Goal: Task Accomplishment & Management: Manage account settings

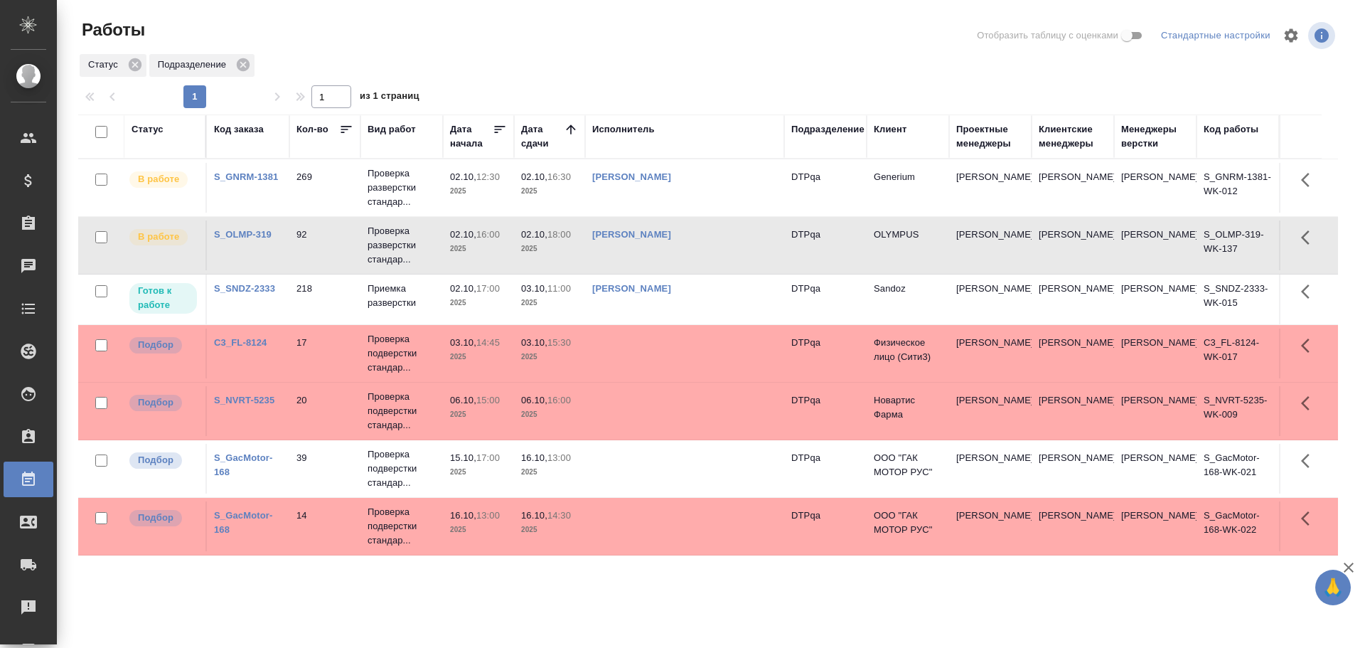
click at [708, 179] on div "Чулец Елена Сергеевна" at bounding box center [684, 177] width 185 height 14
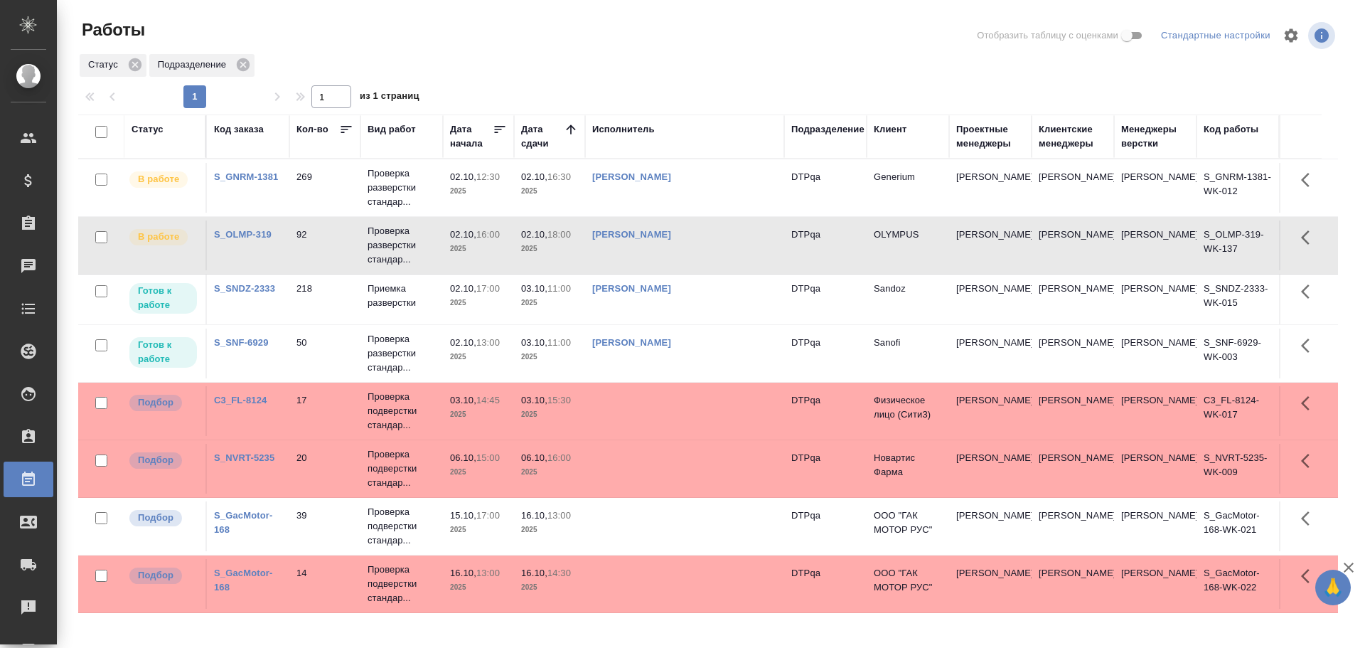
click at [723, 365] on td "Чулец Елена Сергеевна" at bounding box center [684, 354] width 199 height 50
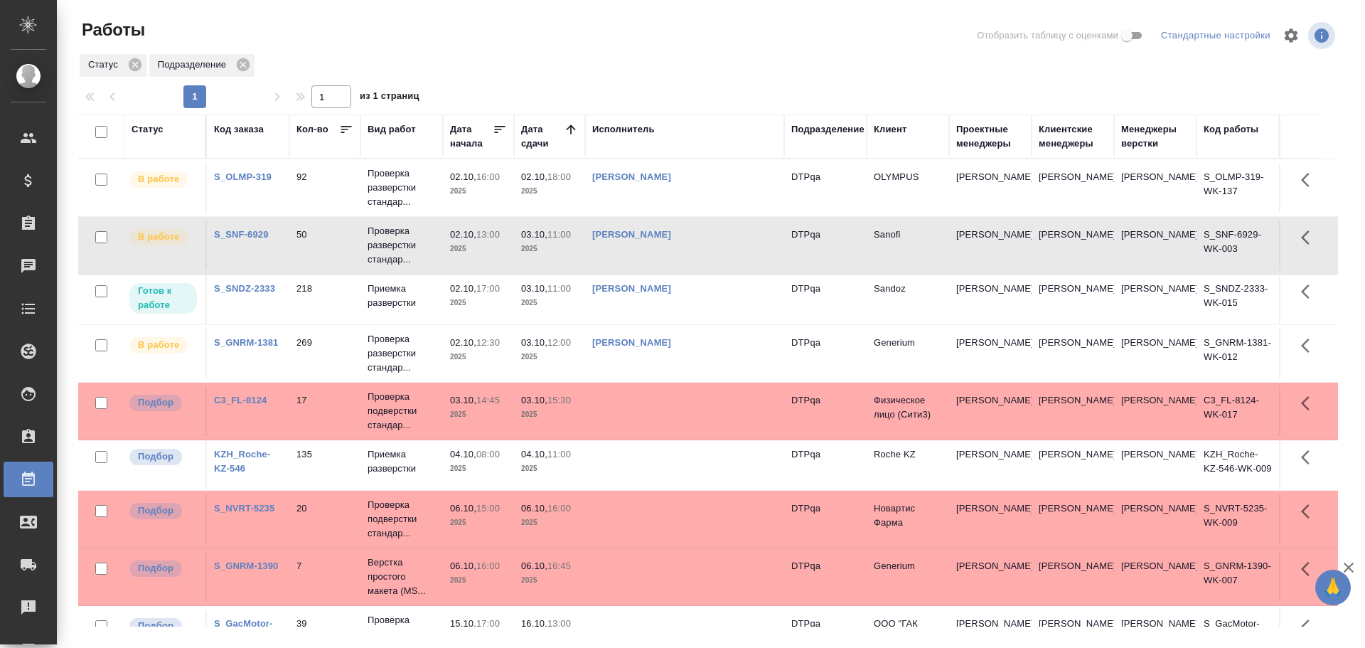
click at [723, 427] on td at bounding box center [684, 411] width 199 height 50
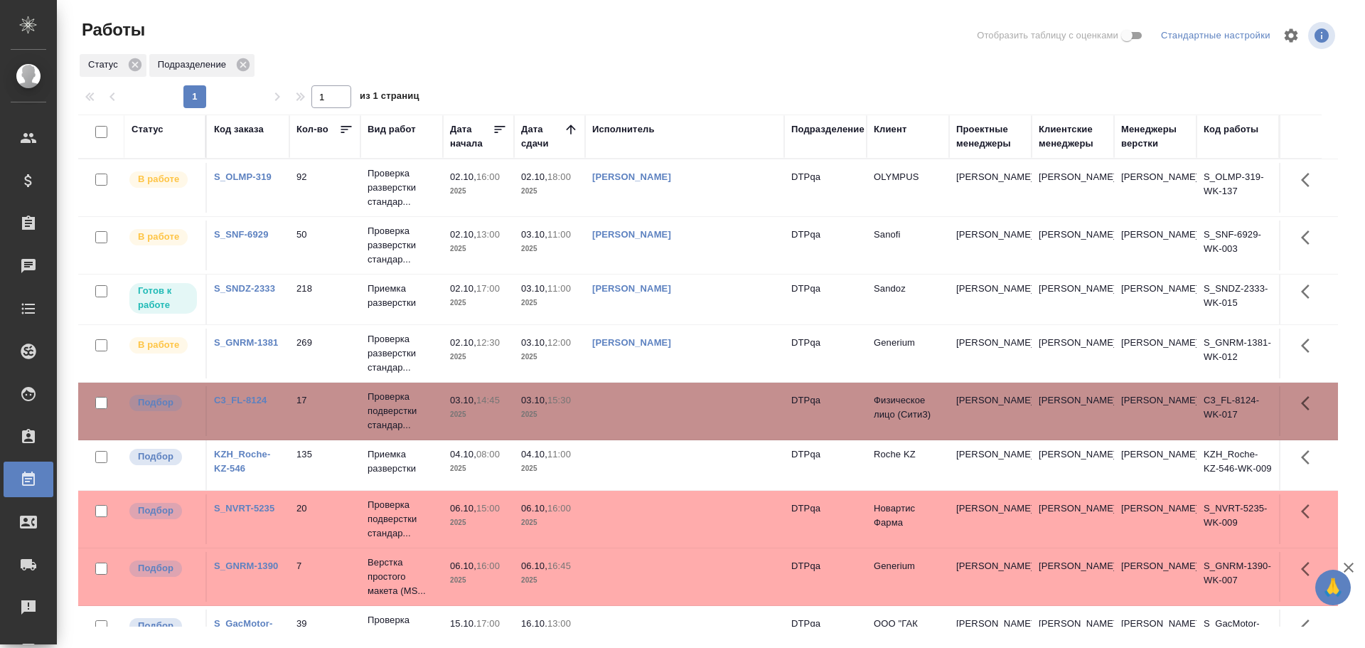
click at [741, 252] on td "Чулец Елена Сергеевна" at bounding box center [684, 245] width 199 height 50
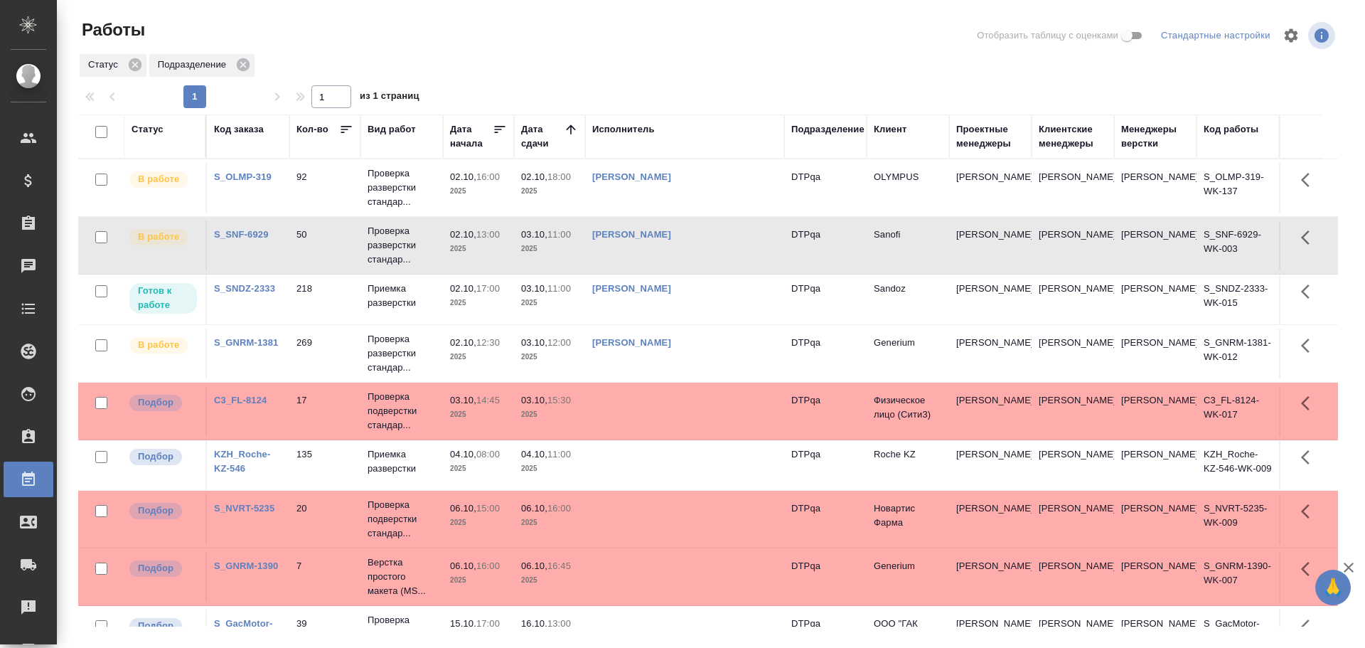
click at [741, 252] on td "[PERSON_NAME]" at bounding box center [684, 245] width 199 height 50
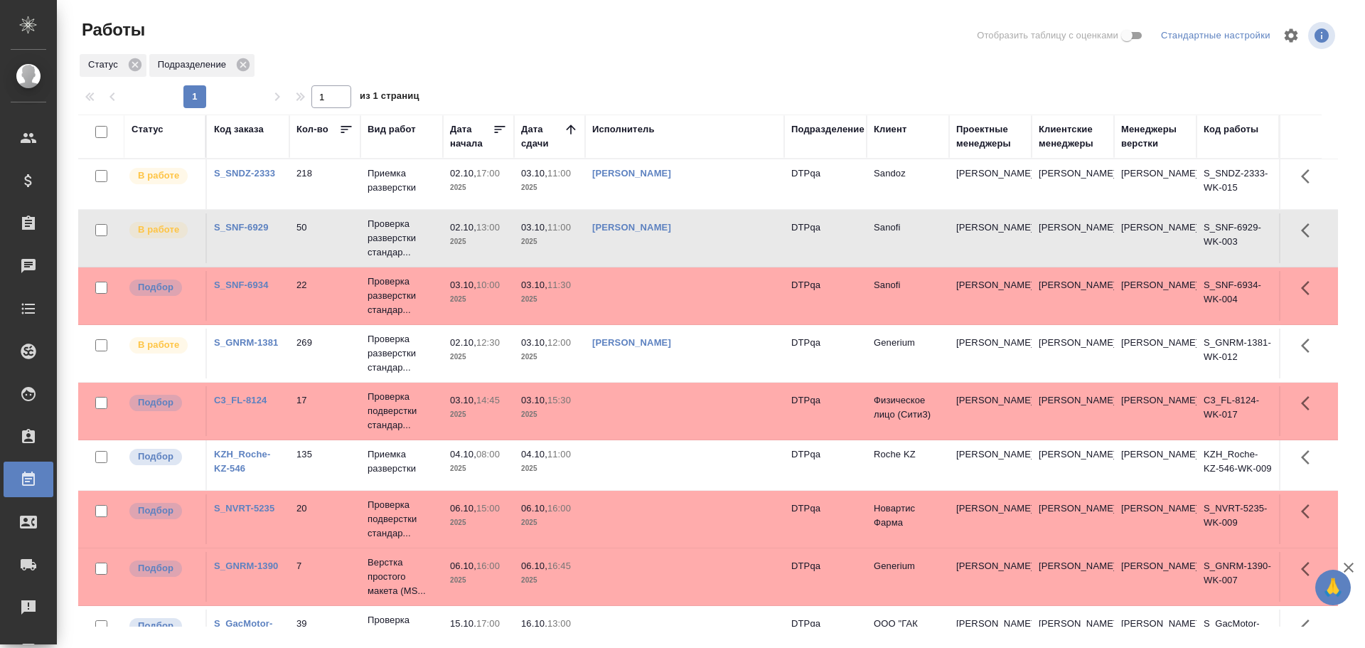
click at [725, 235] on td "Чулец Елена Сергеевна" at bounding box center [684, 238] width 199 height 50
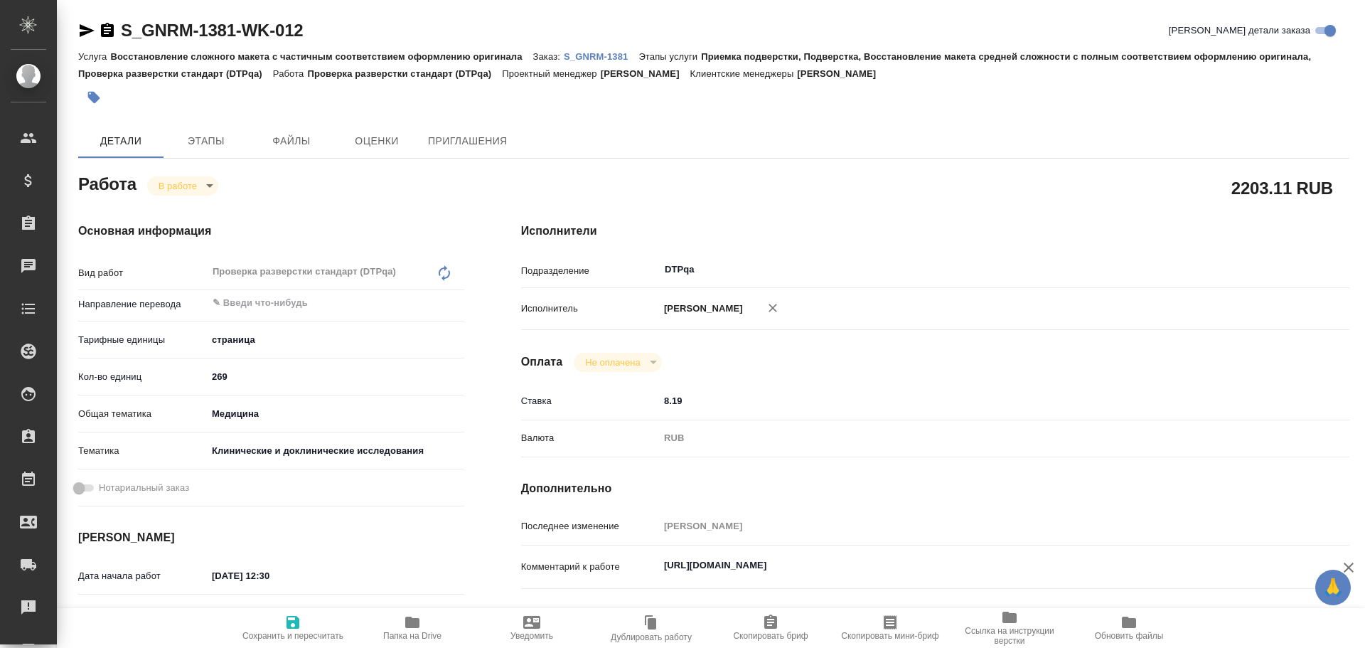
type textarea "x"
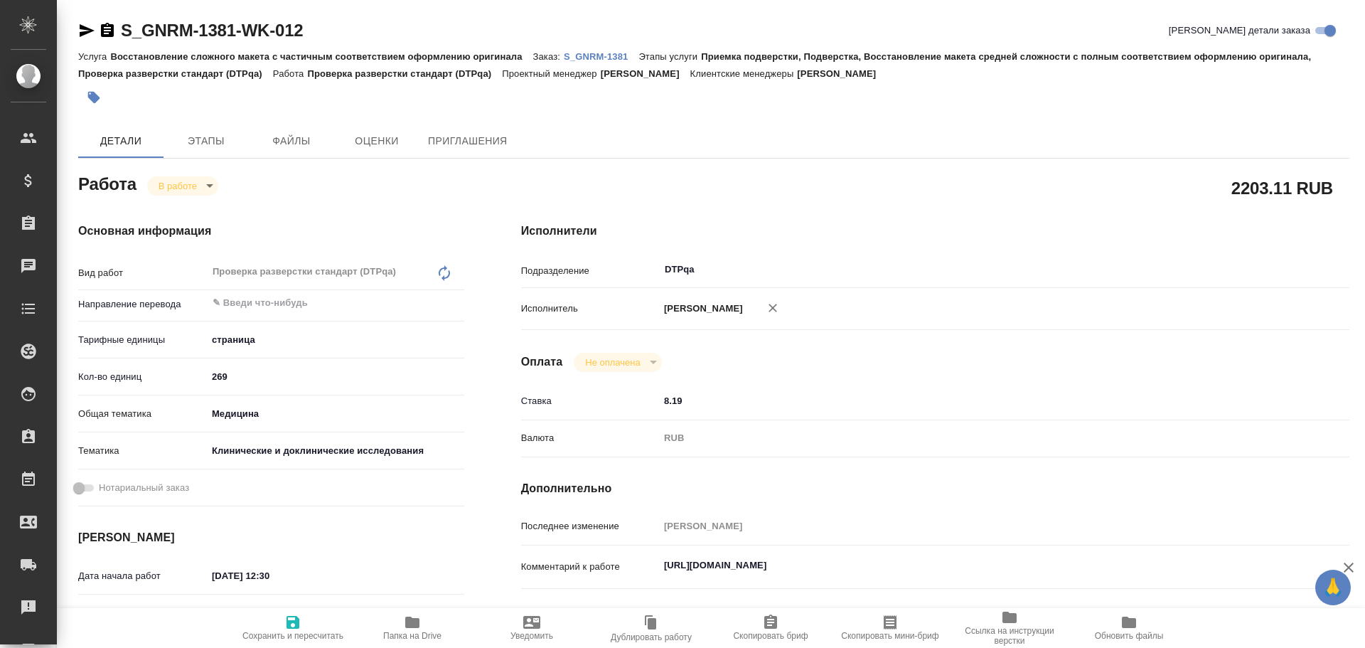
type textarea "x"
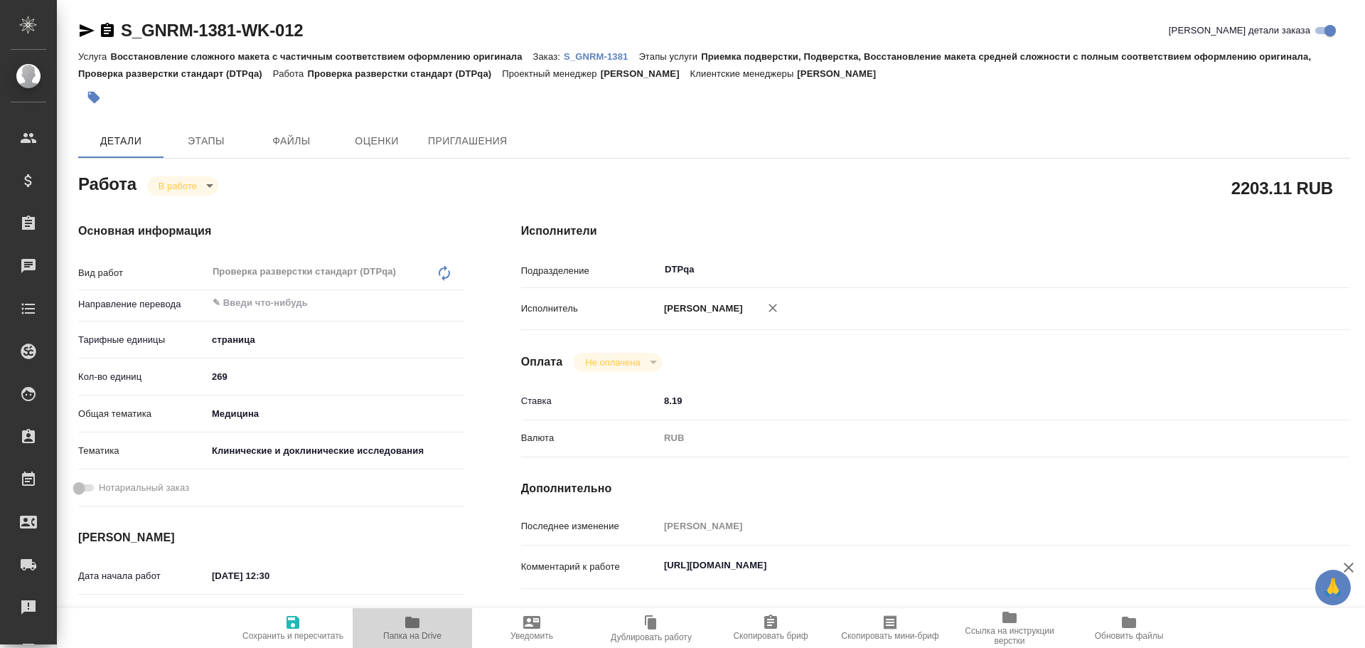
click at [402, 629] on span "Папка на Drive" at bounding box center [412, 627] width 102 height 27
type textarea "x"
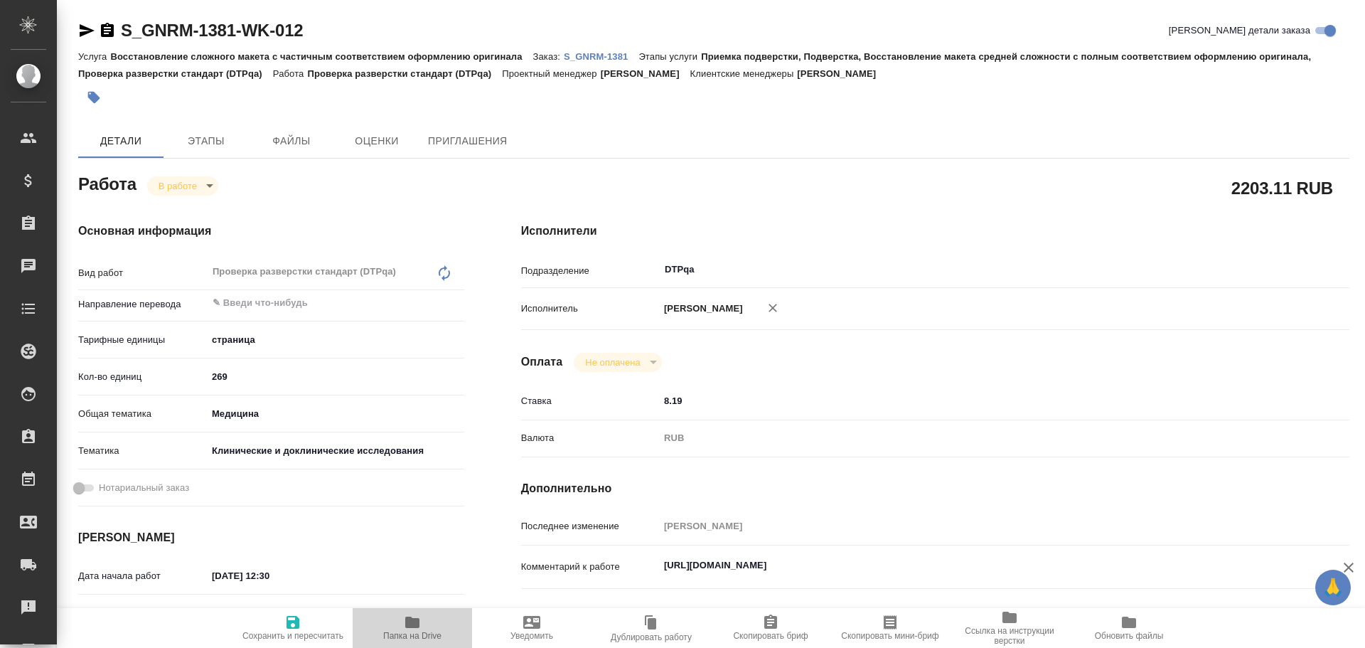
type textarea "x"
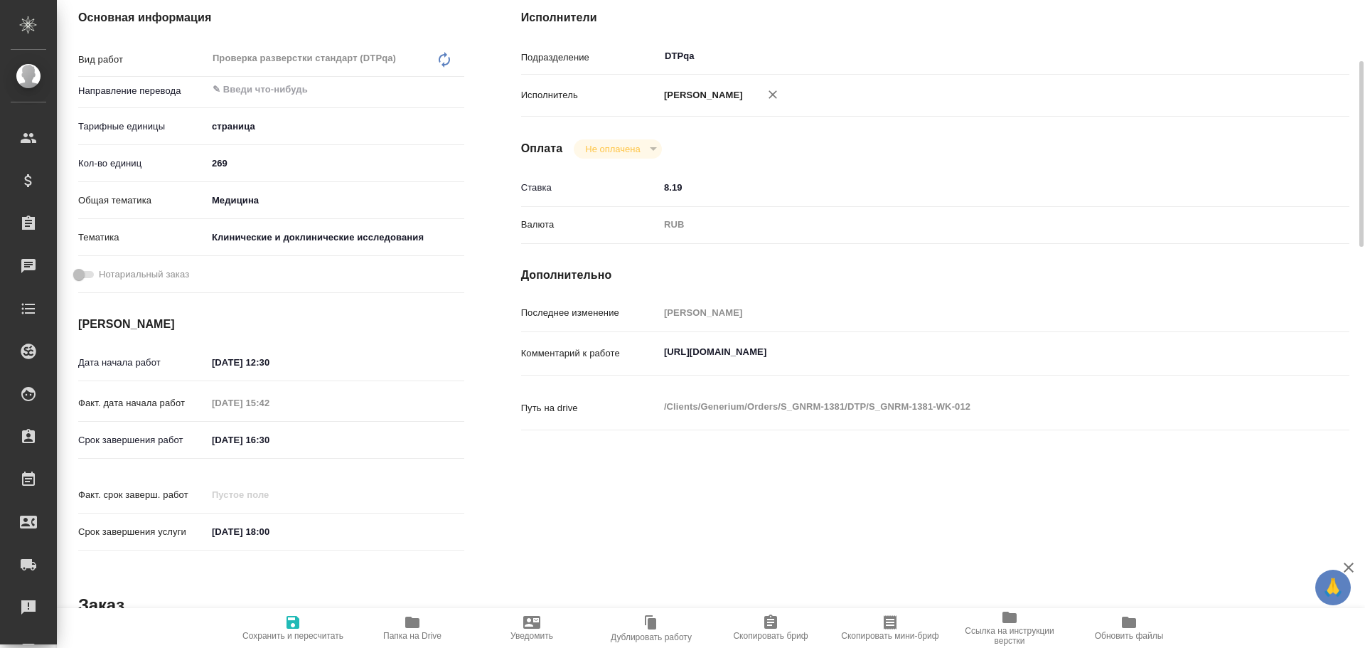
type textarea "x"
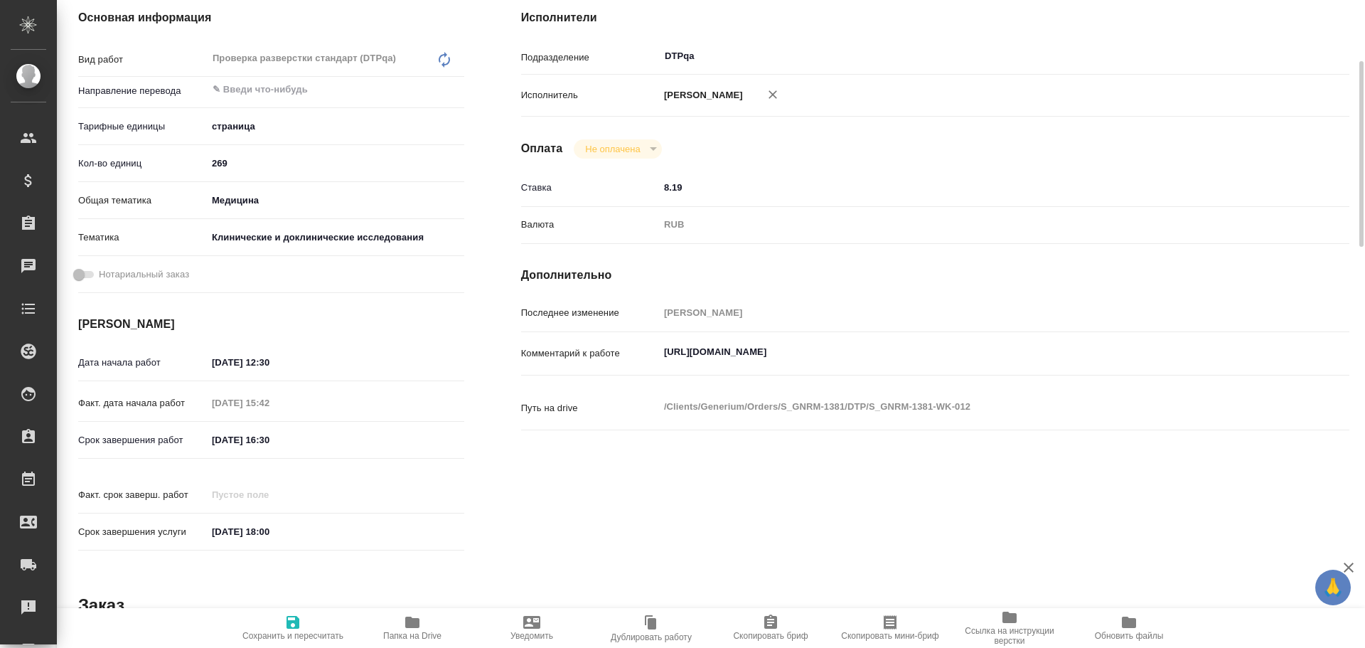
type textarea "x"
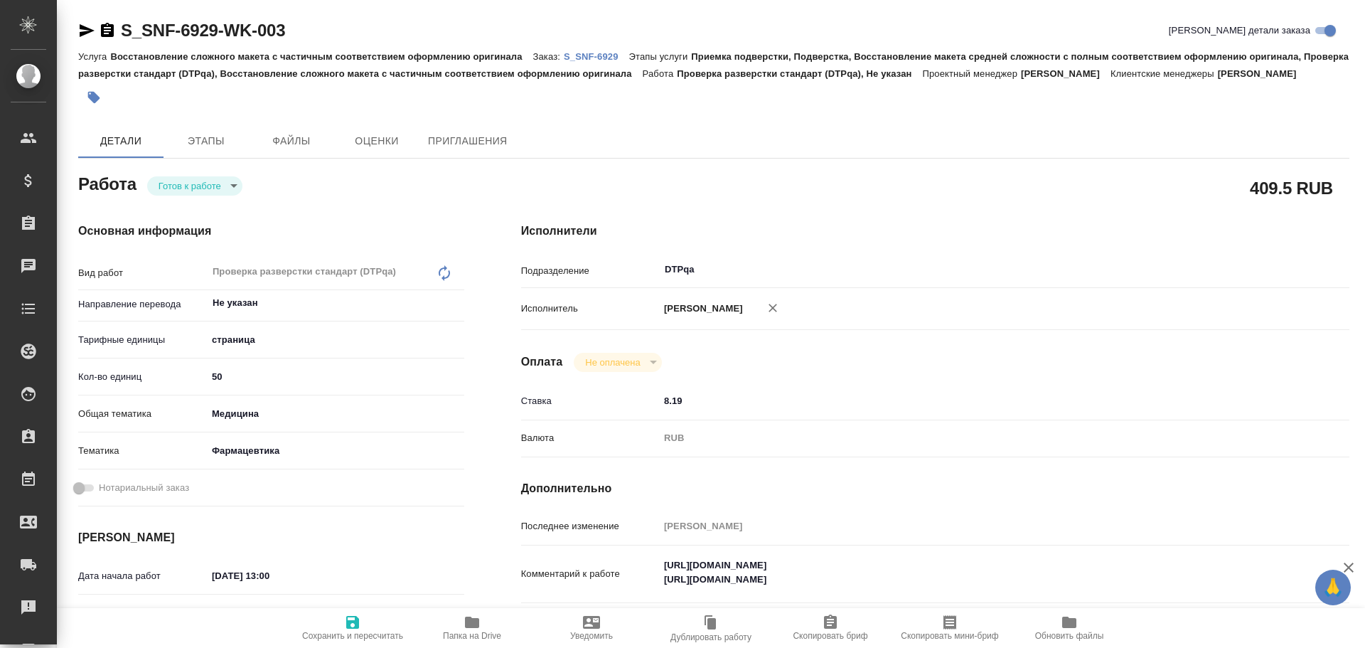
type textarea "x"
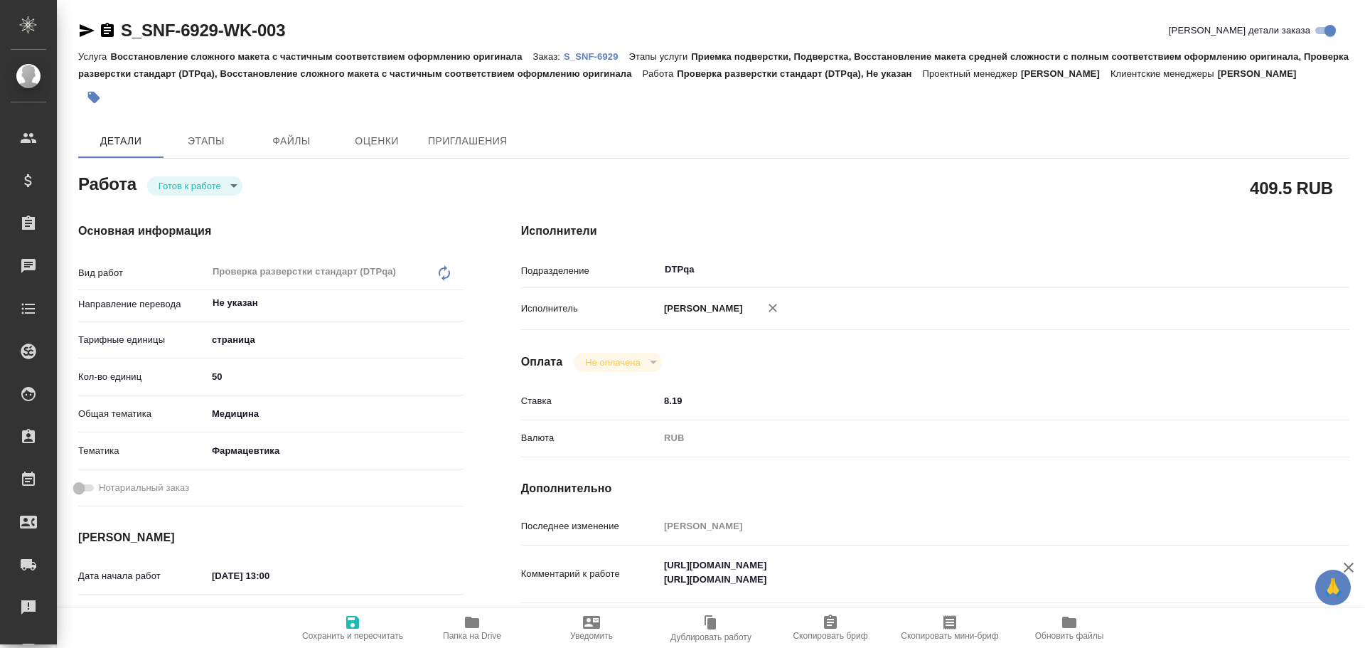
type textarea "x"
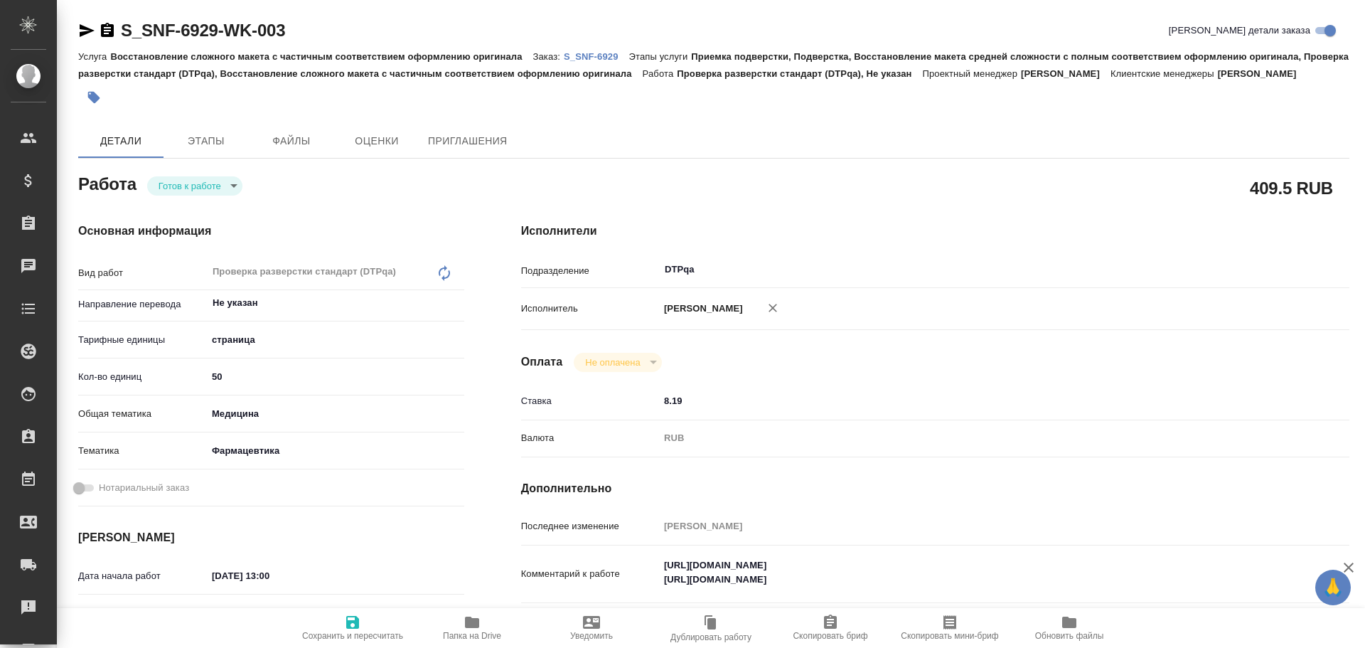
type textarea "x"
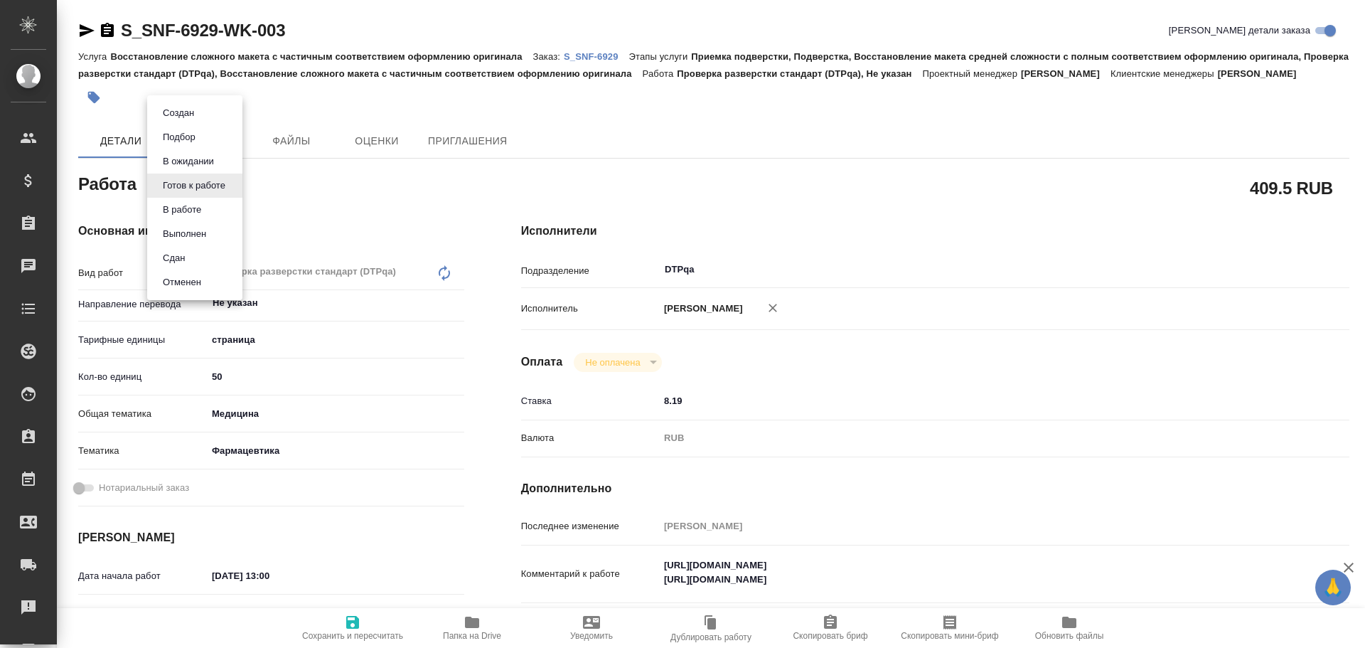
click at [186, 192] on body "🙏 .cls-1 fill:#fff; AWATERA Chulets Elena Клиенты Спецификации Заказы Чаты Todo…" at bounding box center [682, 324] width 1365 height 648
type textarea "x"
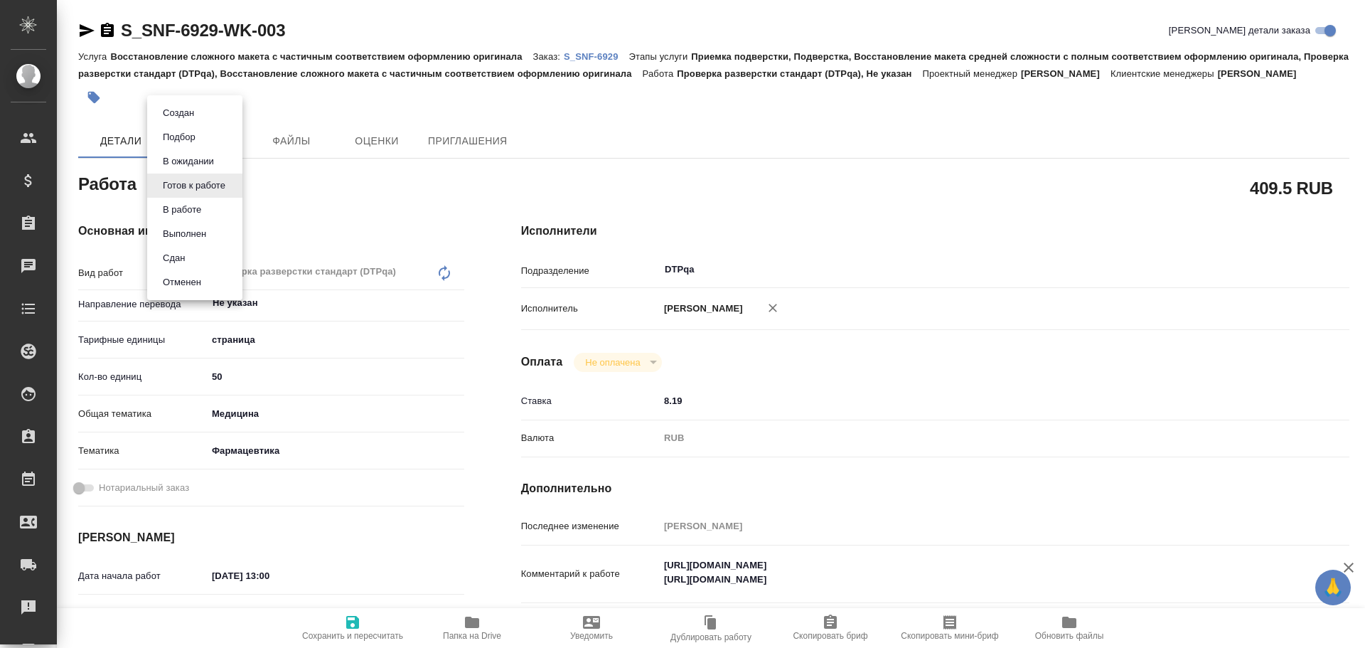
type textarea "x"
click at [185, 207] on button "В работе" at bounding box center [182, 210] width 47 height 16
type textarea "x"
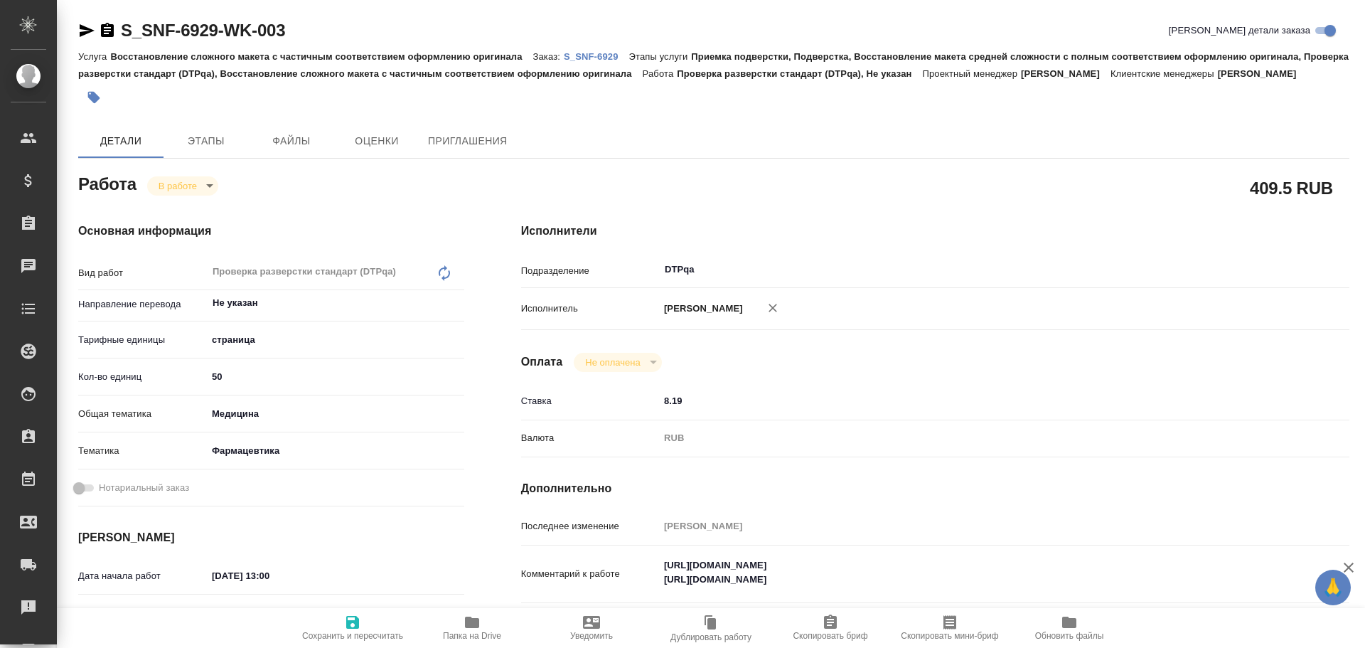
type textarea "x"
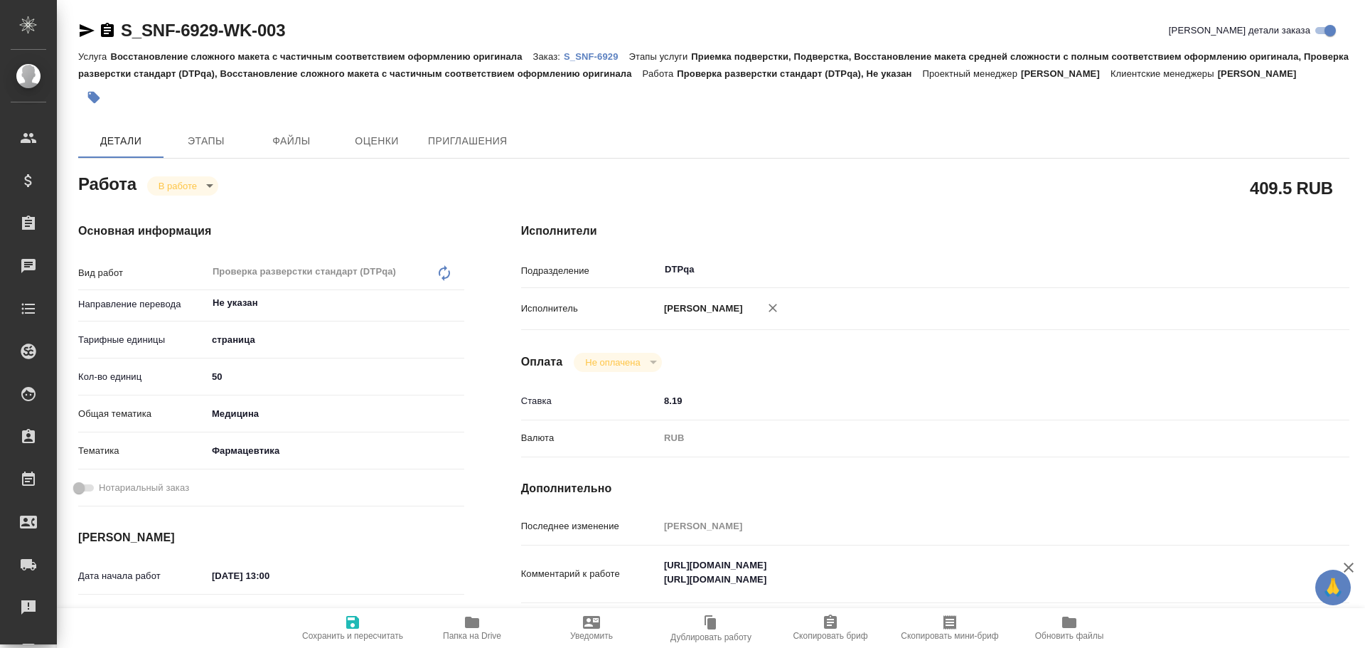
type textarea "x"
click at [358, 614] on icon "button" at bounding box center [352, 622] width 17 height 17
type textarea "x"
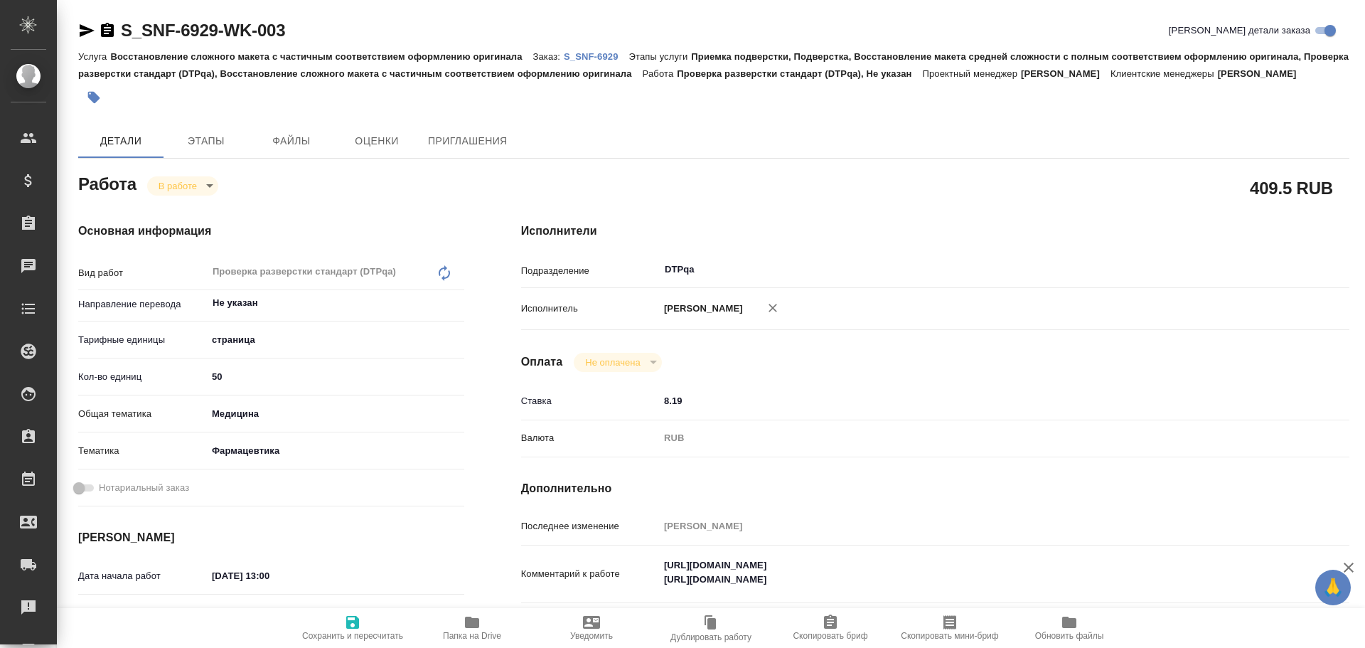
type textarea "x"
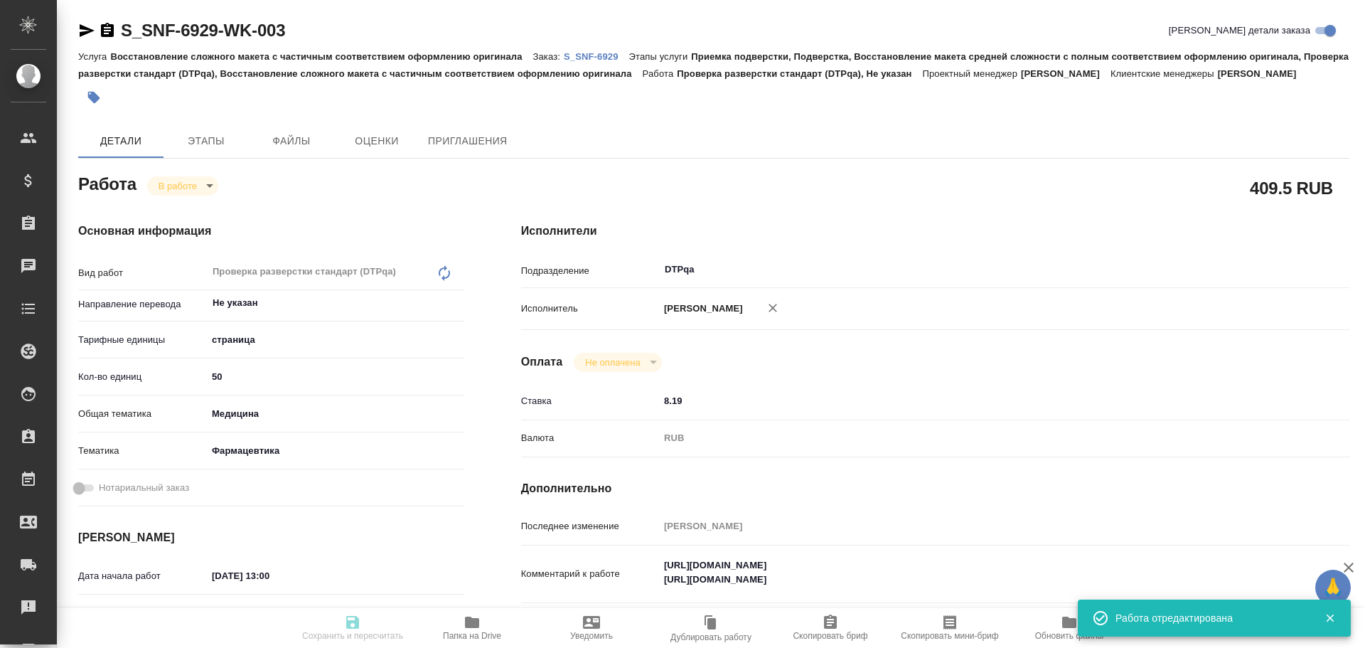
type textarea "x"
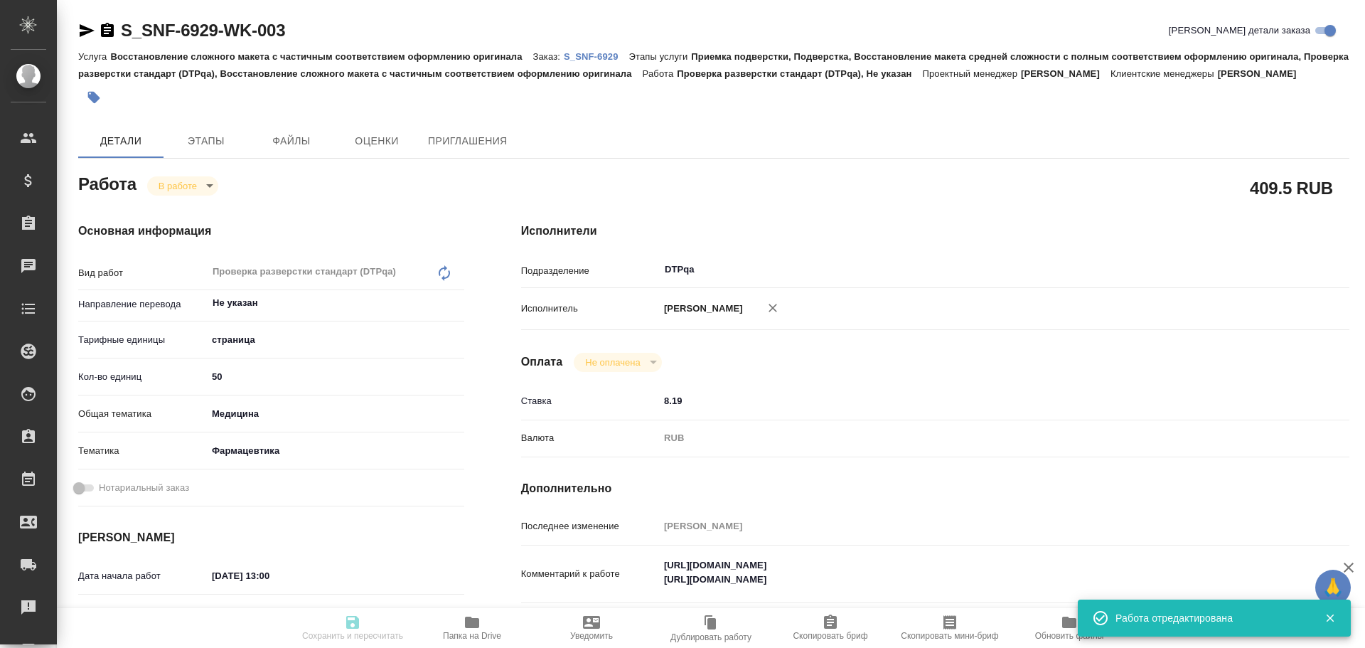
type input "inProgress"
type textarea "Проверка разверстки стандарт (DTPqa)"
type textarea "x"
type input "Не указан"
type input "5a8b1489cc6b4906c91bfdb2"
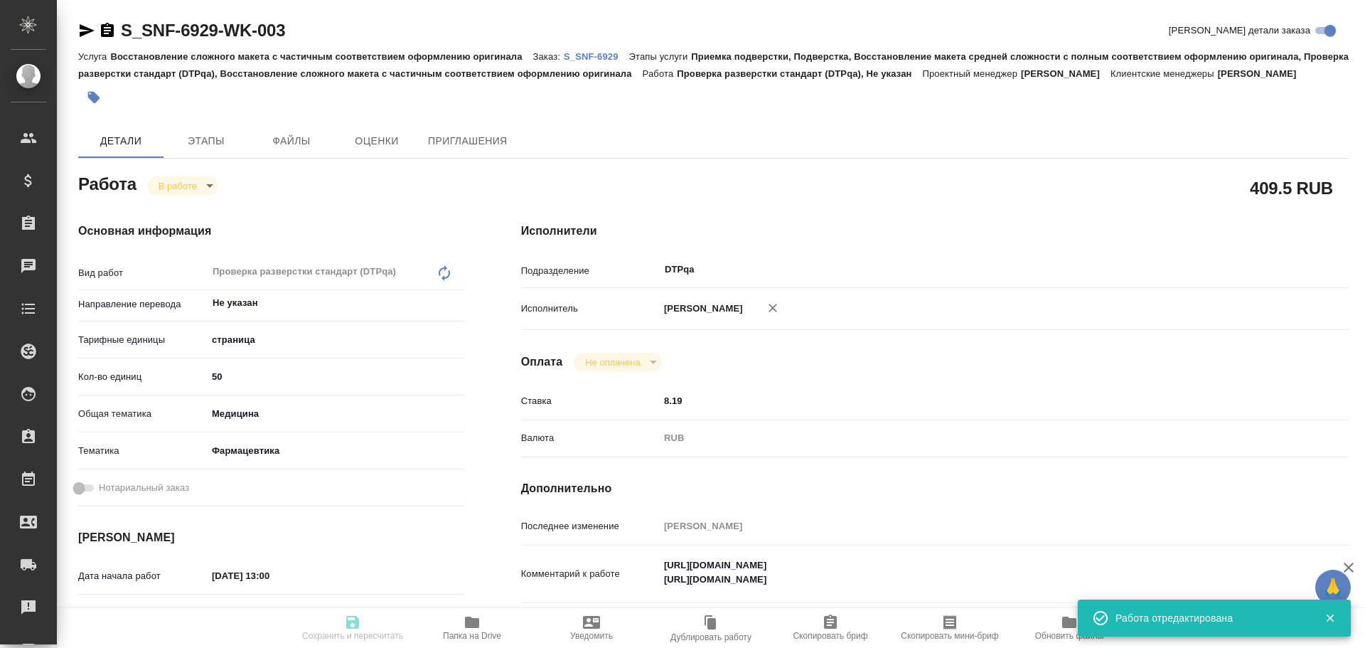
type input "50"
type input "med"
type input "6149832f2b7be24903fd7a82"
type input "02.10.2025 13:00"
type input "02.10.2025 18:00"
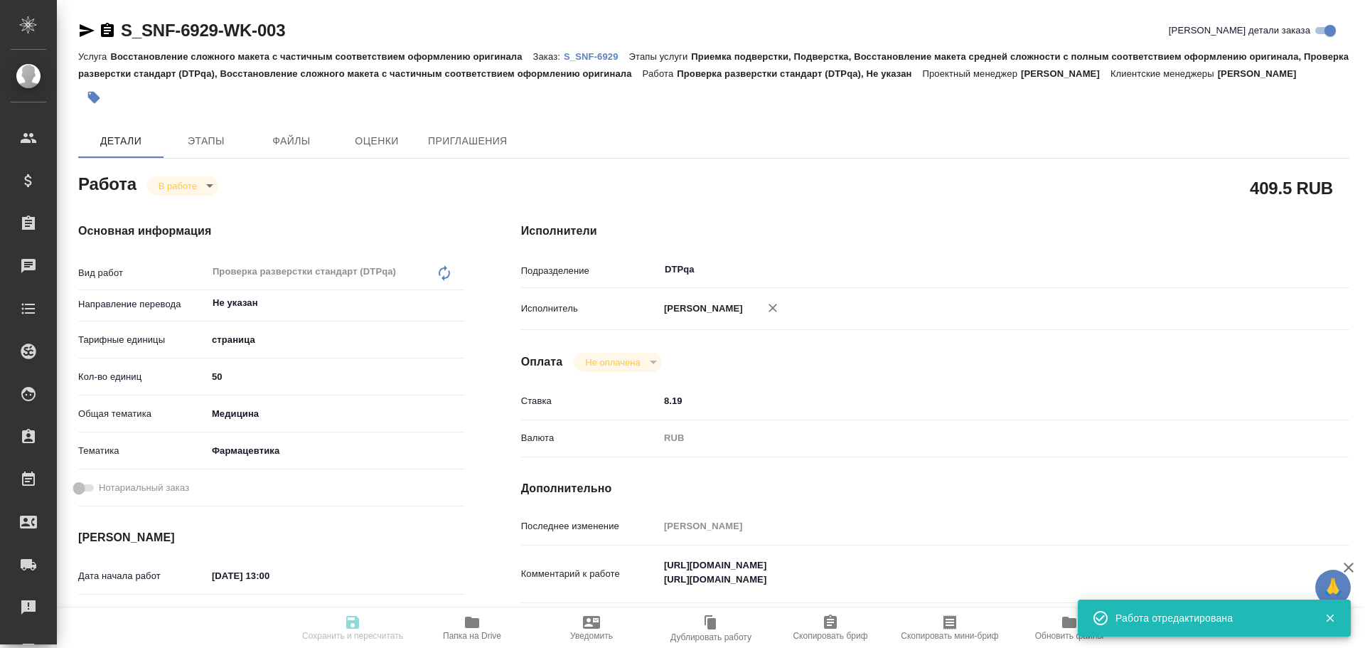
type input "03.10.2025 11:00"
type input "[DATE] 00:00"
type input "DTPqa"
type input "notPayed"
type input "8.19"
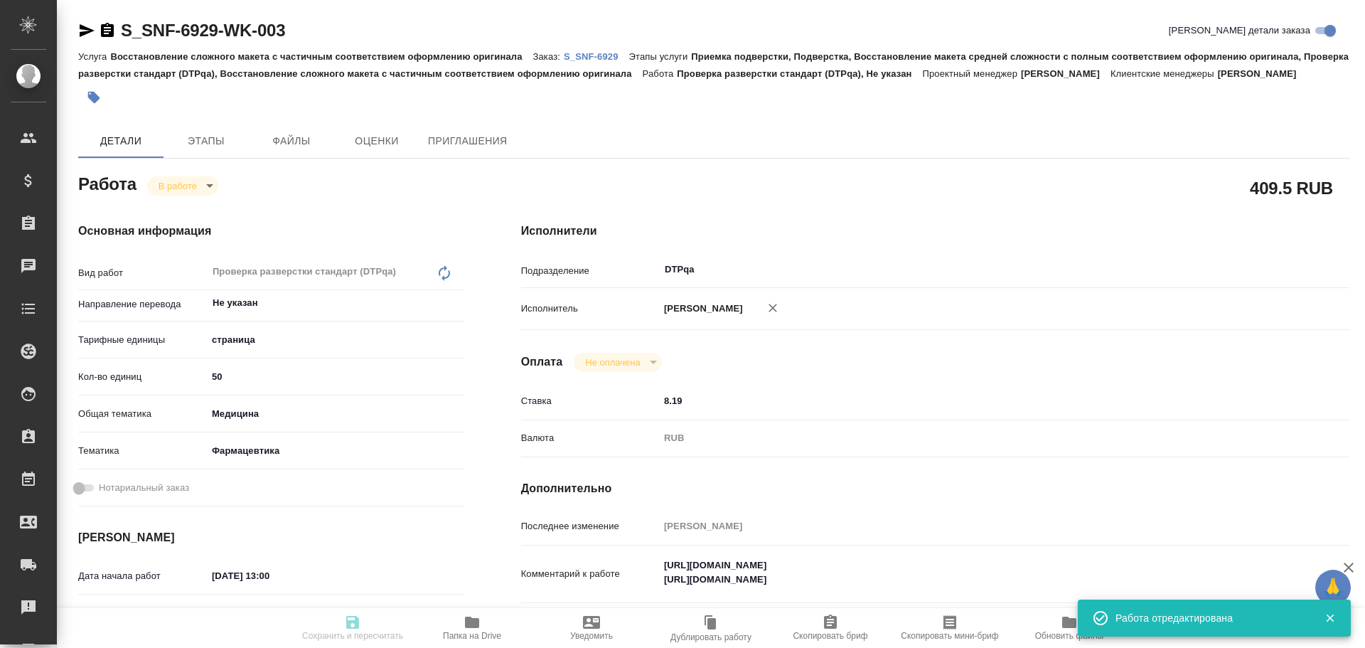
type input "RUB"
type input "Чулец Елена"
type textarea "https://tera.awatera.com/Work/68dbf7217f99417d8ba0bbcd/ https://tera.awatera.co…"
type textarea "x"
type textarea "/Clients/Sanofi/Orders/S_SNF-6929/DTP/S_SNF-6929-WK-003"
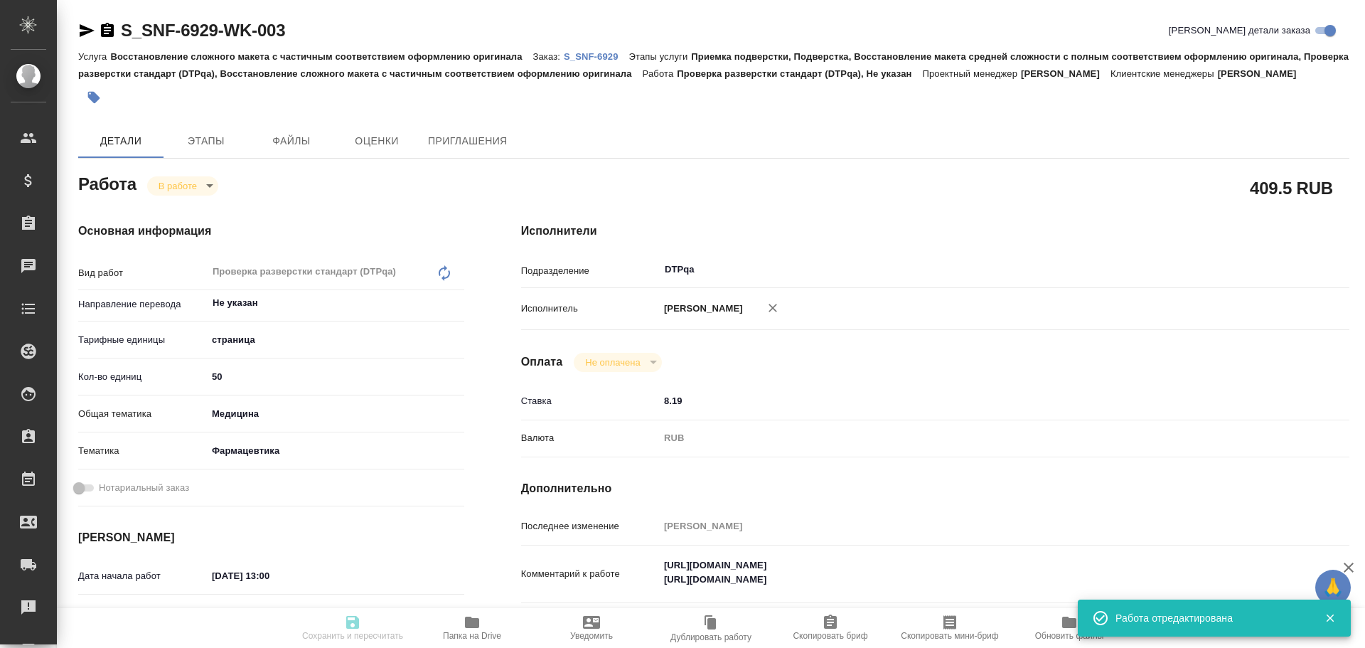
type textarea "x"
type input "S_SNF-6929"
type input "E005881727"
type input "Восстановление сложного макета с частичным соответствием оформлению оригинала"
type input "Приемка подверстки, Подверстка, Восстановление макета средней сложности с полны…"
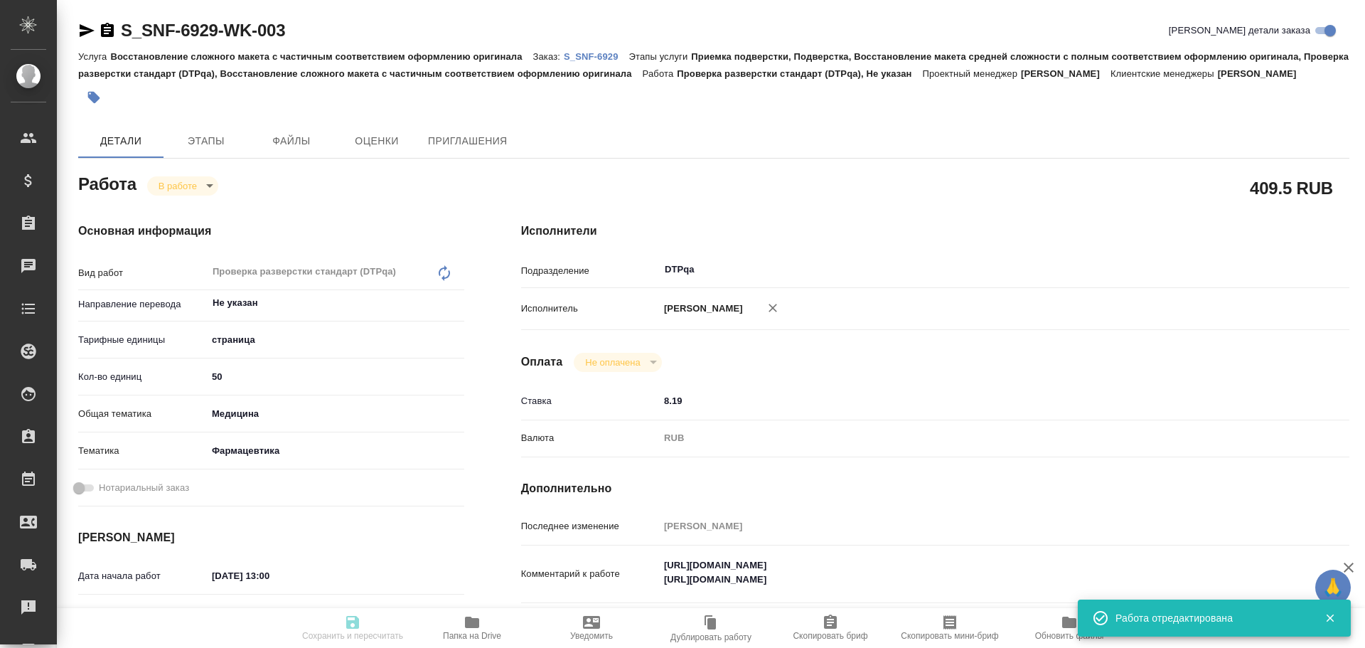
type input "[PERSON_NAME]"
type input "/Clients/Sanofi/Orders/S_SNF-6929"
type textarea "x"
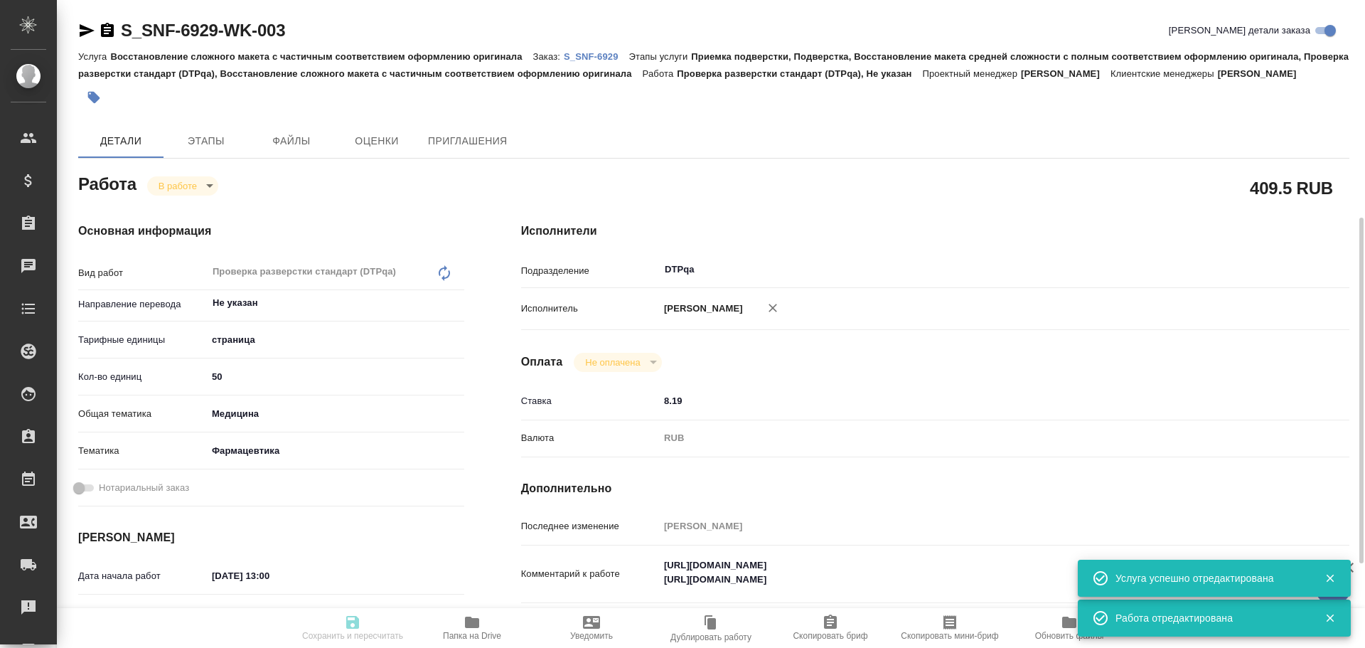
type textarea "x"
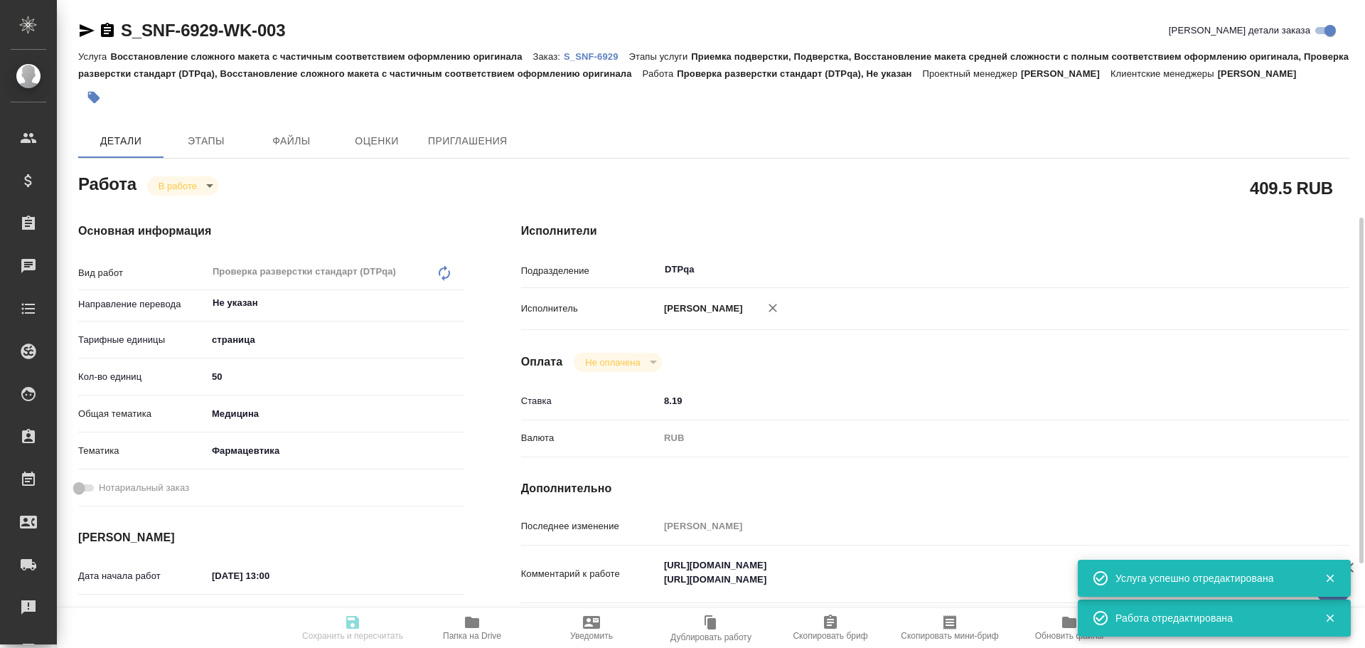
type textarea "x"
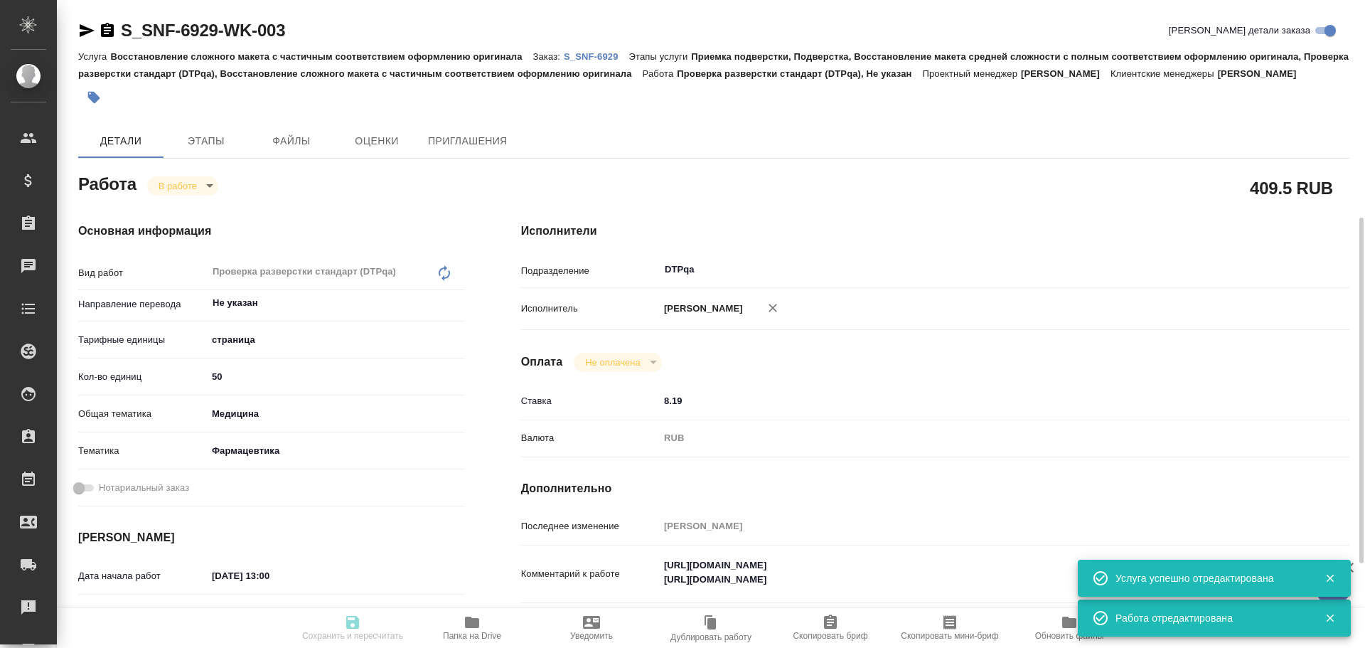
scroll to position [142, 0]
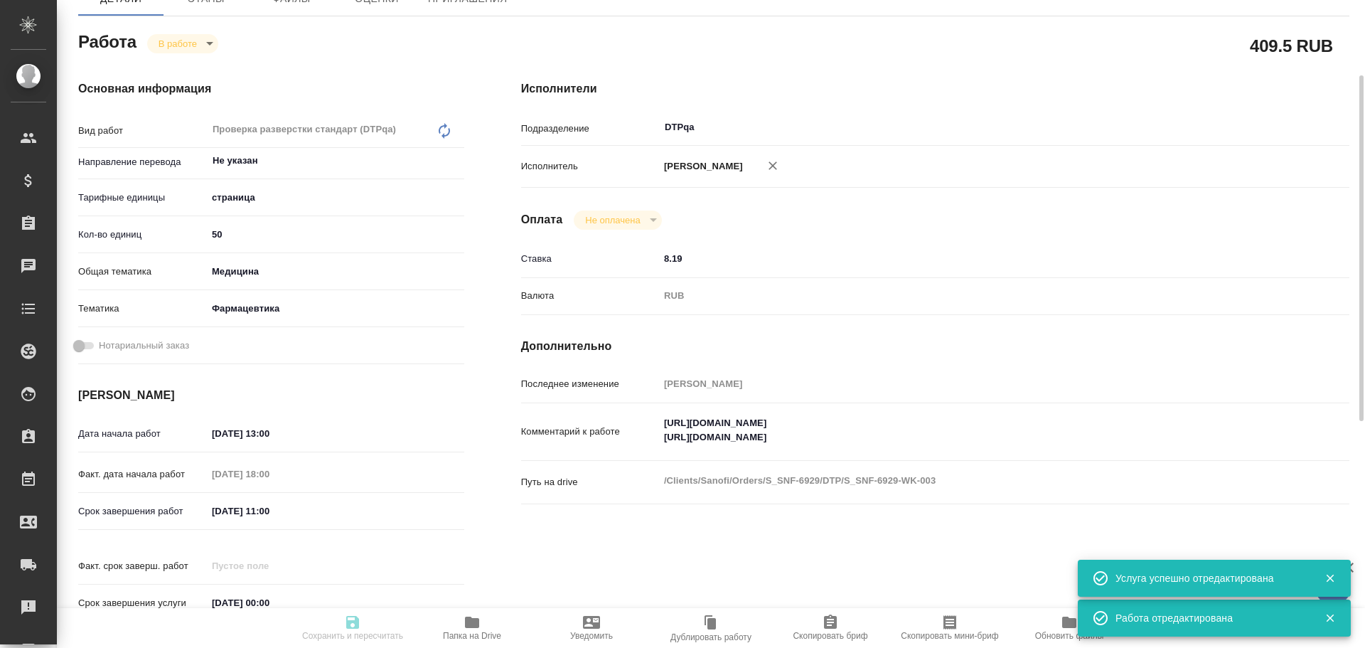
type textarea "x"
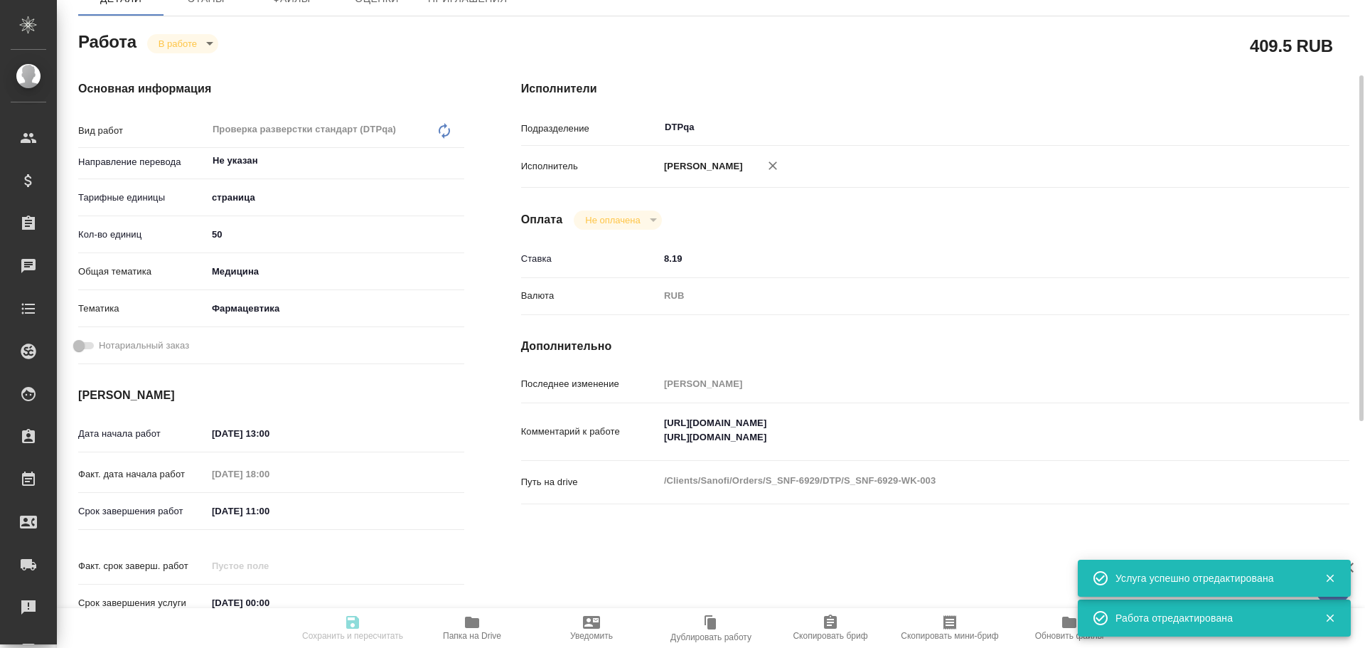
type textarea "x"
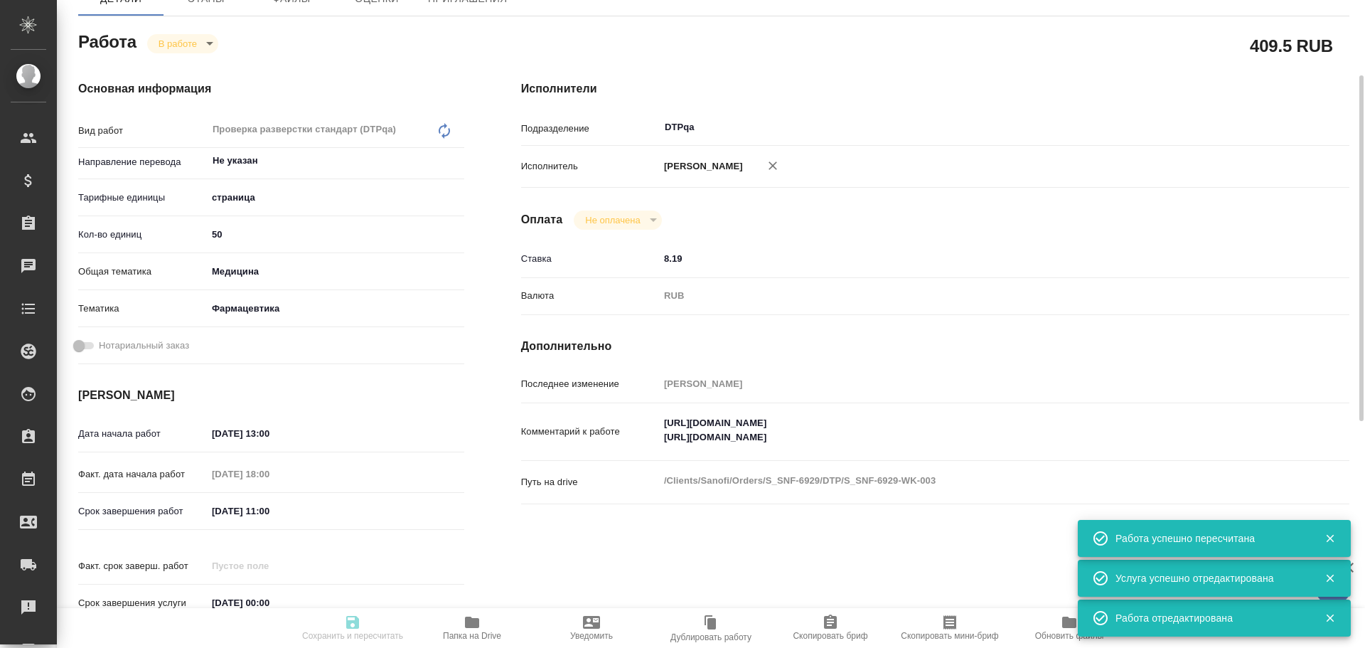
type textarea "x"
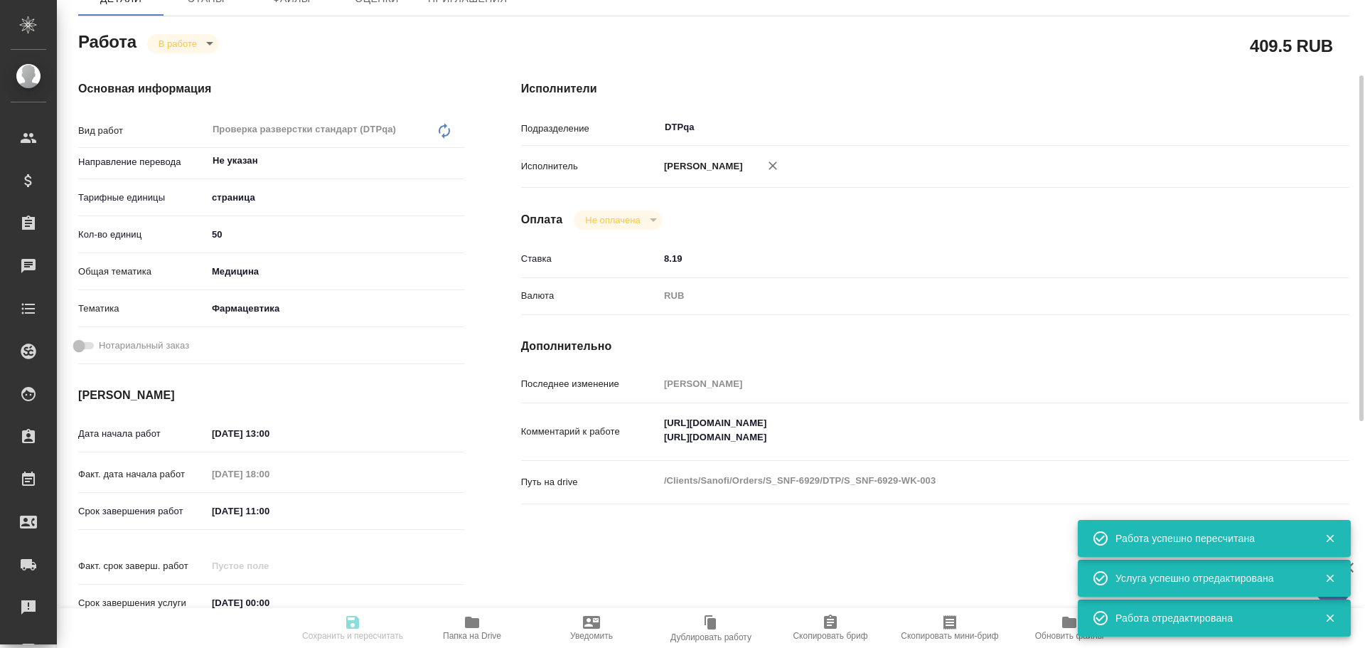
type input "inProgress"
type textarea "Проверка разверстки стандарт (DTPqa)"
type textarea "x"
type input "Не указан"
type input "5a8b1489cc6b4906c91bfdb2"
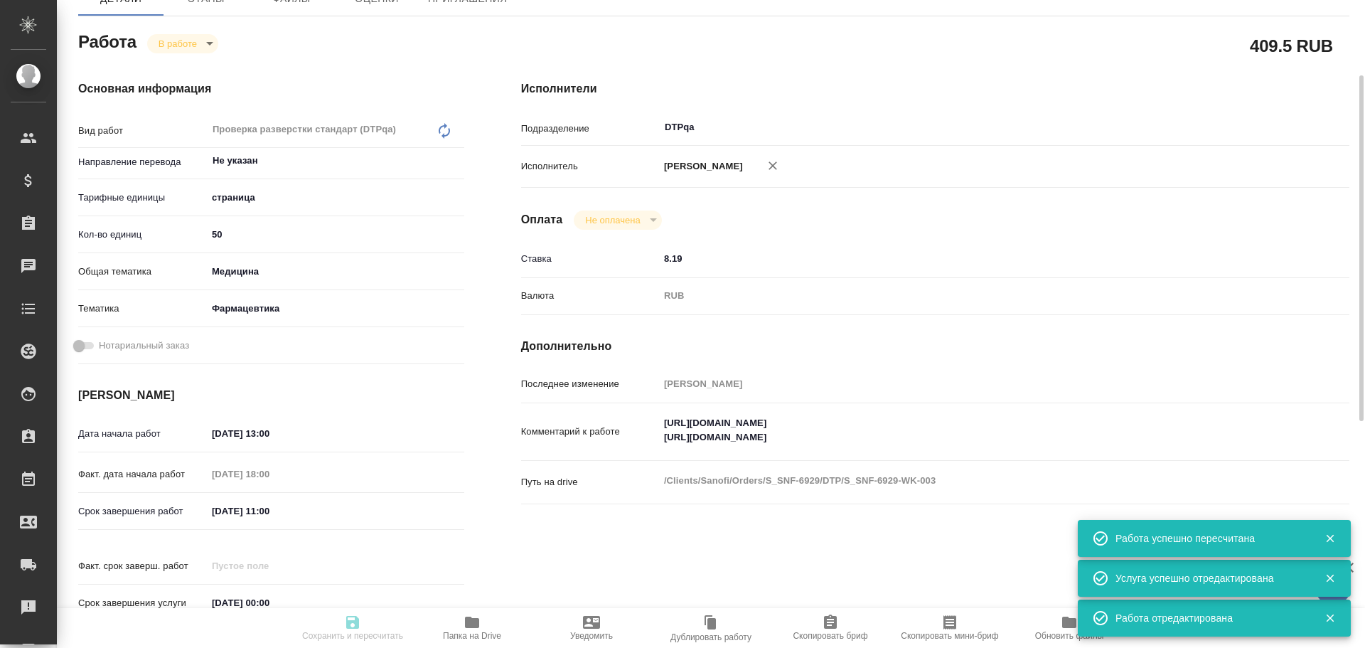
type input "50"
type input "med"
type input "6149832f2b7be24903fd7a82"
type input "02.10.2025 13:00"
type input "02.10.2025 18:00"
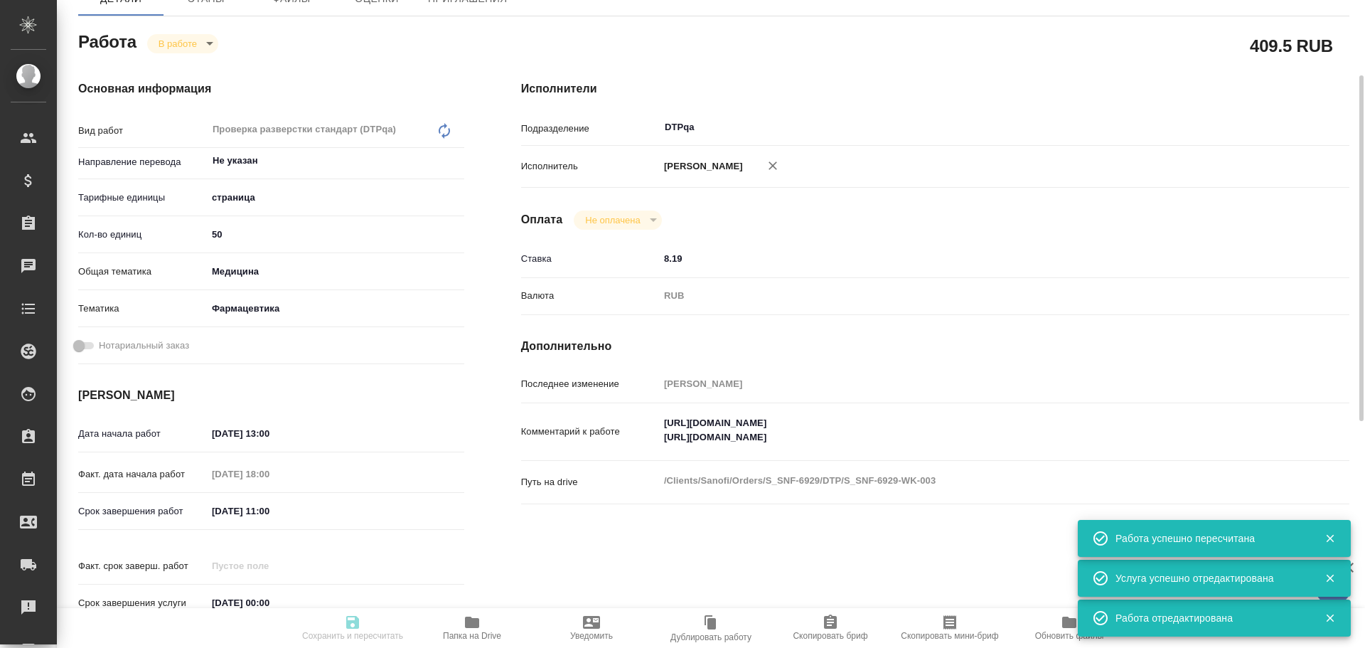
type input "03.10.2025 11:00"
type input "[DATE] 00:00"
type input "DTPqa"
type input "notPayed"
type input "8.19"
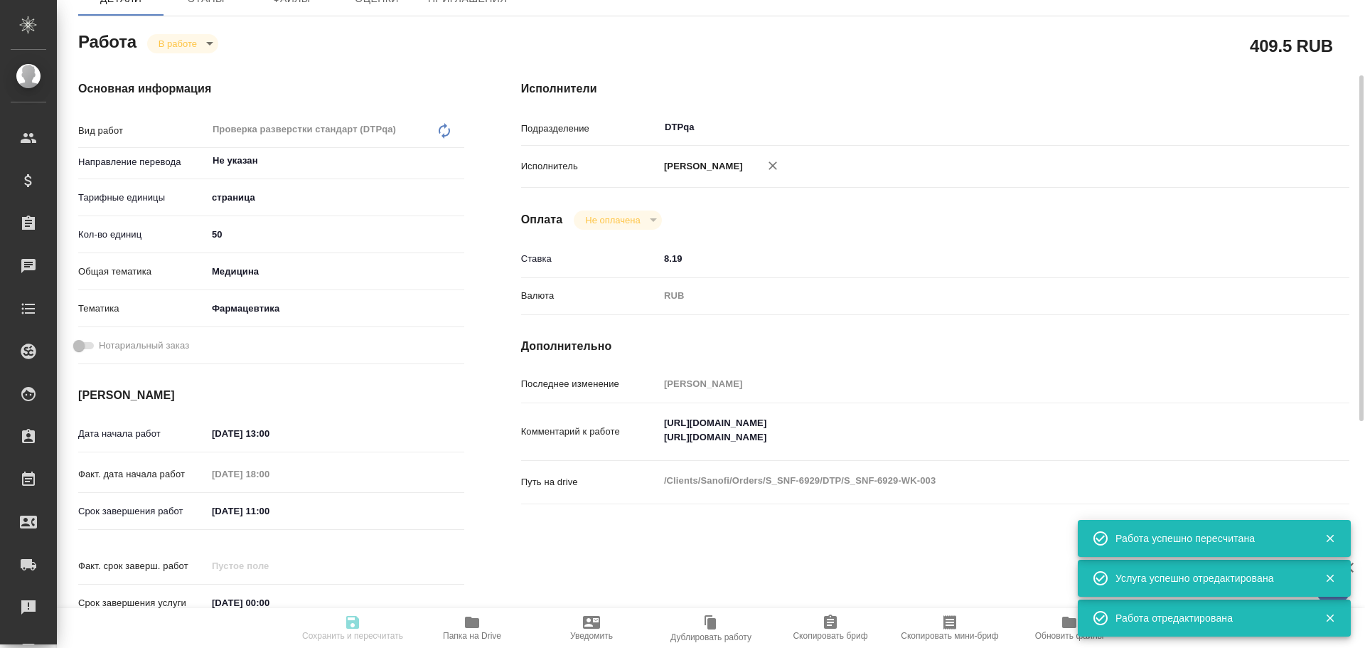
type input "RUB"
type input "Чулец Елена"
type textarea "https://tera.awatera.com/Work/68dbf7217f99417d8ba0bbcd/ https://tera.awatera.co…"
type textarea "x"
type textarea "/Clients/Sanofi/Orders/S_SNF-6929/DTP/S_SNF-6929-WK-003"
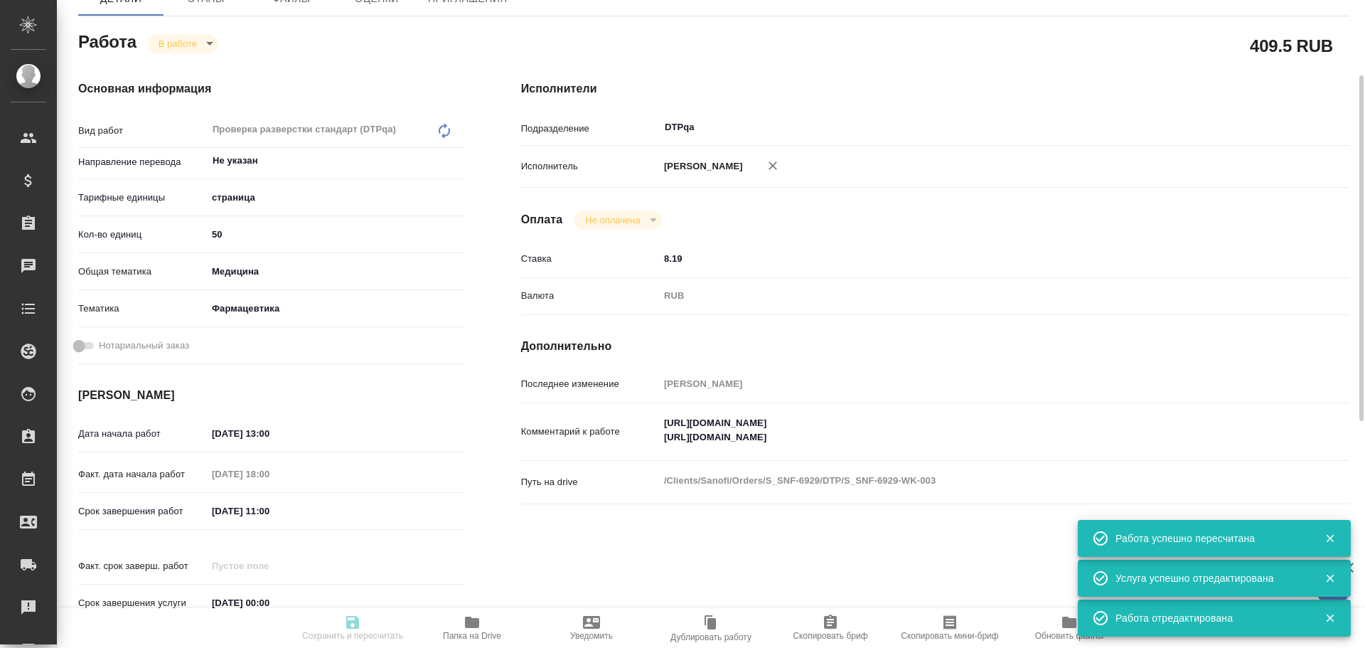
type textarea "x"
type input "S_SNF-6929"
type input "E005881727"
type input "Восстановление сложного макета с частичным соответствием оформлению оригинала"
type input "Приемка подверстки, Подверстка, Восстановление макета средней сложности с полны…"
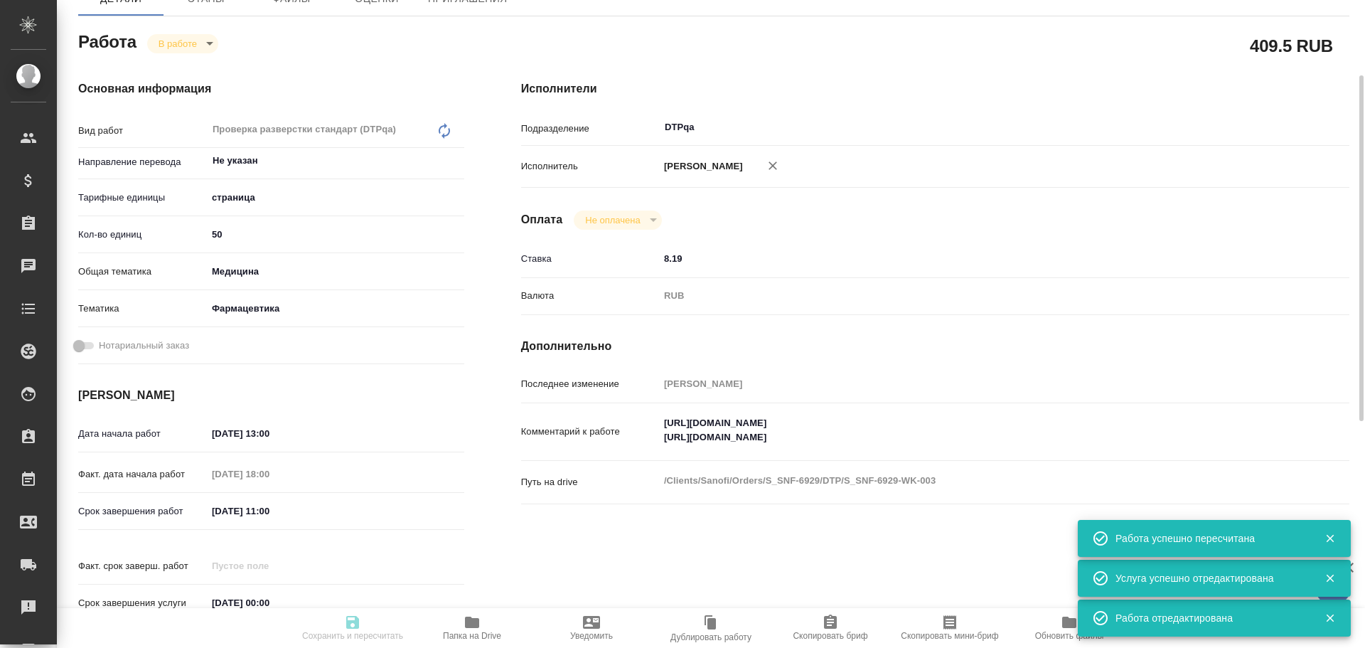
type input "[PERSON_NAME]"
type input "/Clients/Sanofi/Orders/S_SNF-6929"
type textarea "x"
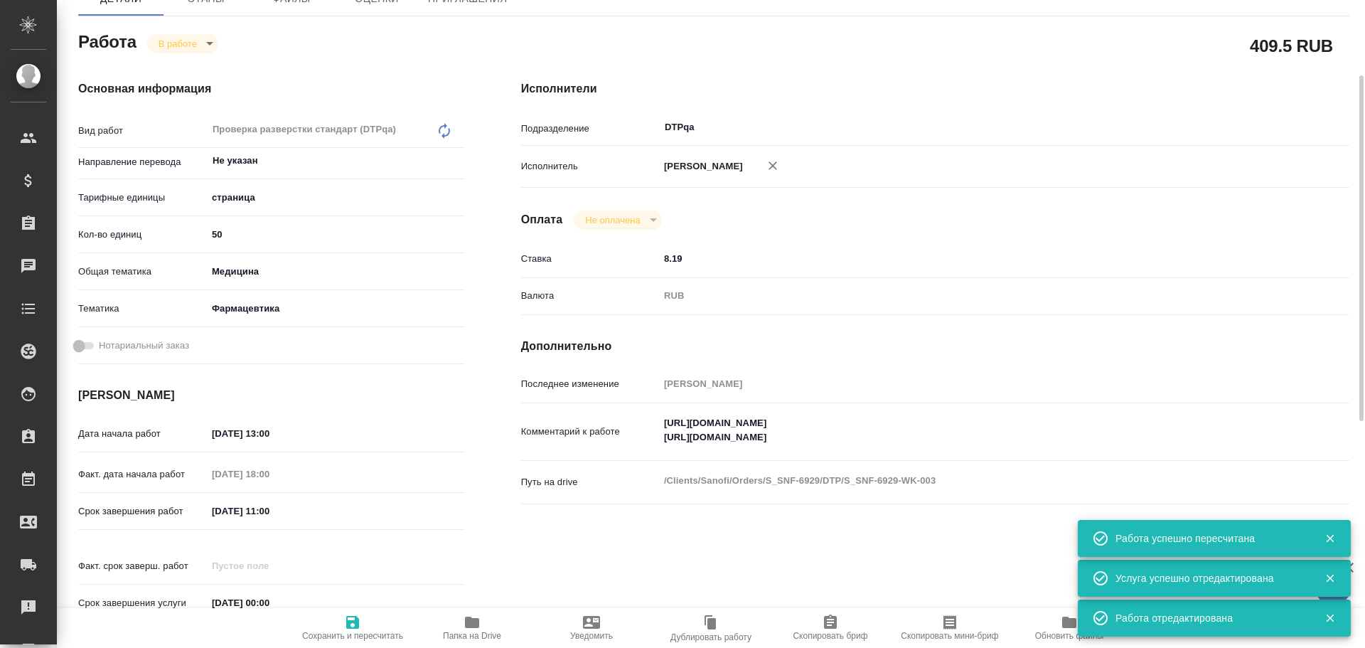
type textarea "x"
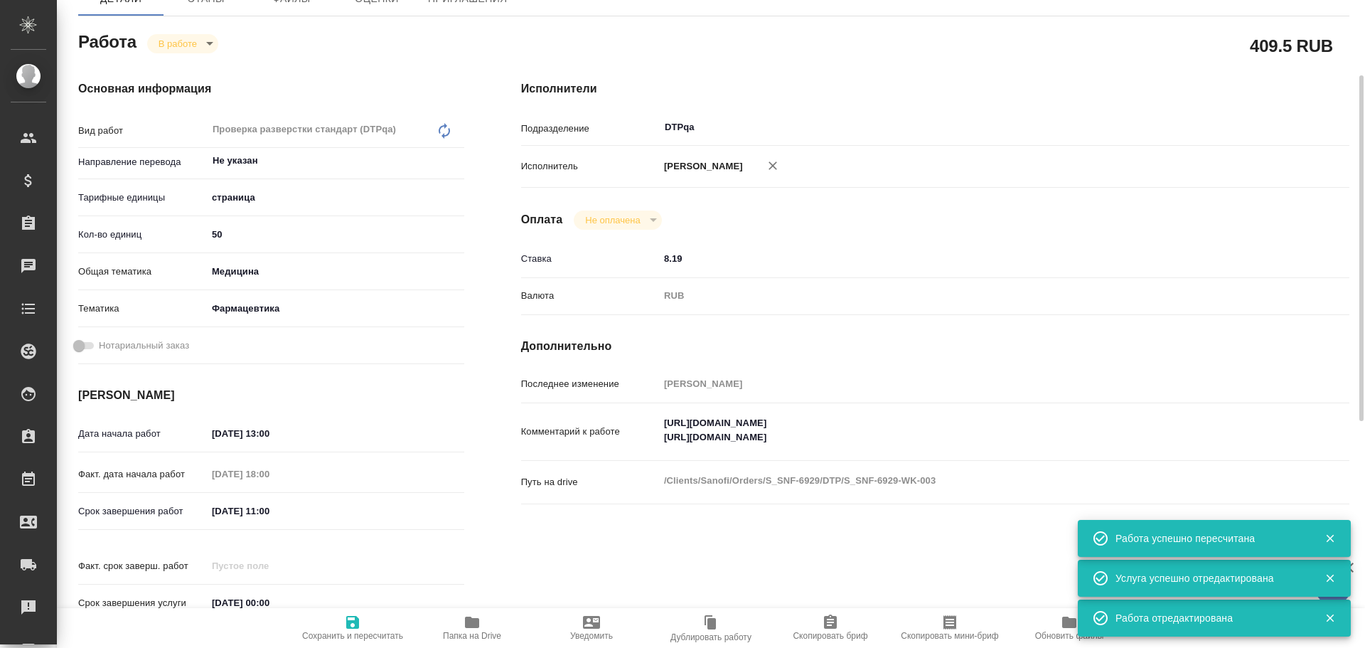
type textarea "x"
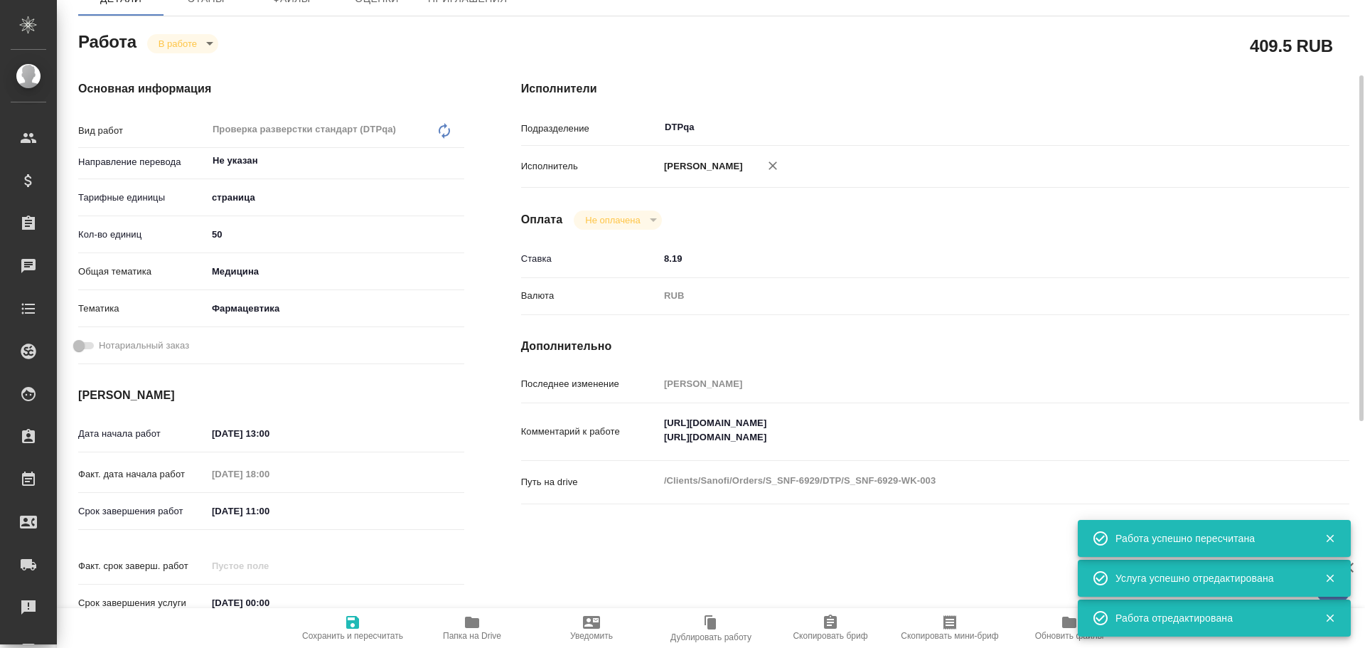
type textarea "x"
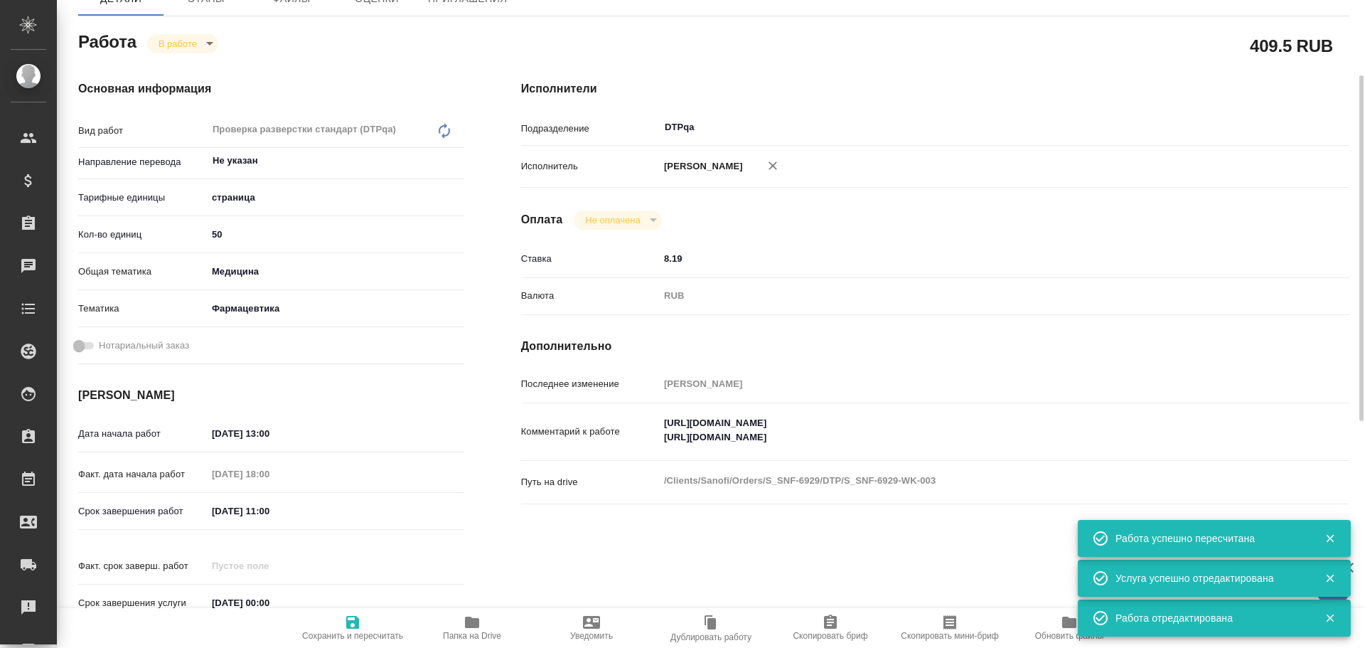
scroll to position [0, 0]
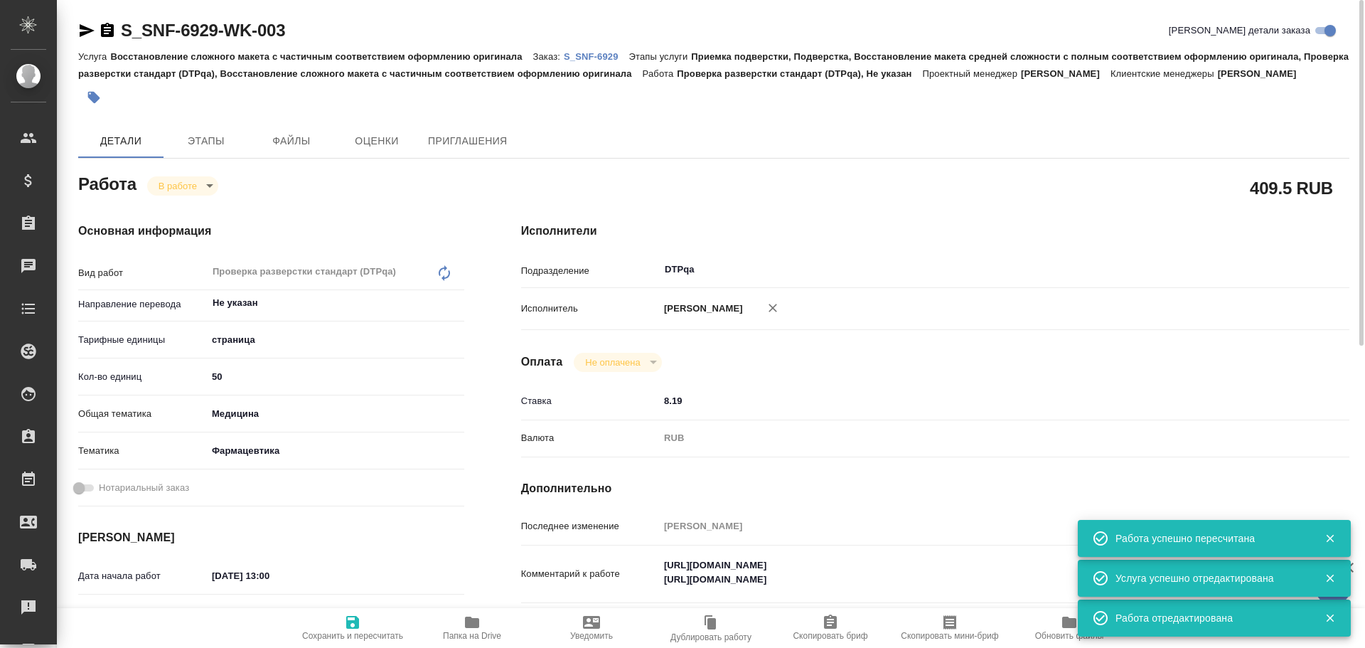
type textarea "x"
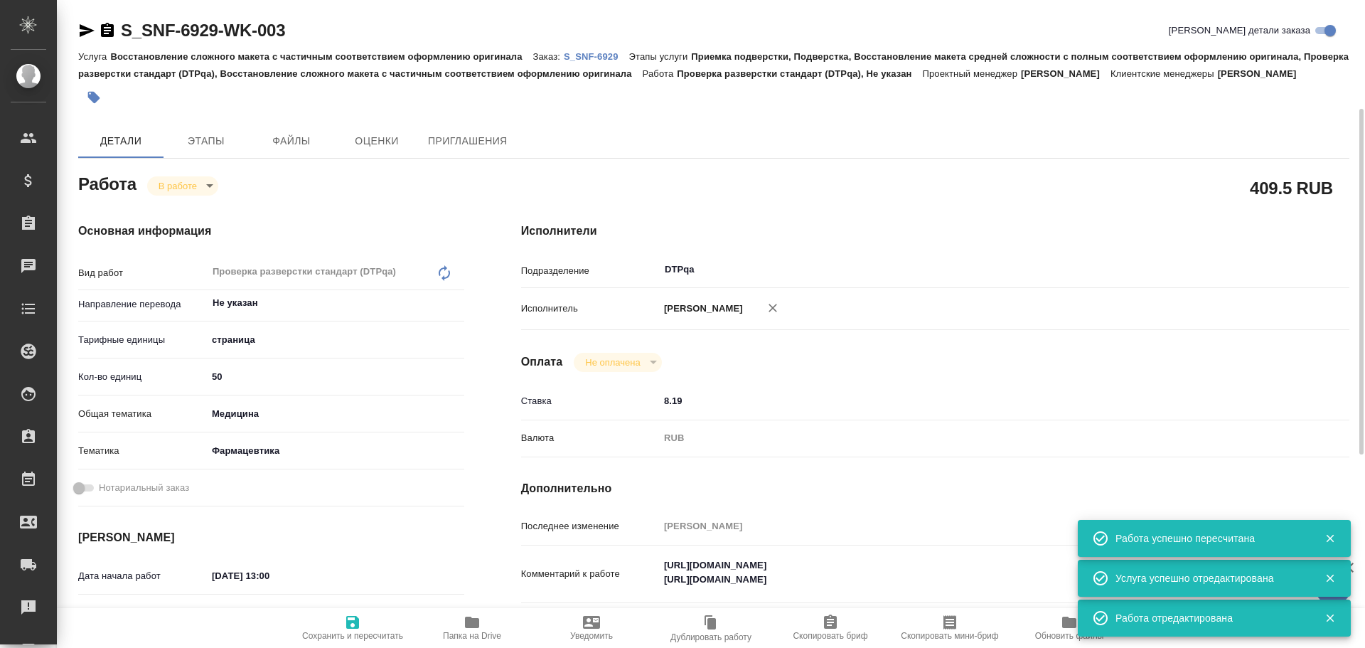
scroll to position [71, 0]
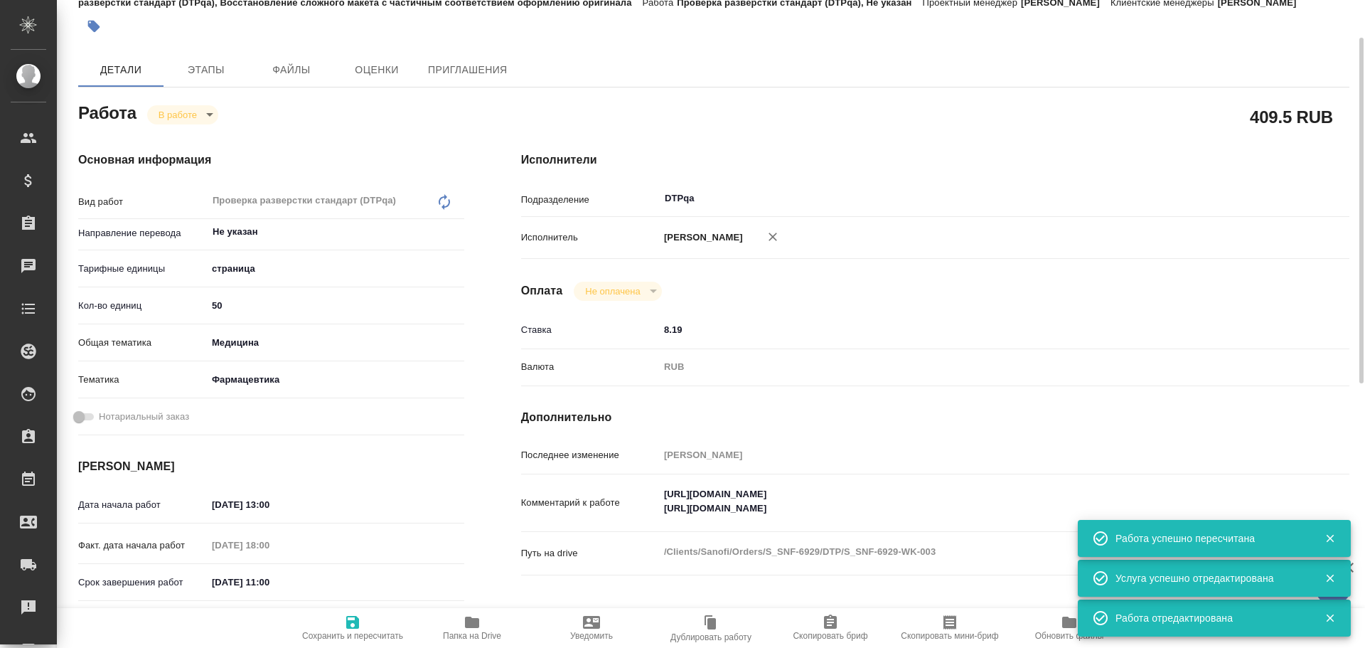
type textarea "x"
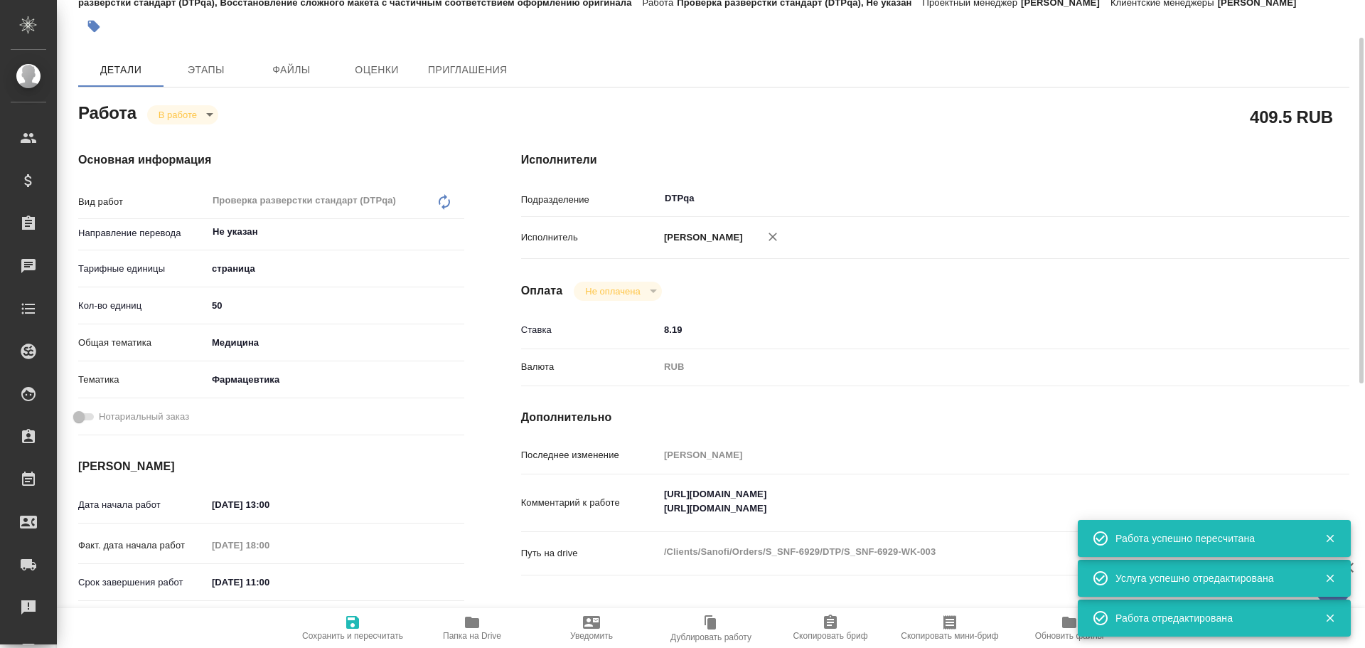
type textarea "x"
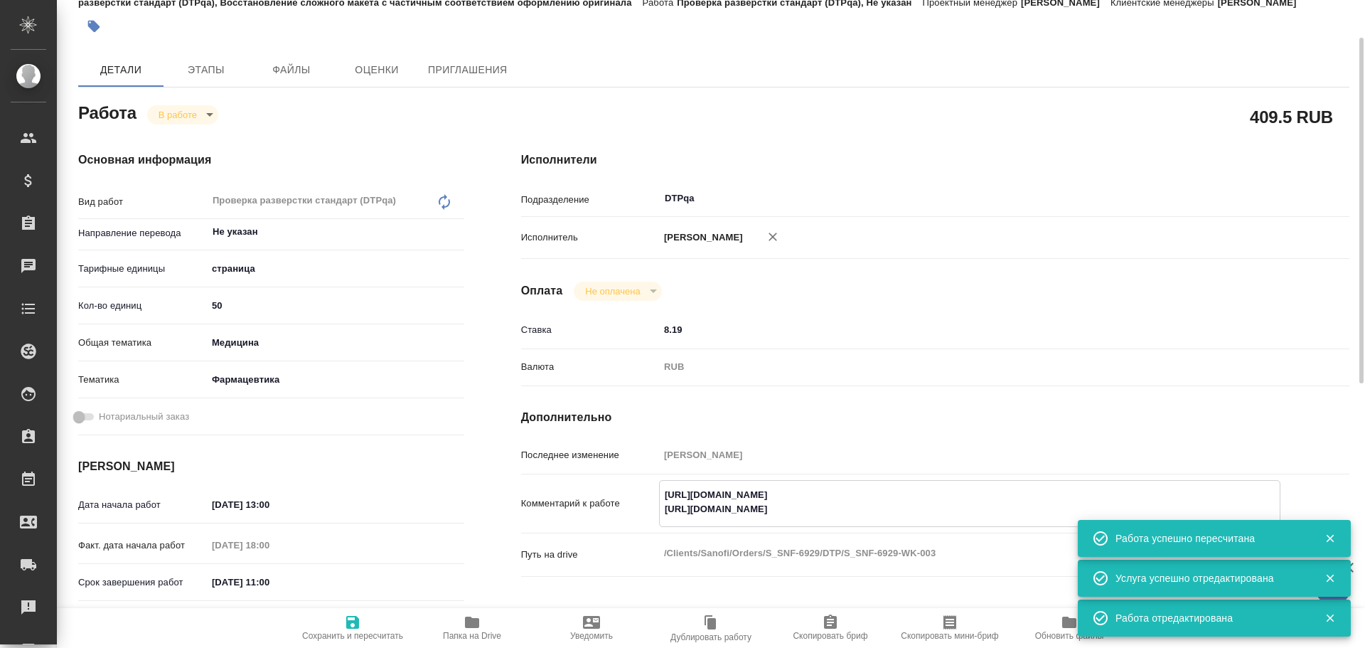
type textarea "x"
drag, startPoint x: 661, startPoint y: 511, endPoint x: 939, endPoint y: 516, distance: 277.4
click at [939, 516] on textarea "https://tera.awatera.com/Work/68dbf7217f99417d8ba0bbcd/ https://tera.awatera.co…" at bounding box center [970, 502] width 620 height 38
drag, startPoint x: 665, startPoint y: 492, endPoint x: 943, endPoint y: 493, distance: 278.0
click at [943, 493] on textarea "https://tera.awatera.com/Work/68dbf7217f99417d8ba0bbcd/ https://tera.awatera.co…" at bounding box center [970, 502] width 620 height 38
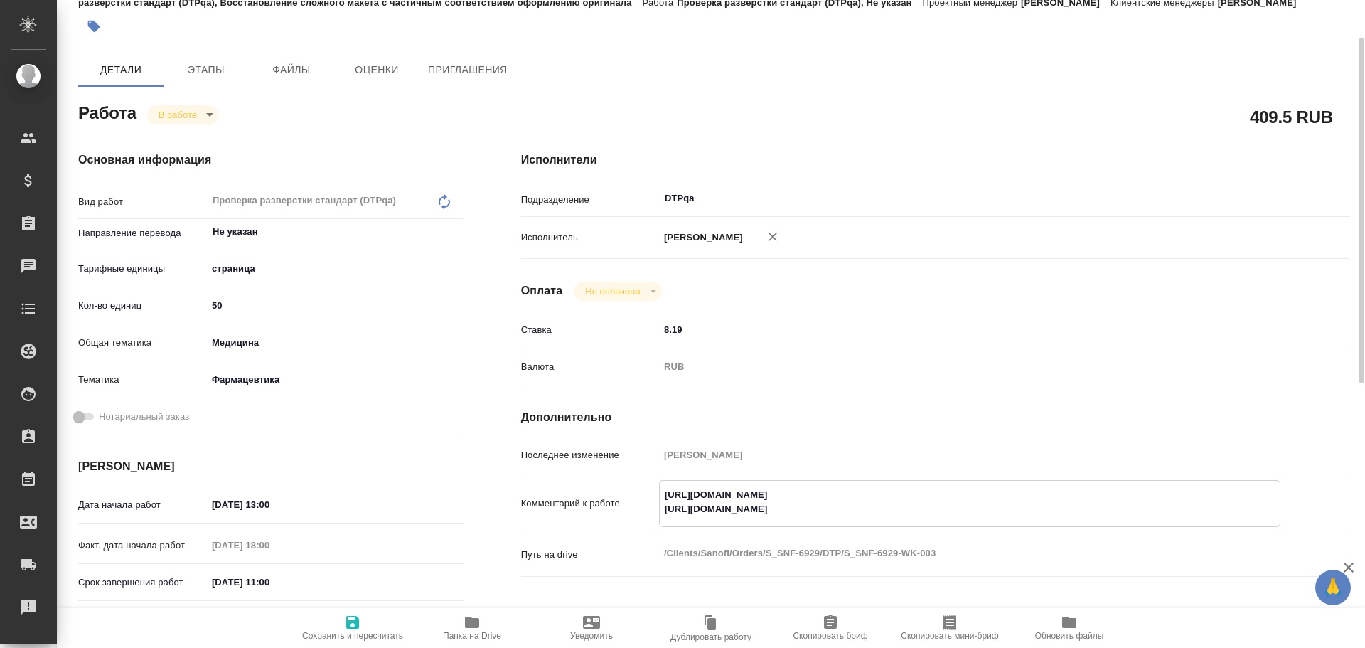
drag, startPoint x: 663, startPoint y: 510, endPoint x: 934, endPoint y: 512, distance: 270.9
click at [949, 509] on textarea "https://tera.awatera.com/Work/68dbf7217f99417d8ba0bbcd/ https://tera.awatera.co…" at bounding box center [970, 502] width 620 height 38
drag, startPoint x: 663, startPoint y: 494, endPoint x: 939, endPoint y: 482, distance: 276.2
click at [946, 471] on div "Последнее изменение Чулец Елена Комментарий к работе https://tera.awatera.com/W…" at bounding box center [935, 518] width 828 height 151
type textarea "x"
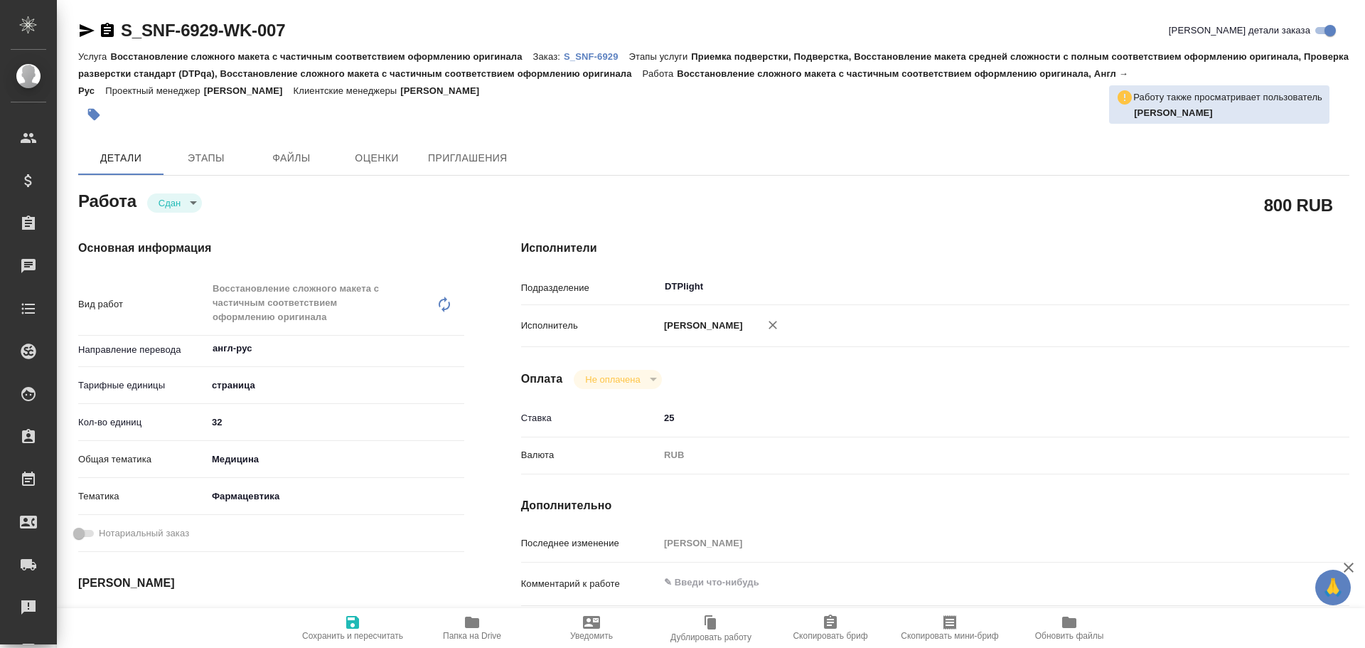
type textarea "x"
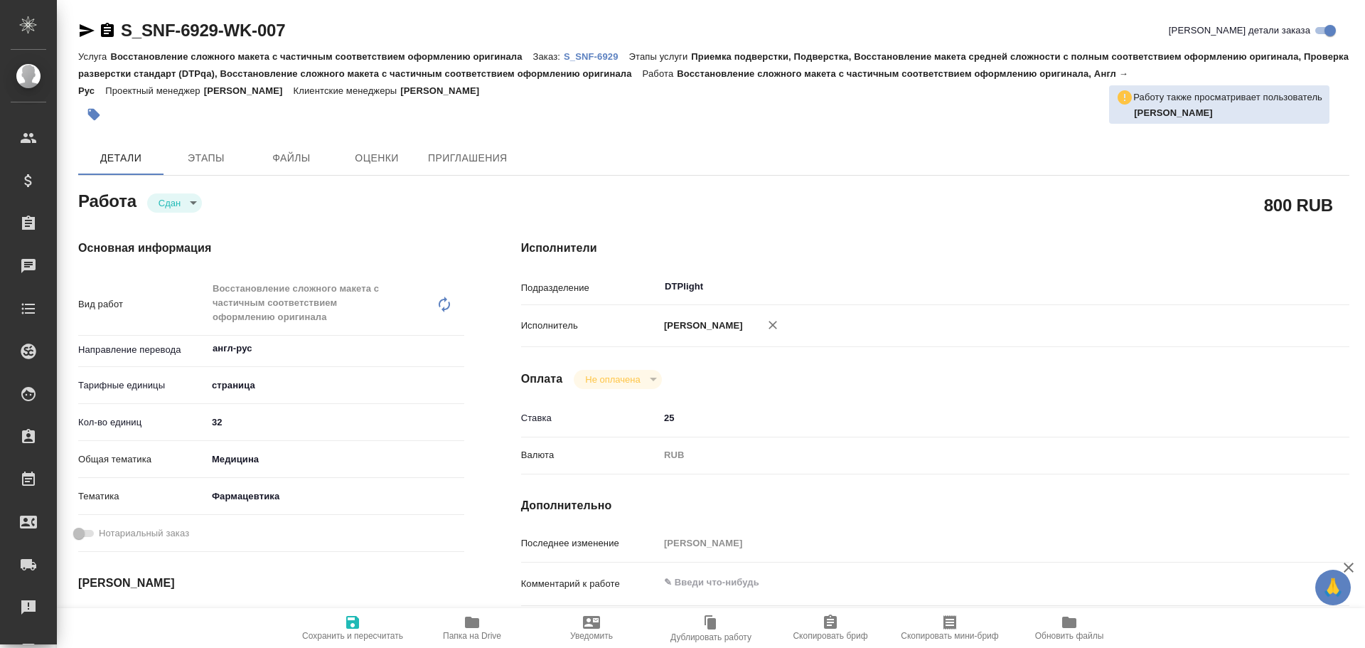
type textarea "x"
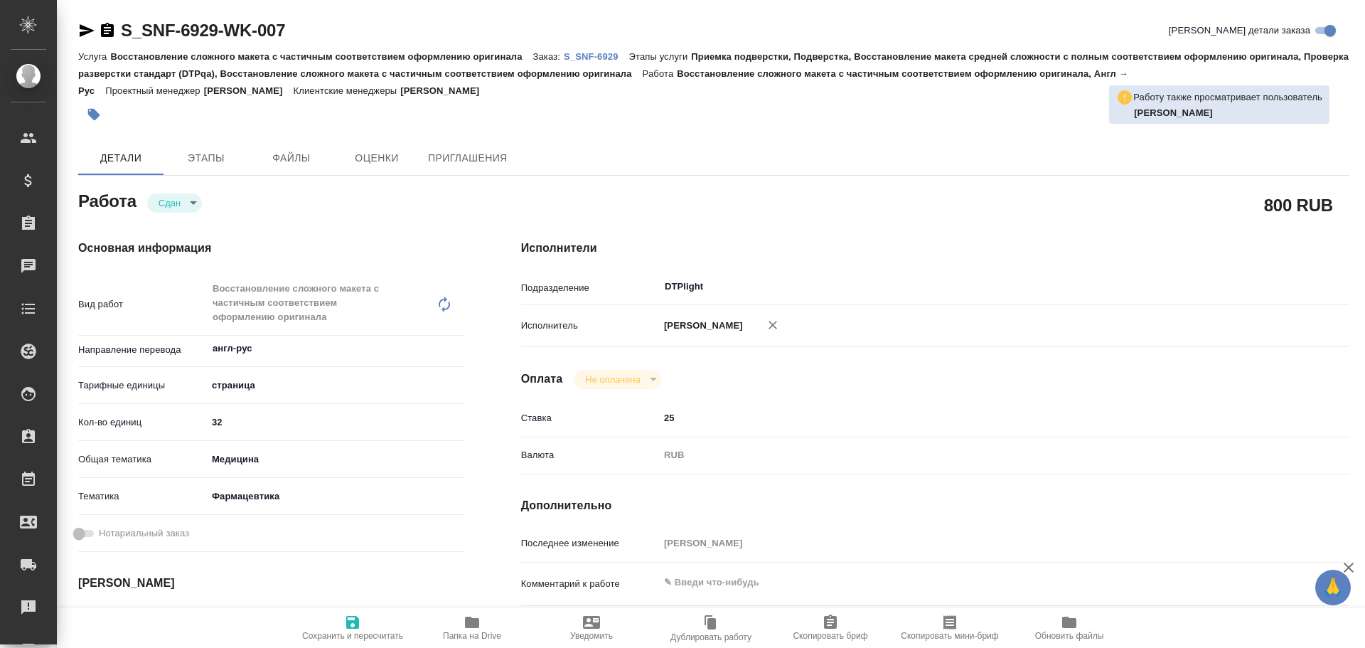
type textarea "x"
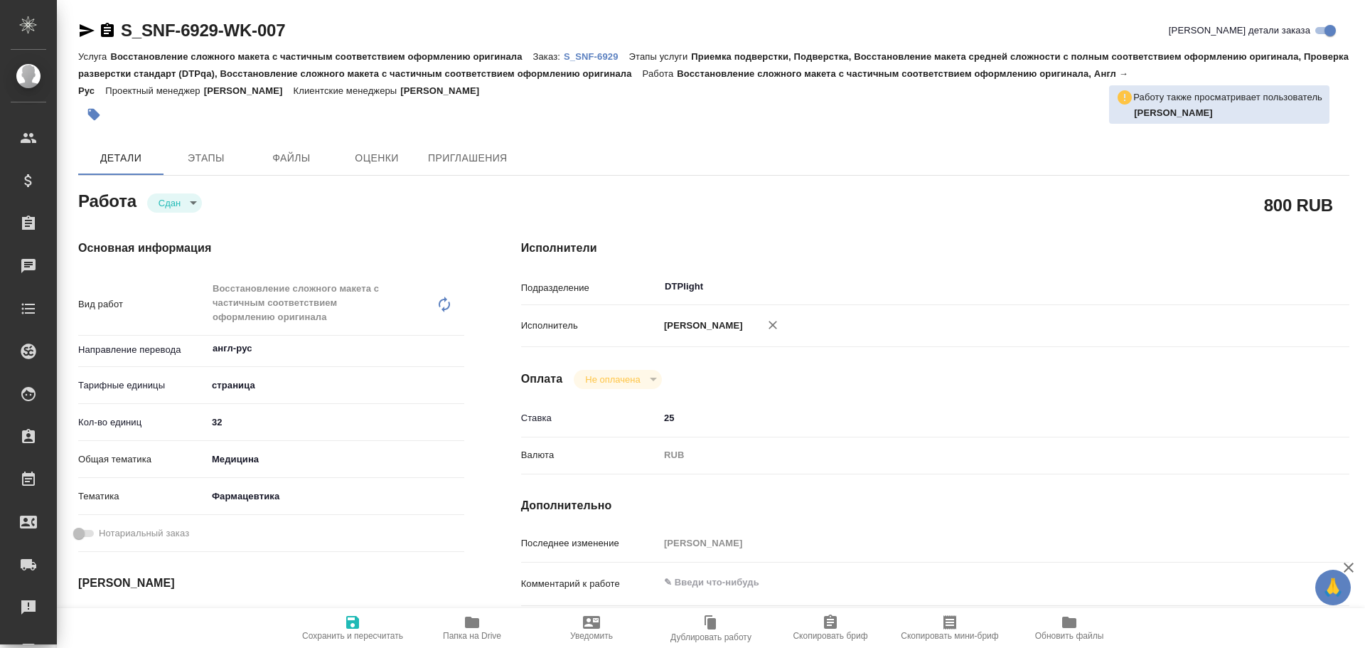
type textarea "x"
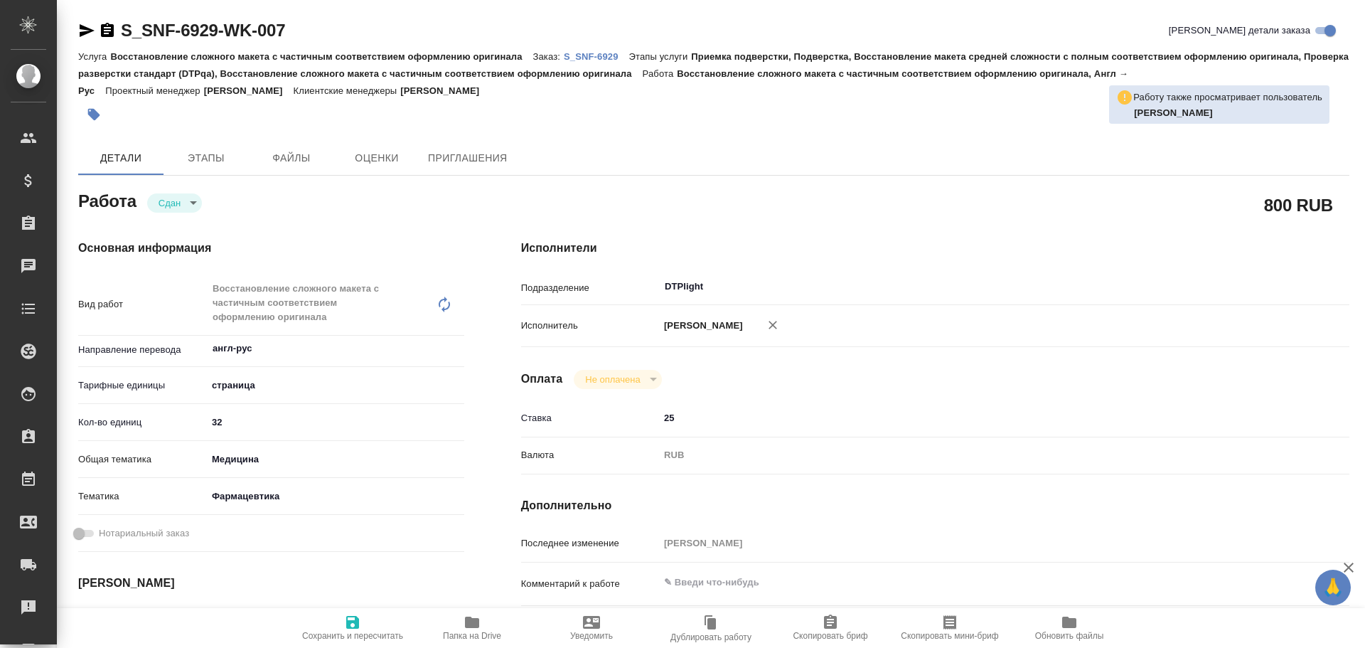
type textarea "x"
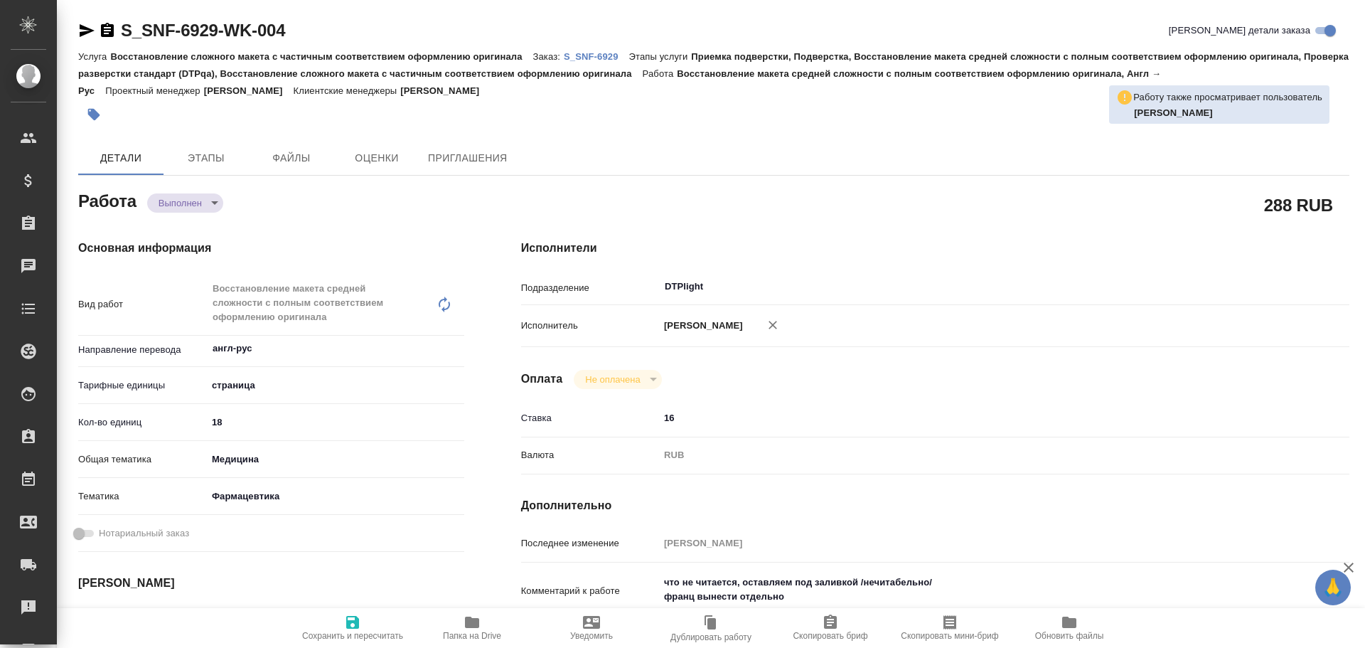
type textarea "x"
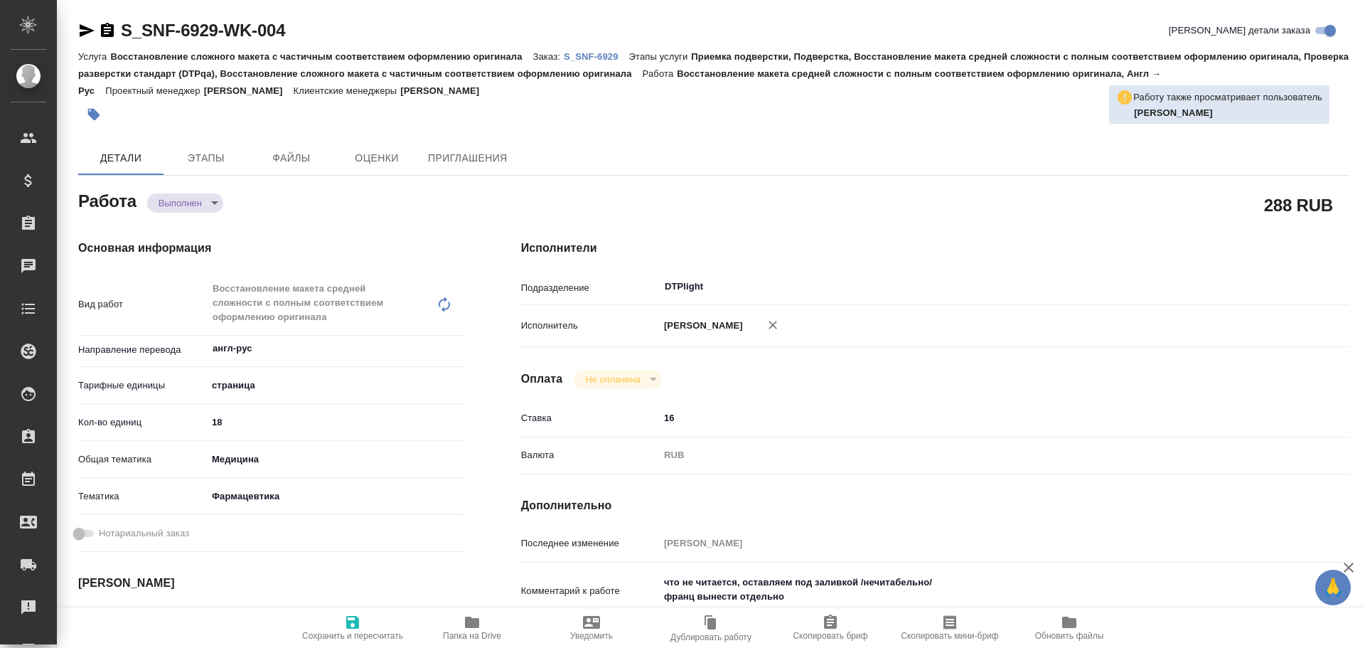
type textarea "x"
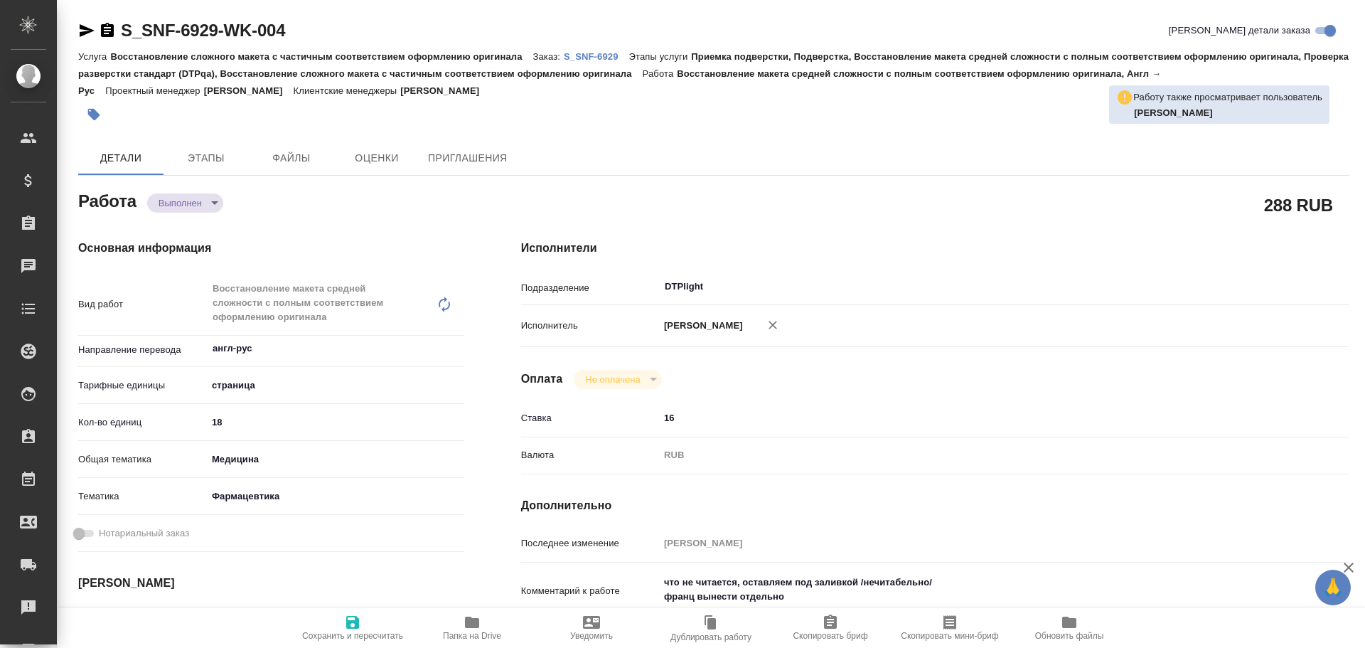
type textarea "x"
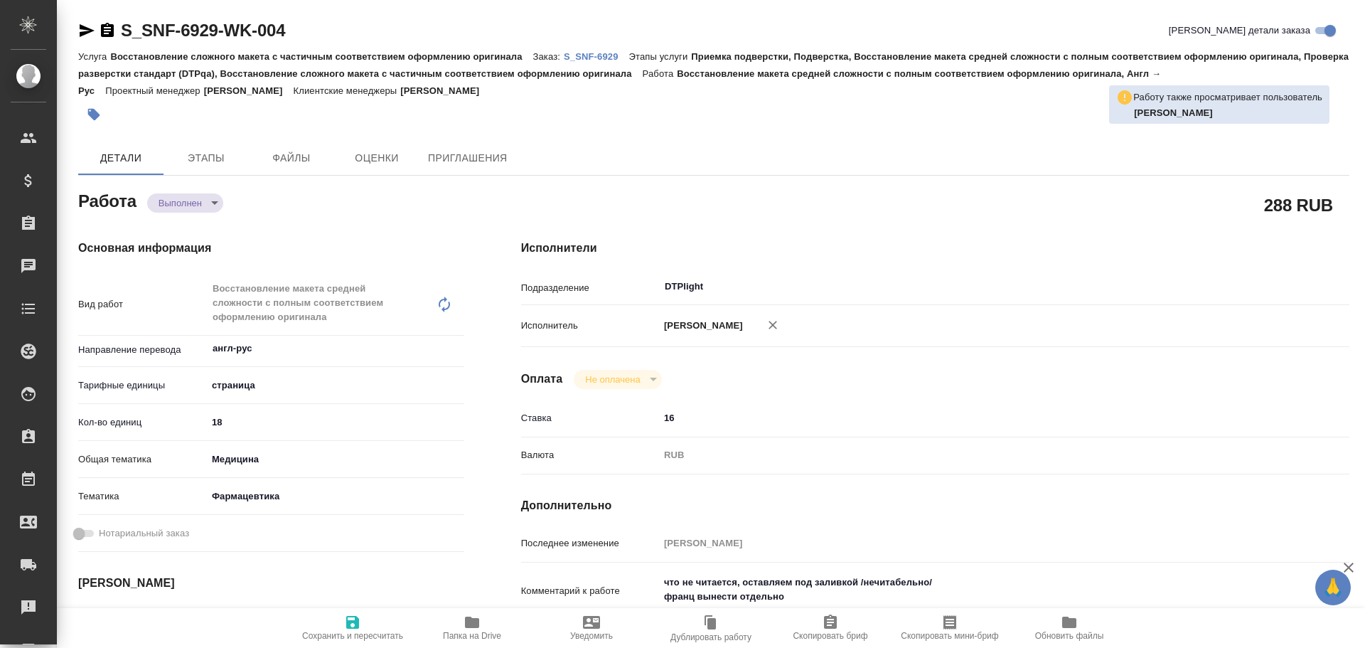
type textarea "x"
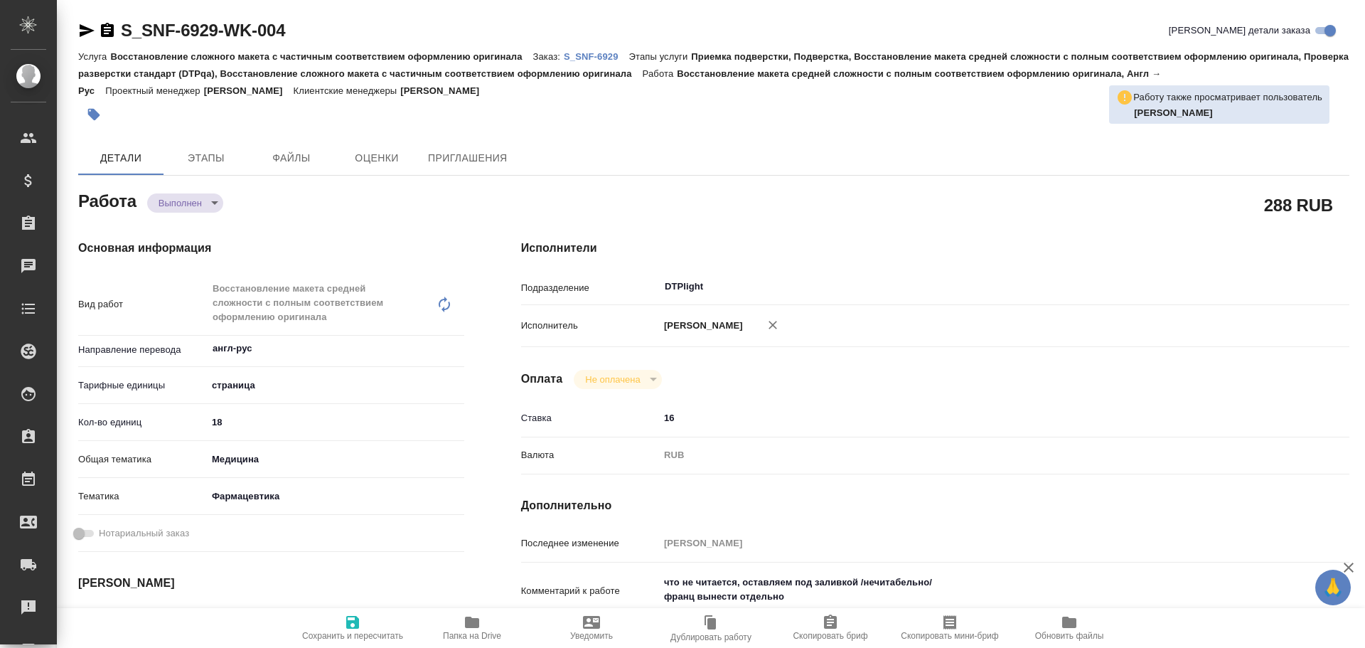
scroll to position [71, 0]
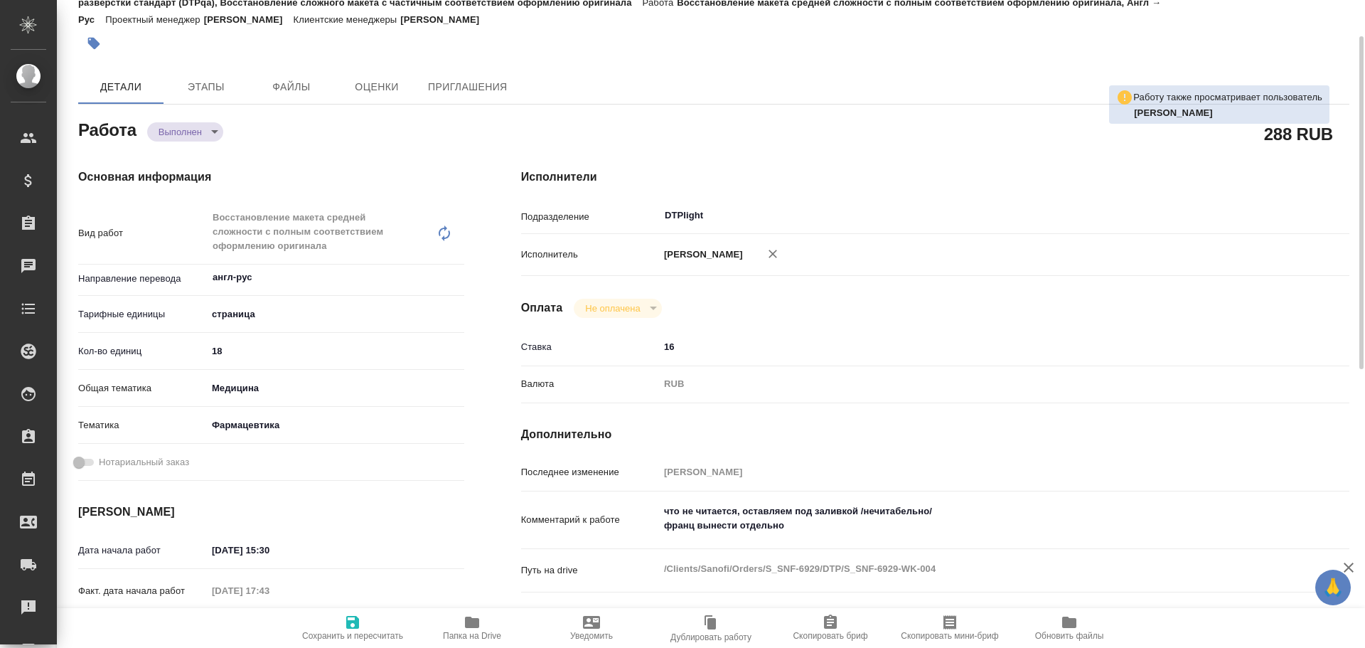
type textarea "x"
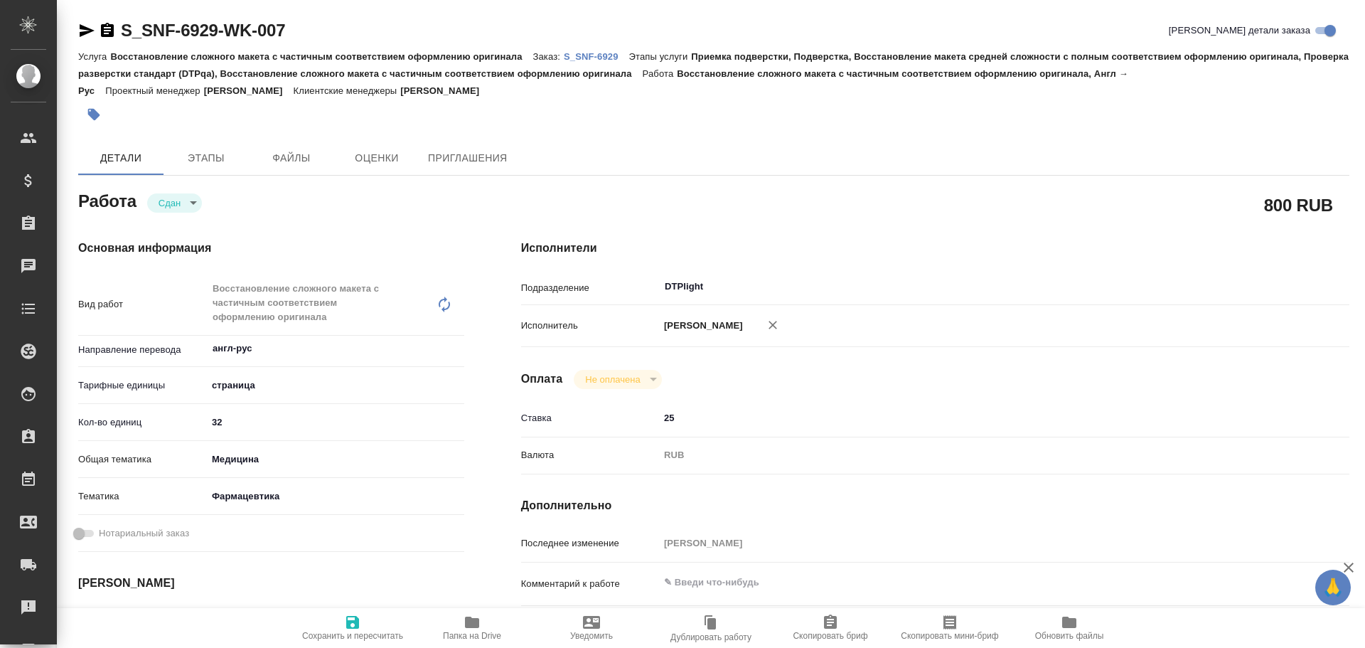
type textarea "x"
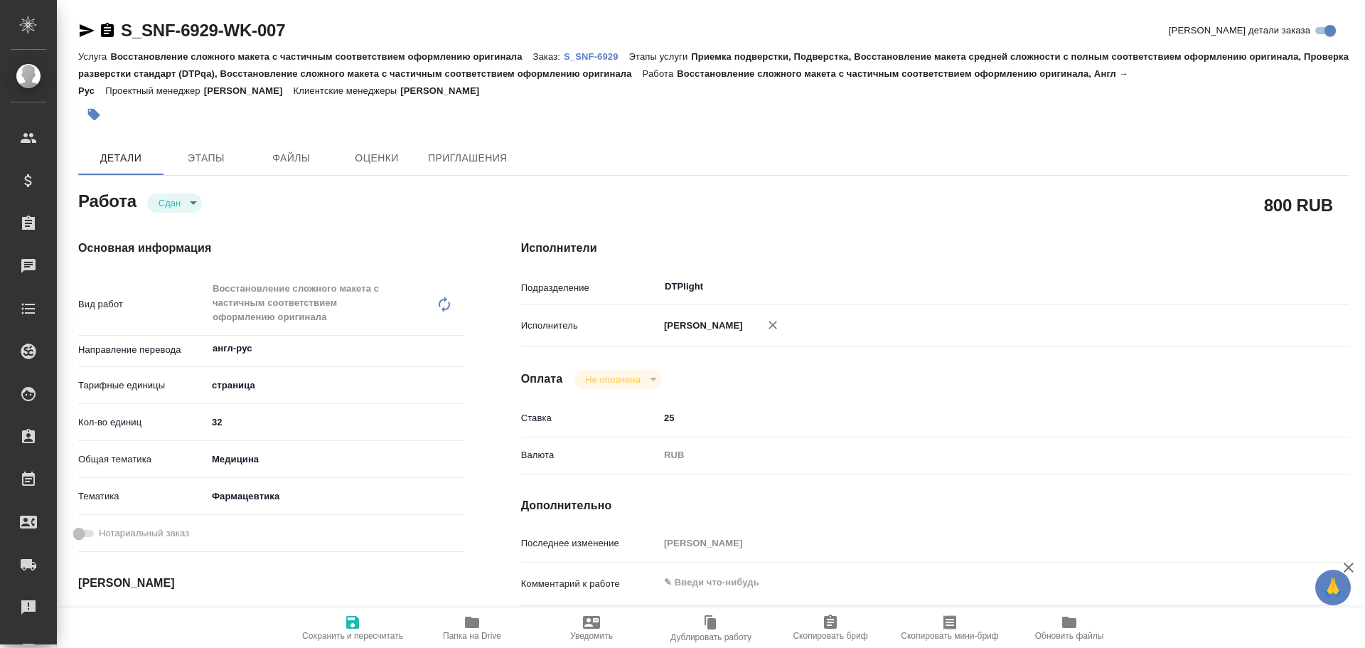
type textarea "x"
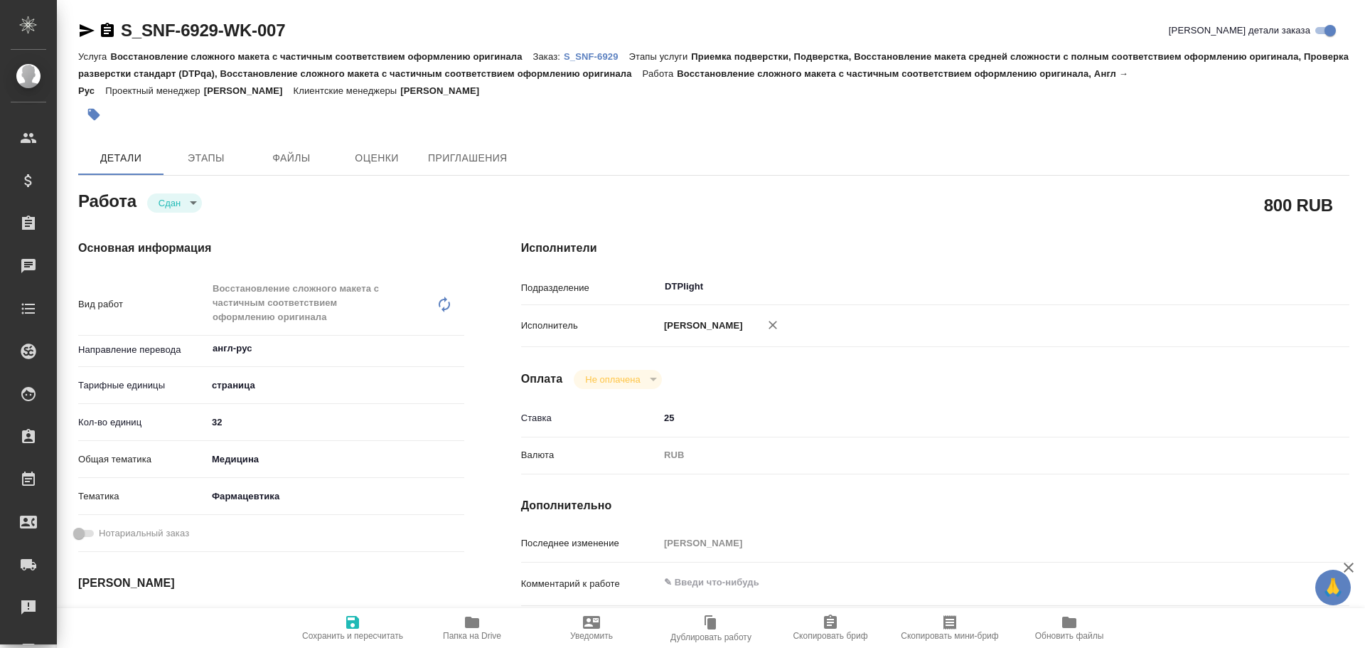
type textarea "x"
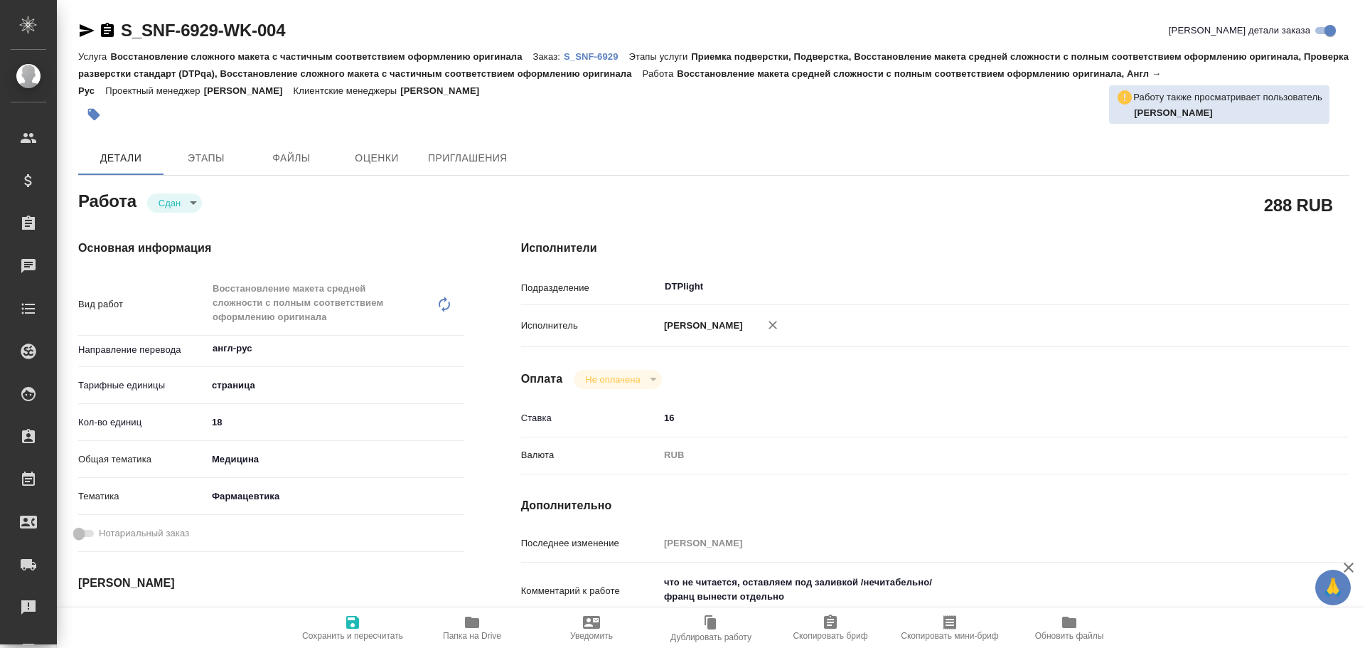
type textarea "x"
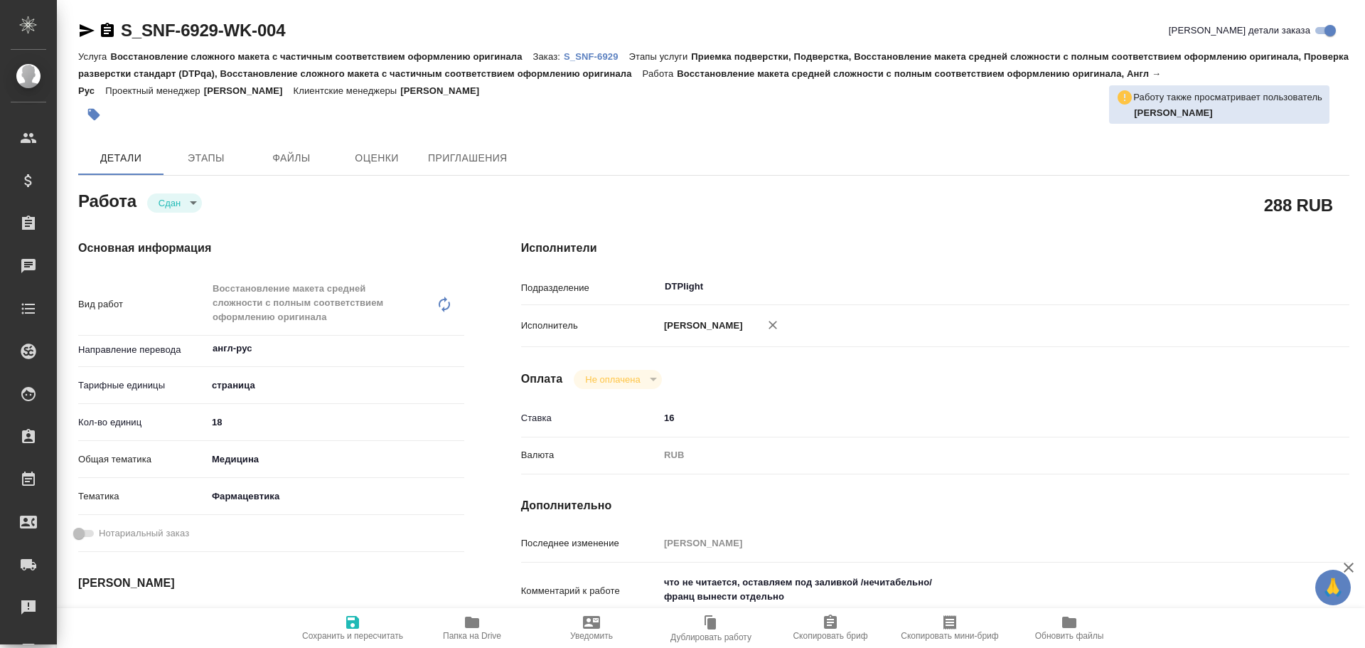
type textarea "x"
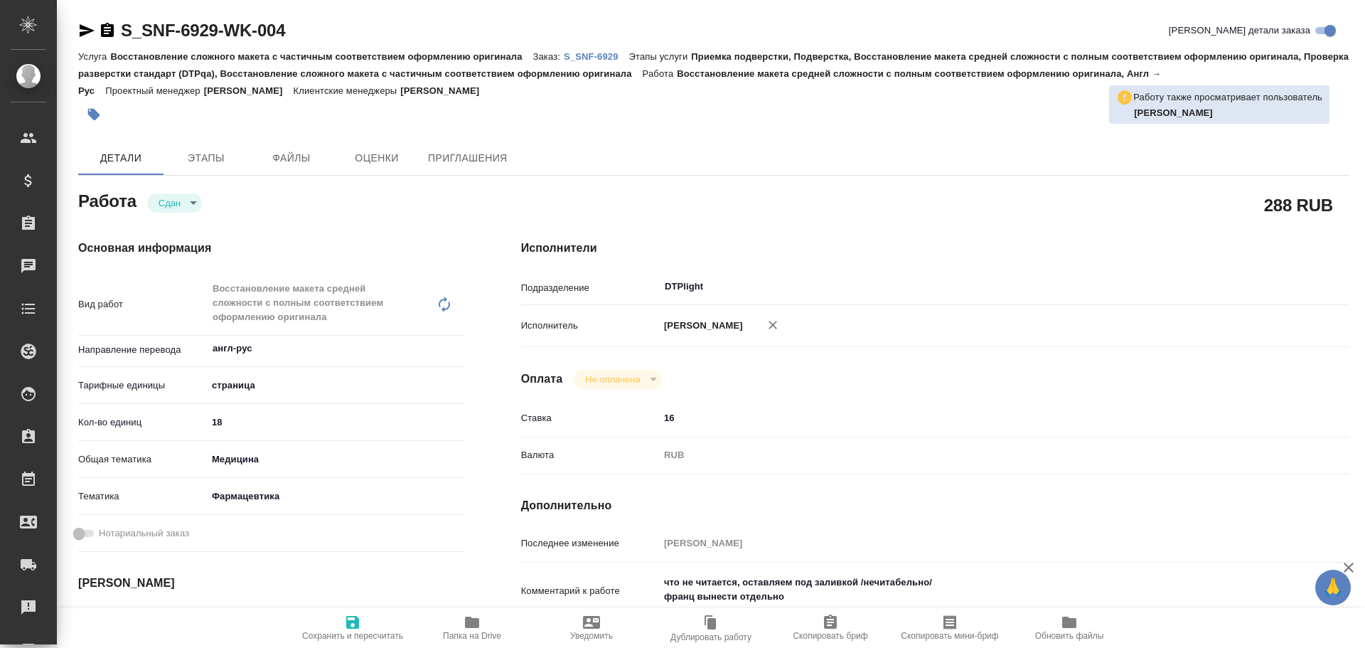
type textarea "x"
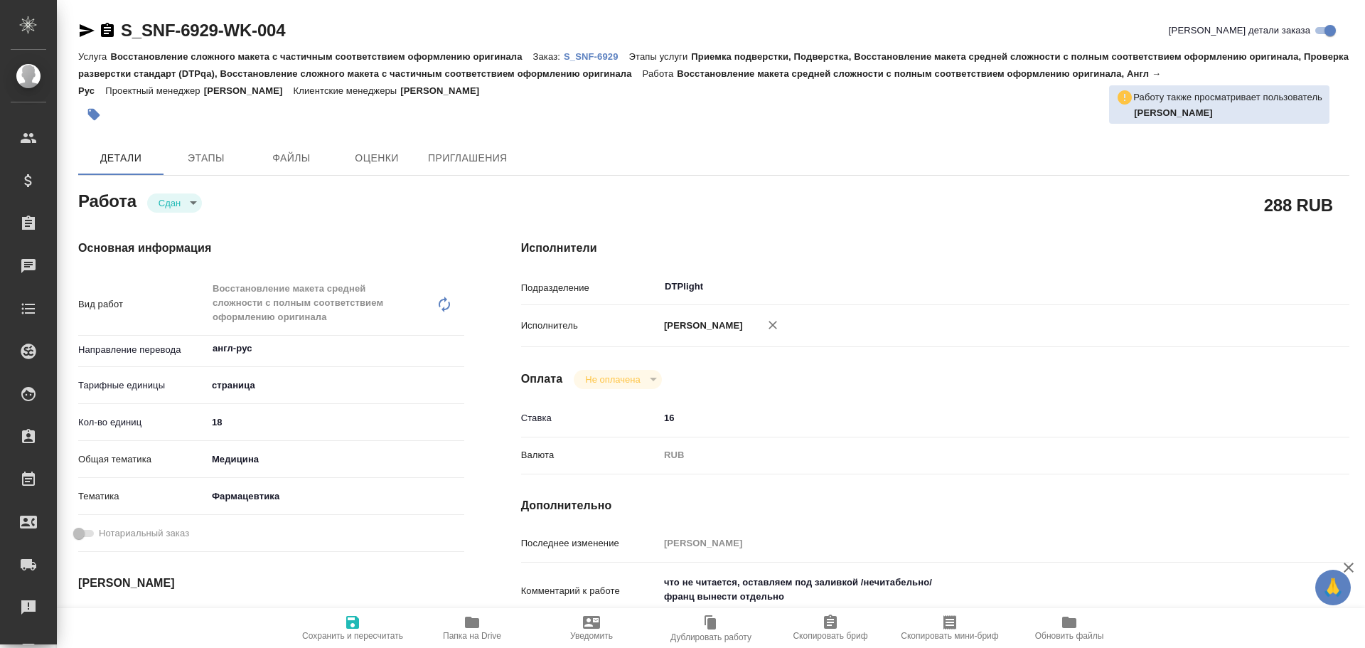
scroll to position [71, 0]
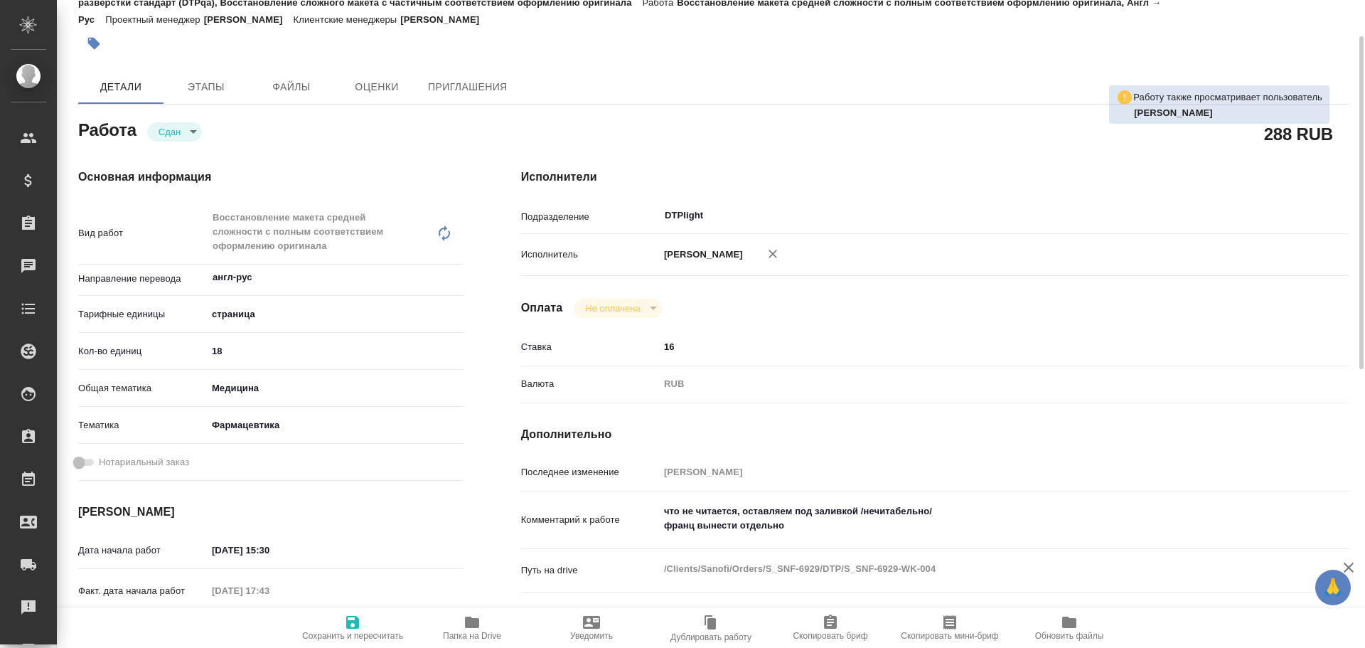
type textarea "x"
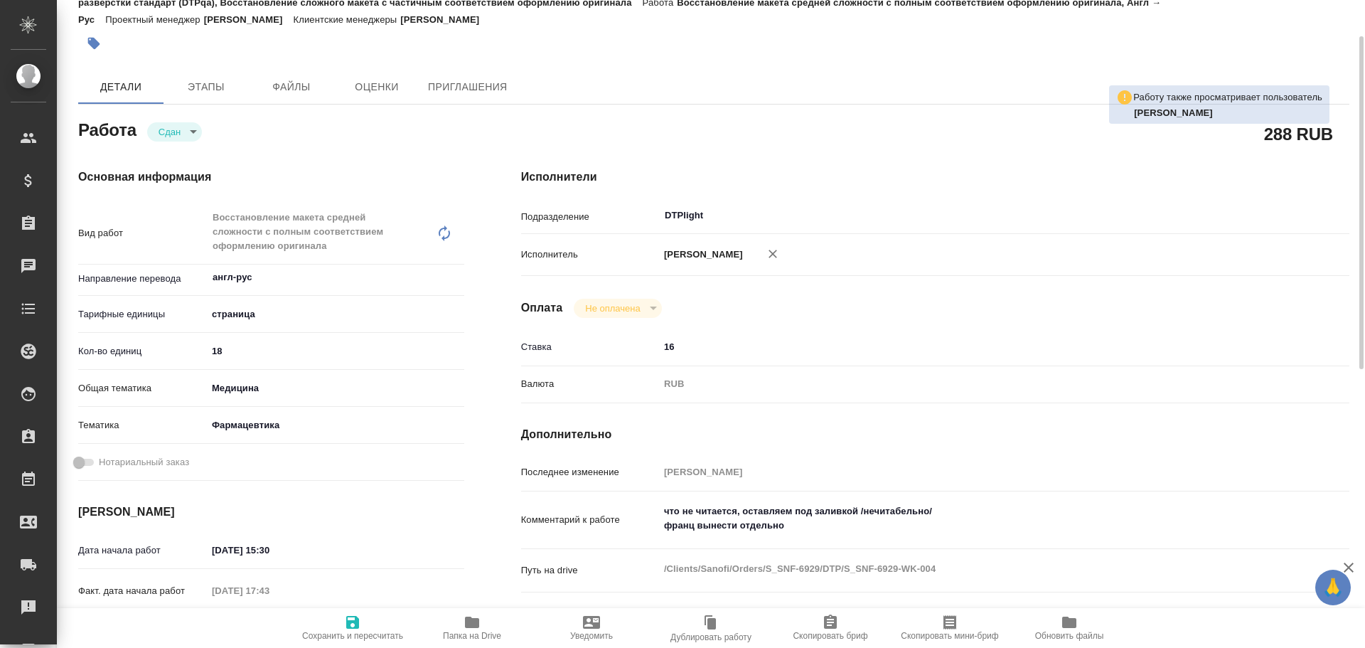
type textarea "x"
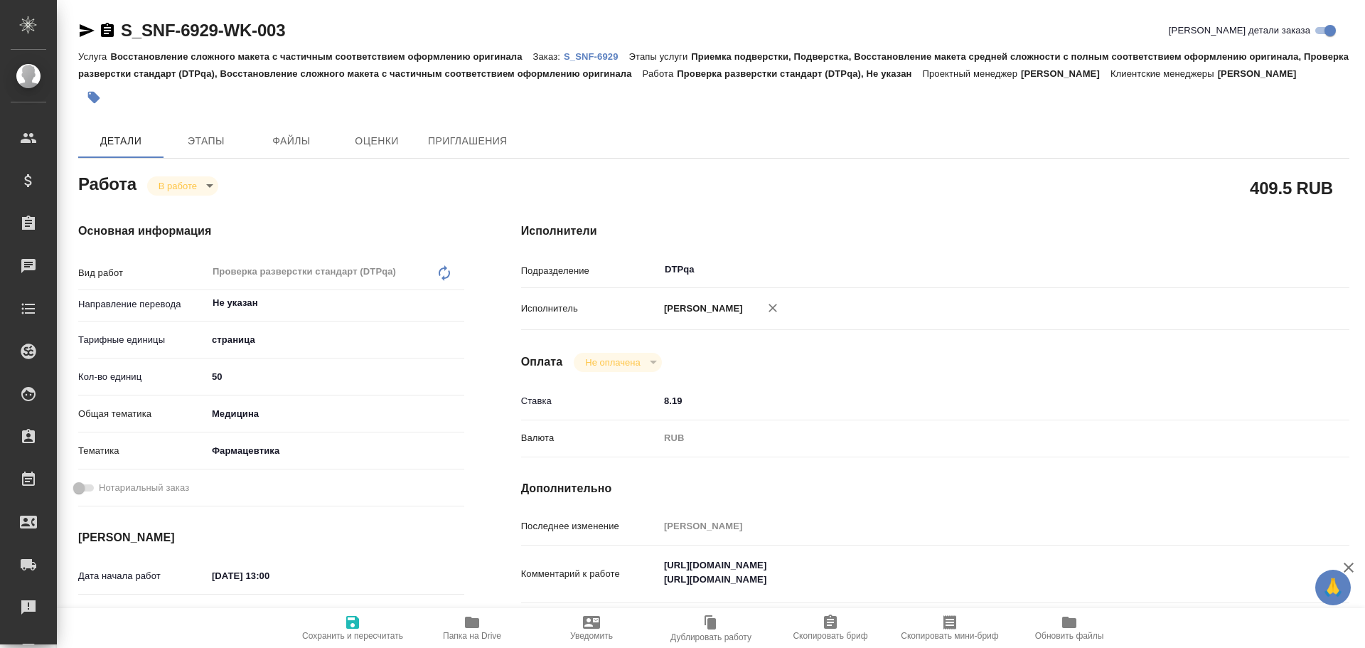
type textarea "x"
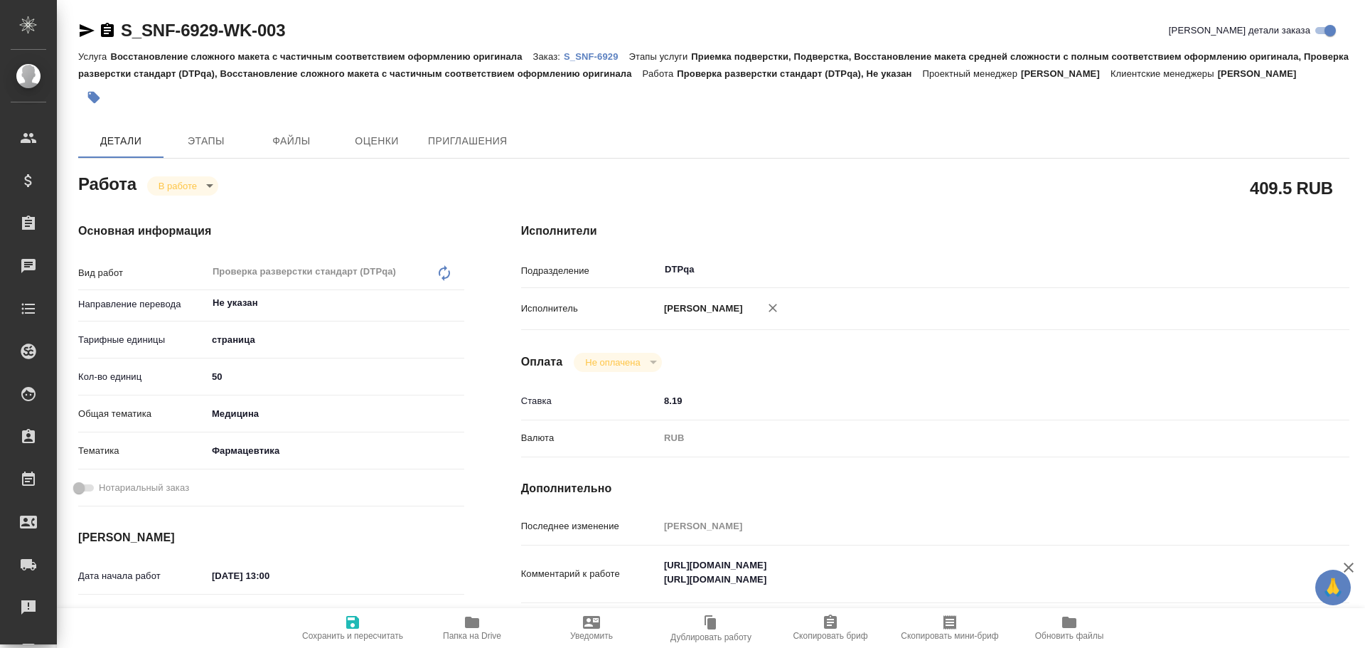
type textarea "x"
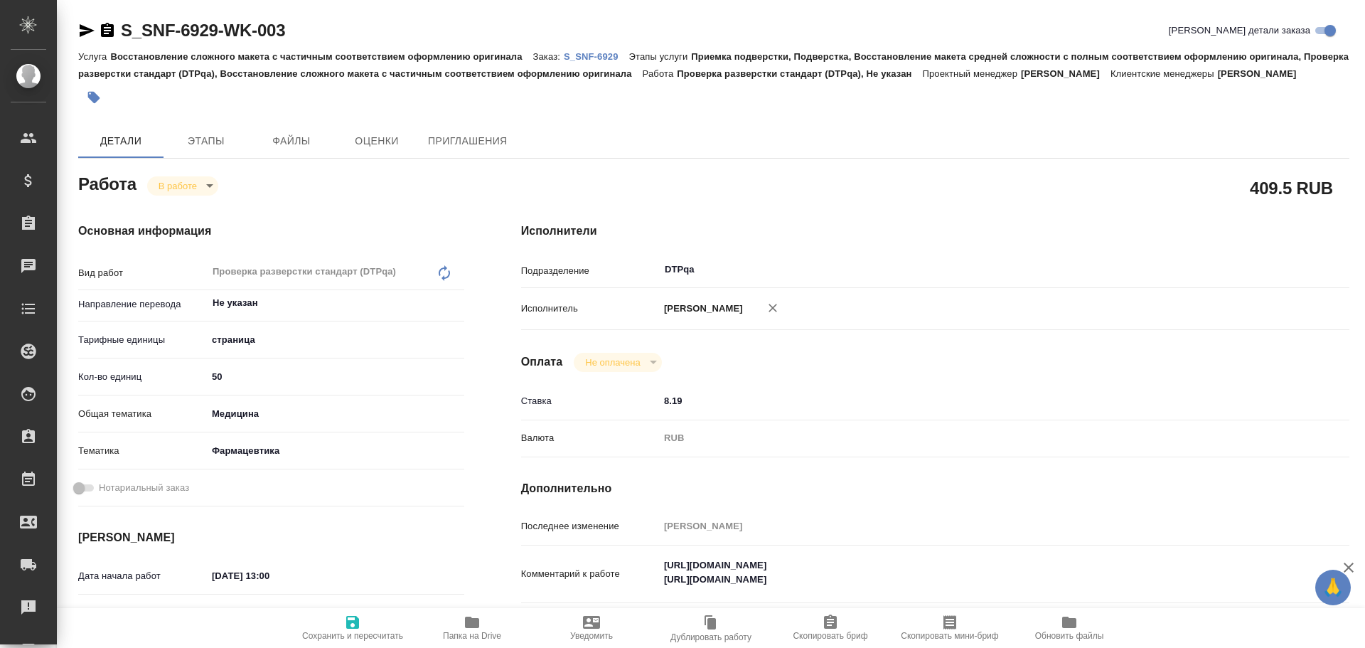
type textarea "x"
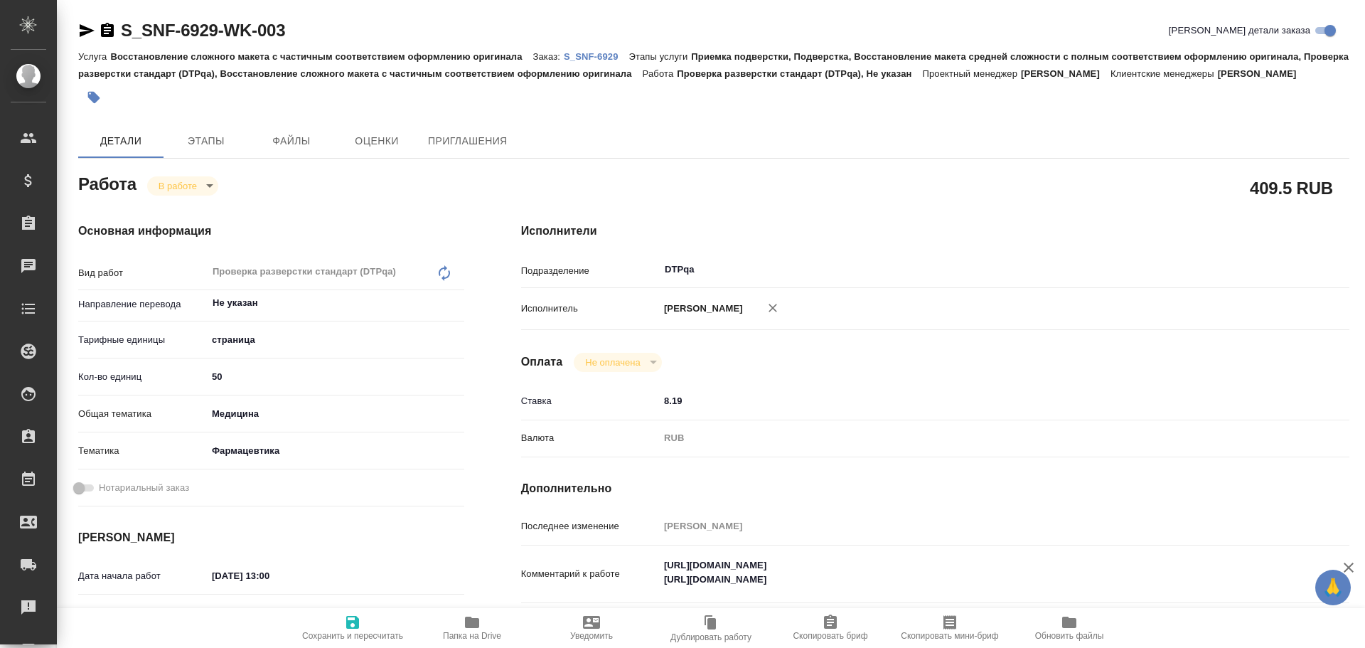
type textarea "x"
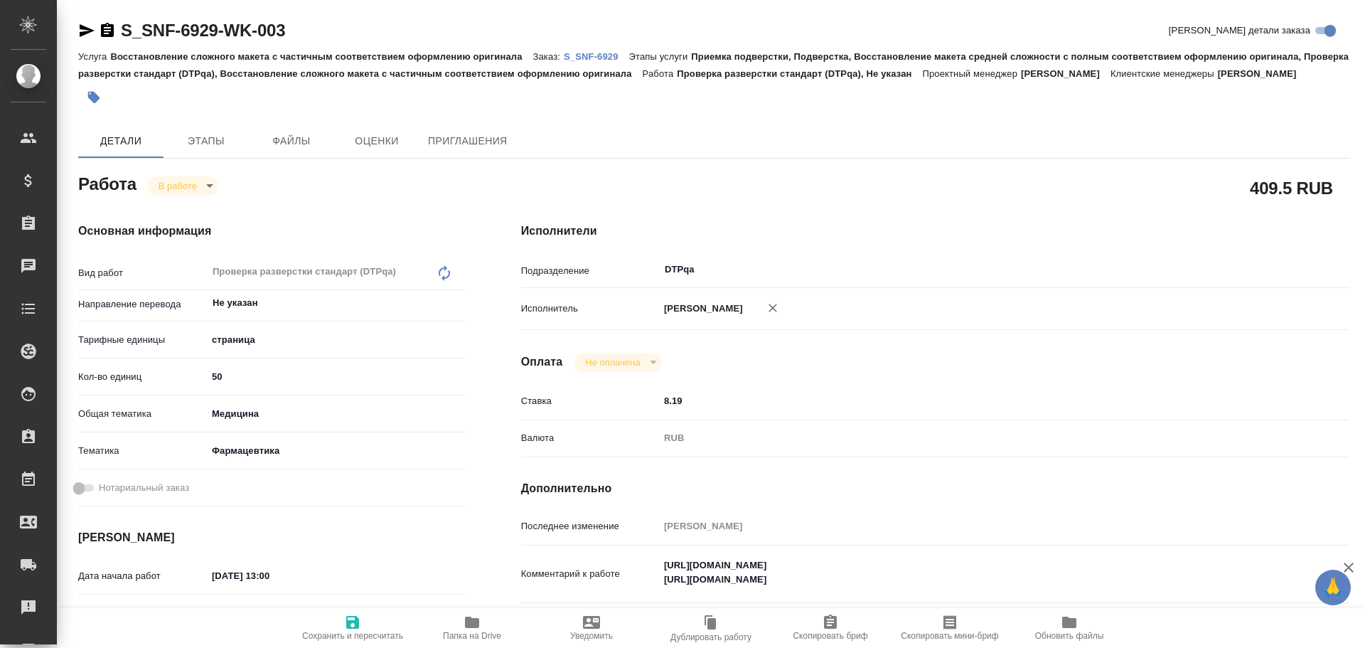
type textarea "x"
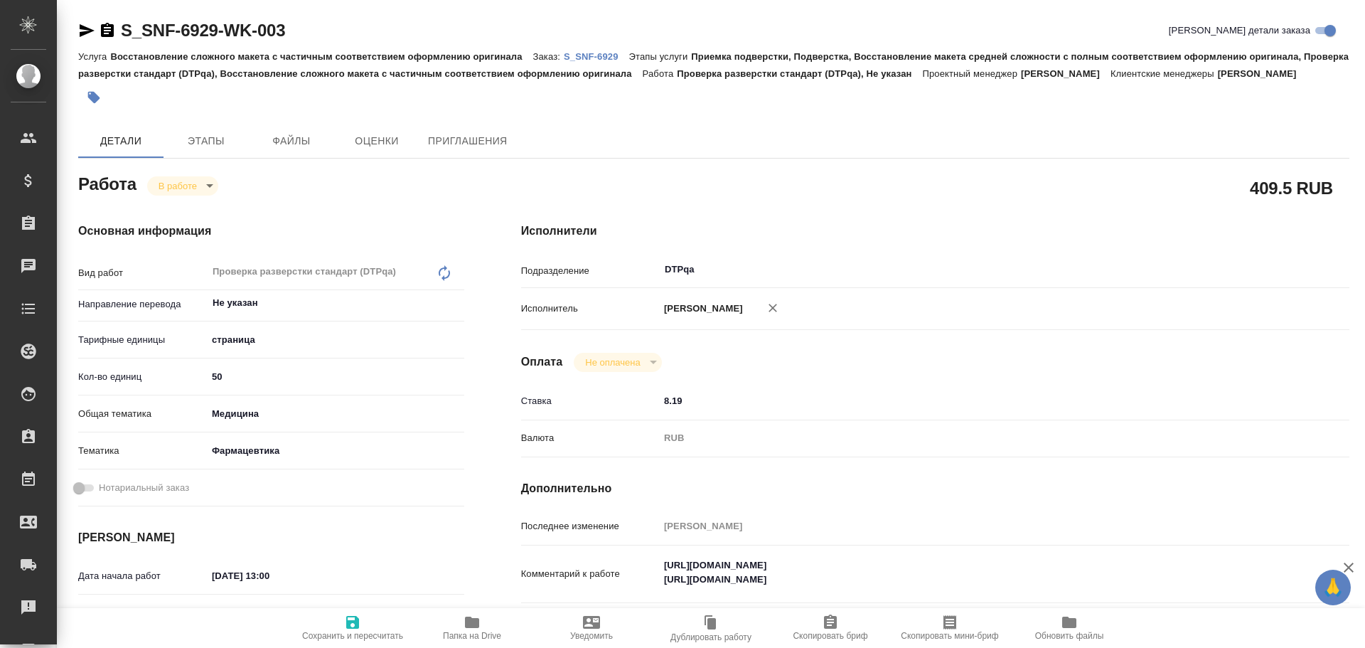
type textarea "x"
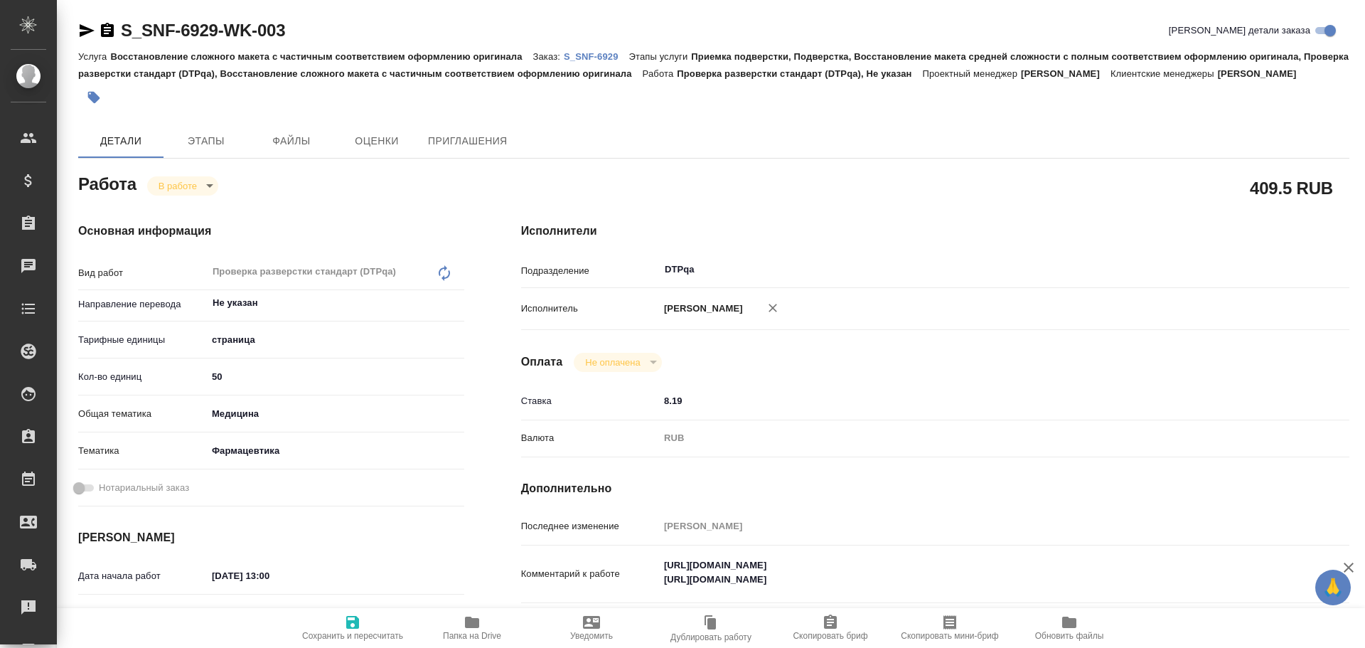
scroll to position [71, 0]
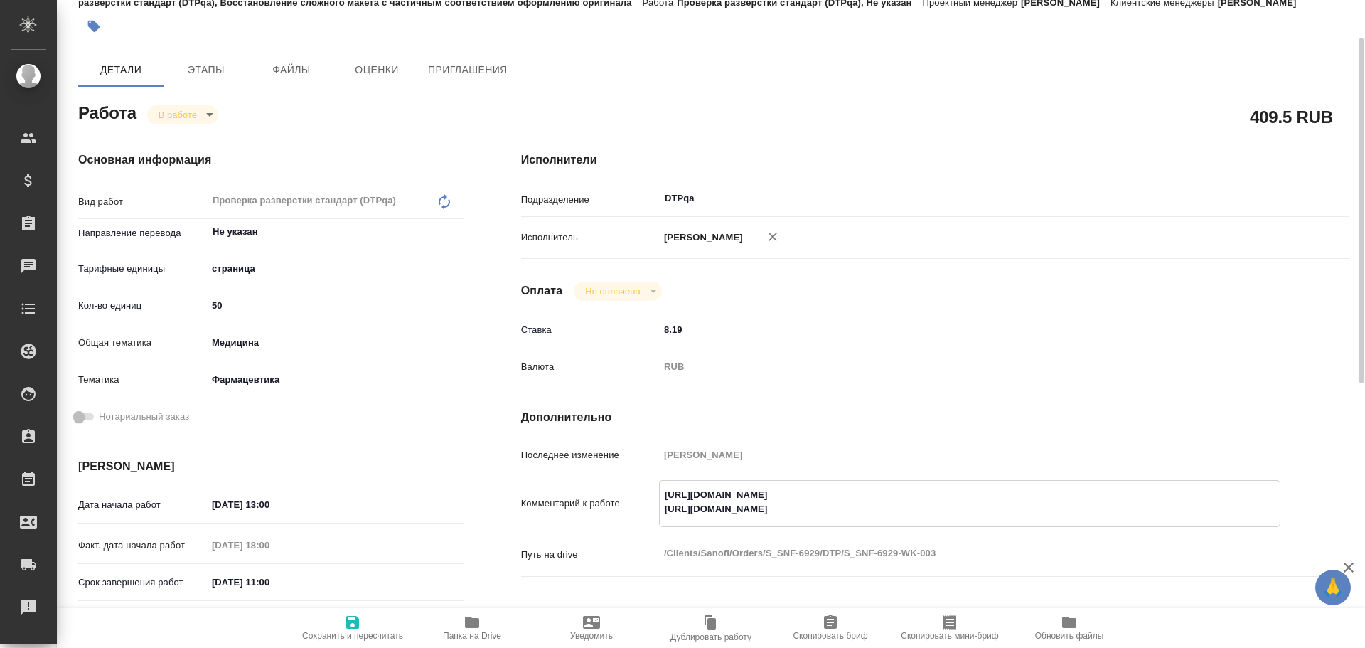
click at [668, 512] on textarea "https://tera.awatera.com/Work/68dbf7217f99417d8ba0bbcd/ https://tera.awatera.co…" at bounding box center [970, 502] width 620 height 38
drag, startPoint x: 668, startPoint y: 512, endPoint x: 976, endPoint y: 513, distance: 308.6
click at [976, 513] on textarea "https://tera.awatera.com/Work/68dbf7217f99417d8ba0bbcd/ https://tera.awatera.co…" at bounding box center [970, 502] width 620 height 38
drag, startPoint x: 660, startPoint y: 513, endPoint x: 774, endPoint y: 511, distance: 114.5
click at [774, 511] on textarea "https://tera.awatera.com/Work/68dbf7217f99417d8ba0bbcd/ https://tera.awatera.co…" at bounding box center [970, 502] width 620 height 38
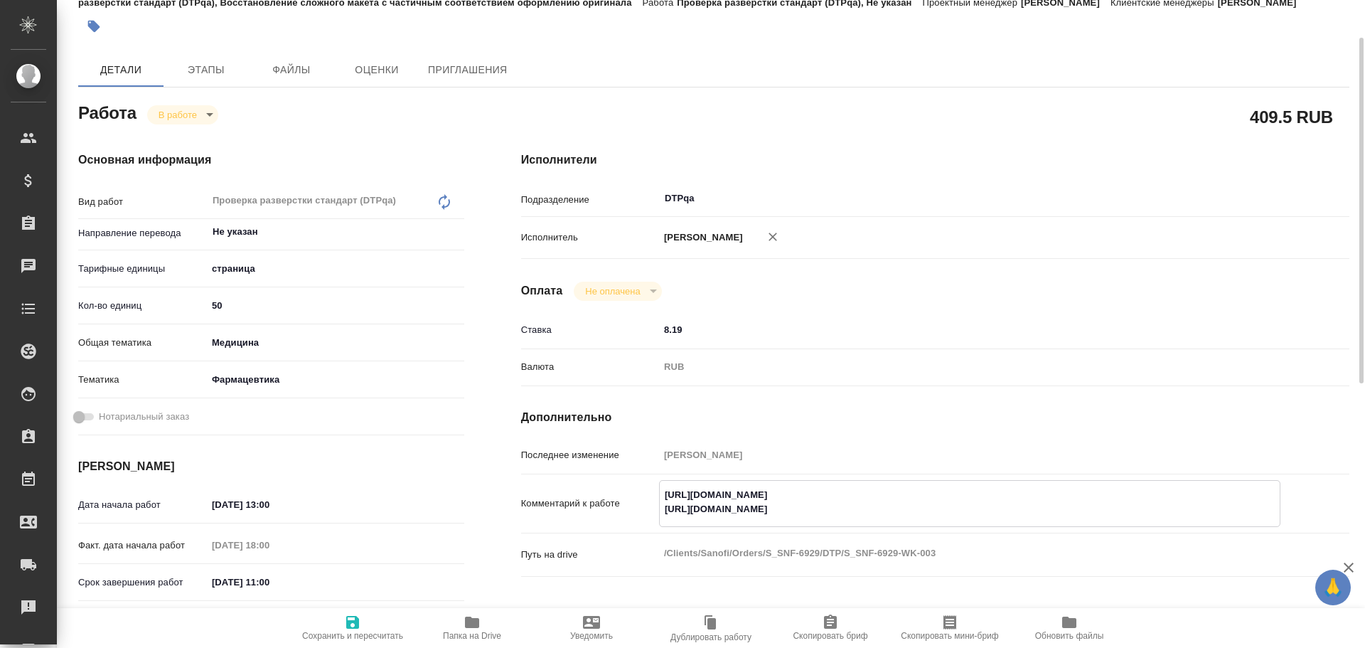
drag, startPoint x: 663, startPoint y: 494, endPoint x: 984, endPoint y: 498, distance: 321.4
click at [984, 498] on textarea "https://tera.awatera.com/Work/68dbf7217f99417d8ba0bbcd/ https://tera.awatera.co…" at bounding box center [970, 502] width 620 height 38
type textarea "x"
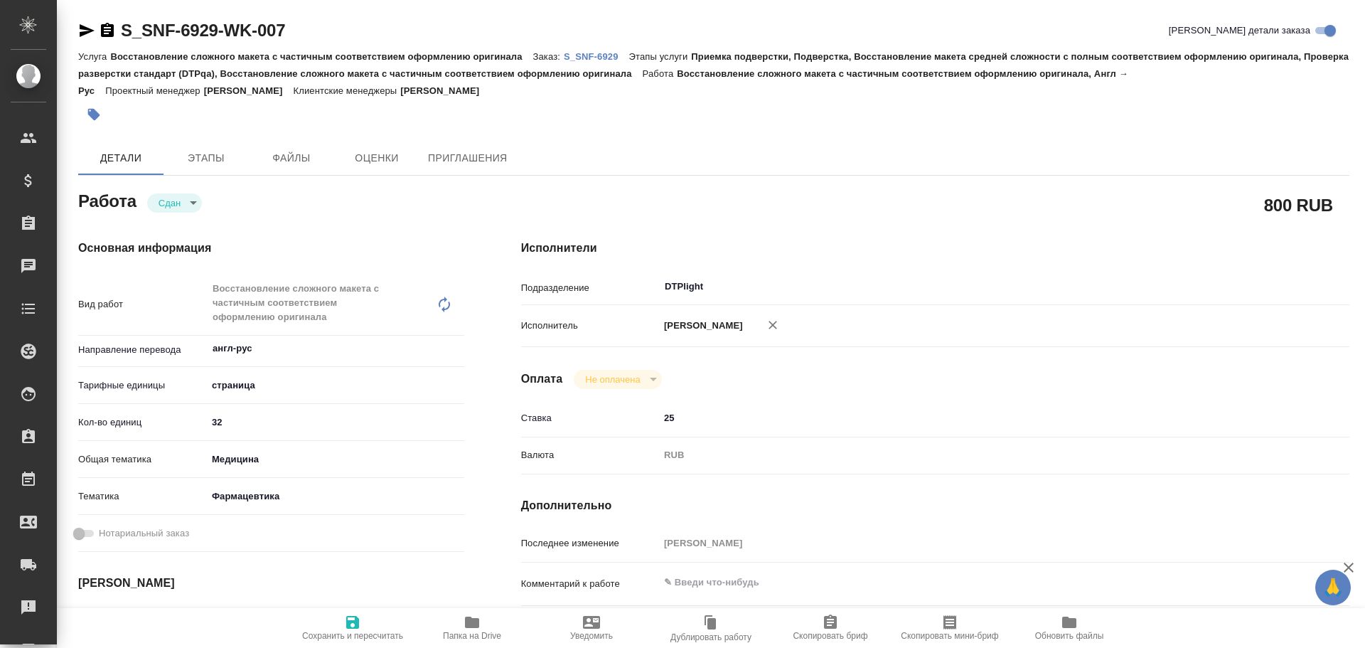
type textarea "x"
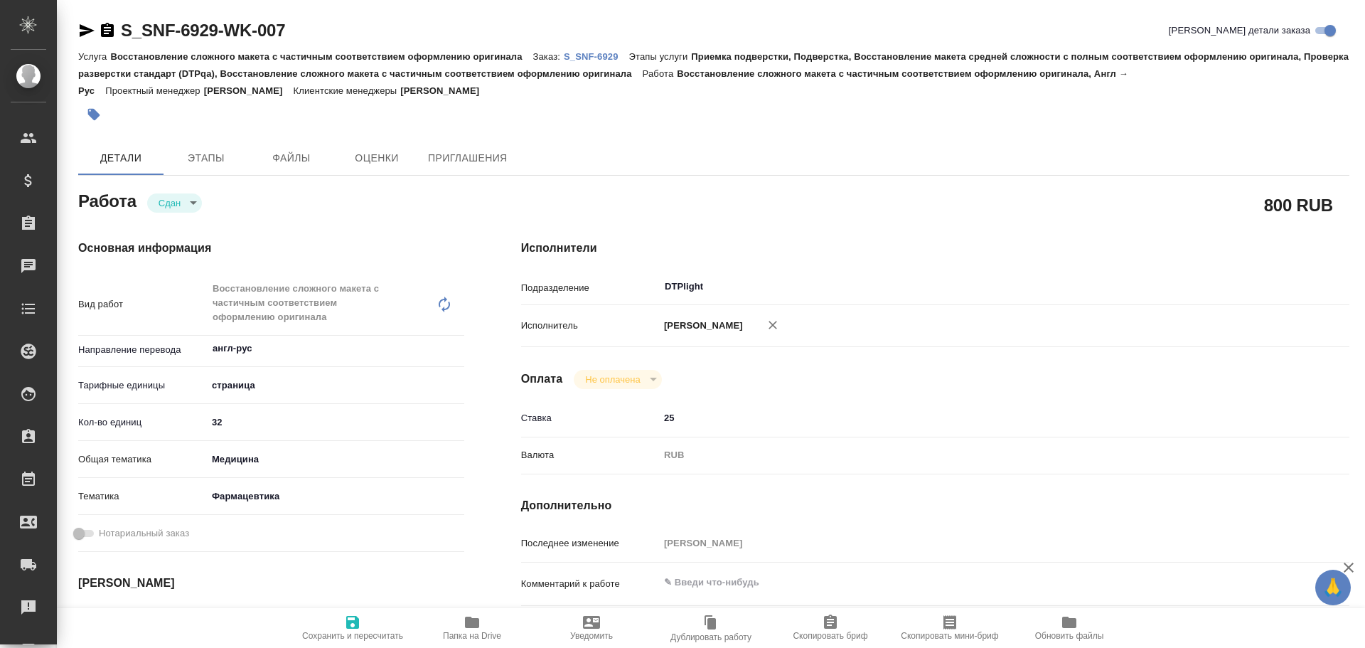
type textarea "x"
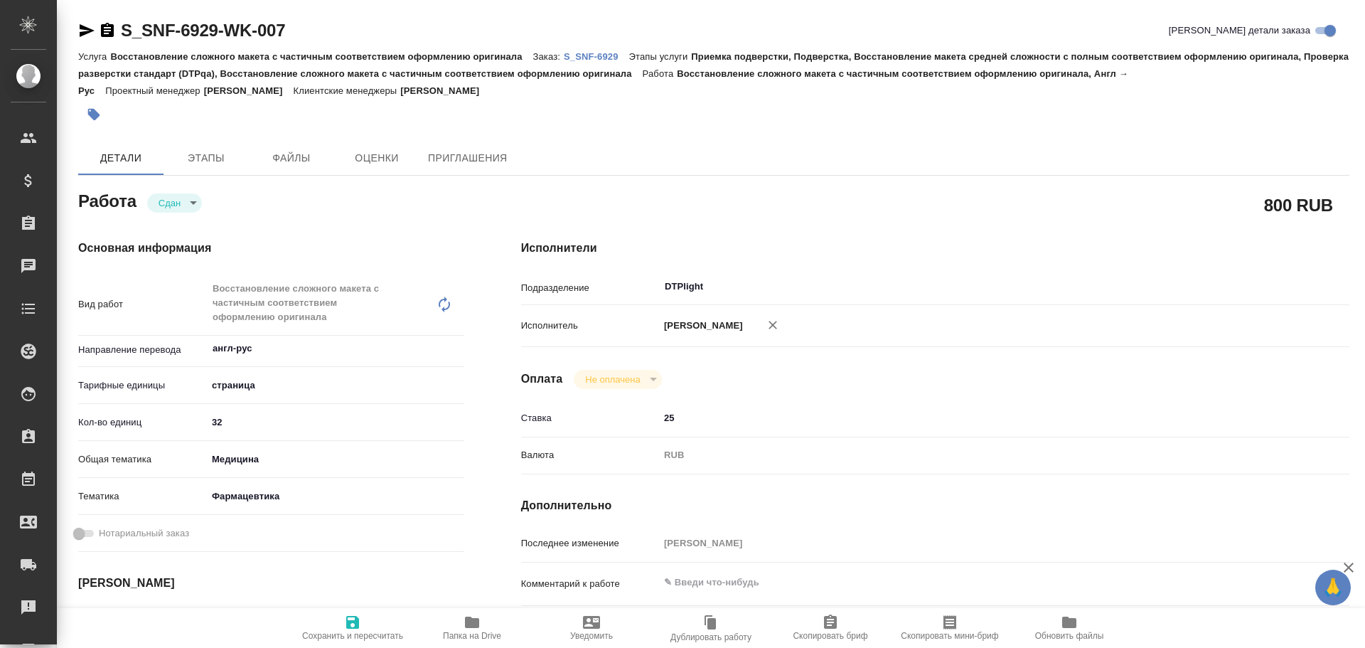
type textarea "x"
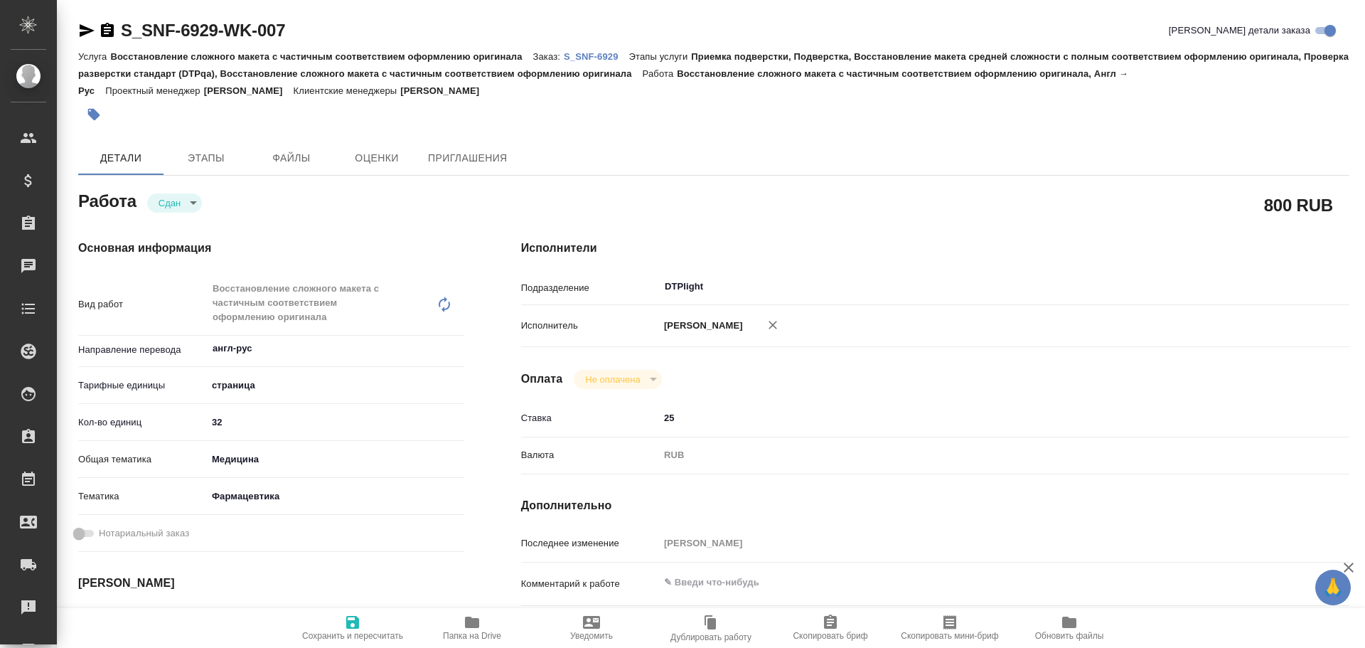
type textarea "x"
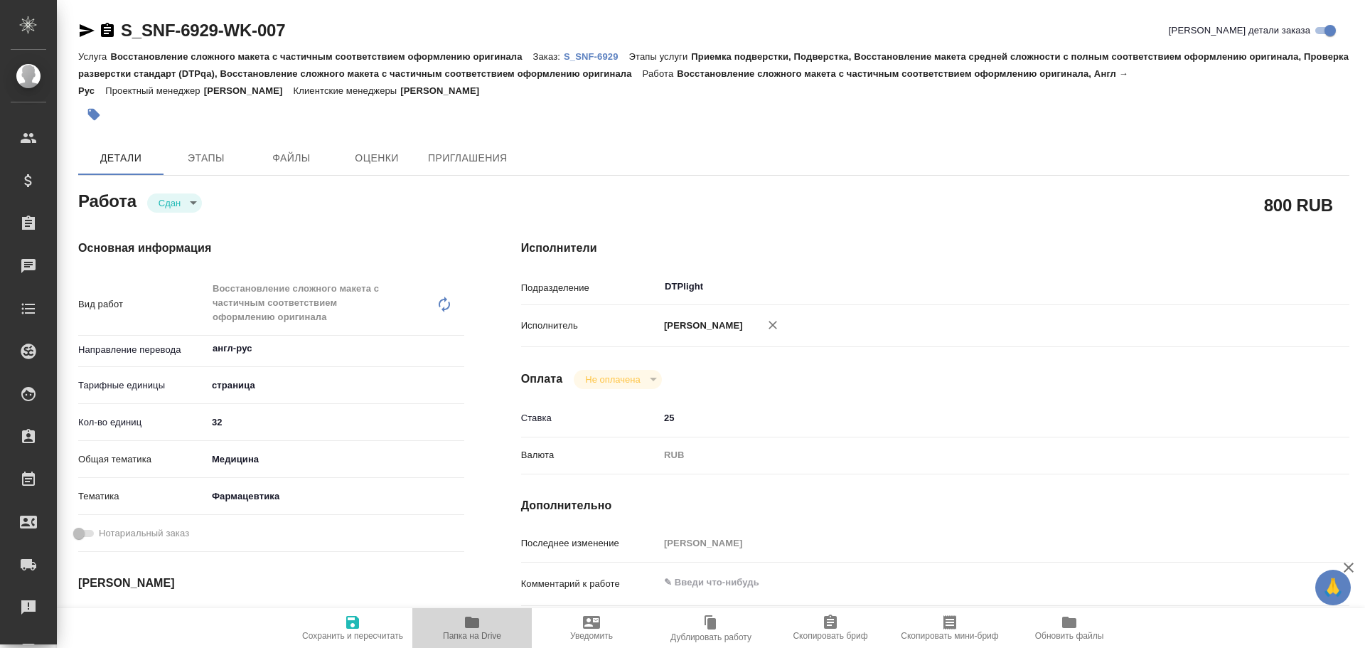
click at [480, 618] on icon "button" at bounding box center [472, 622] width 17 height 17
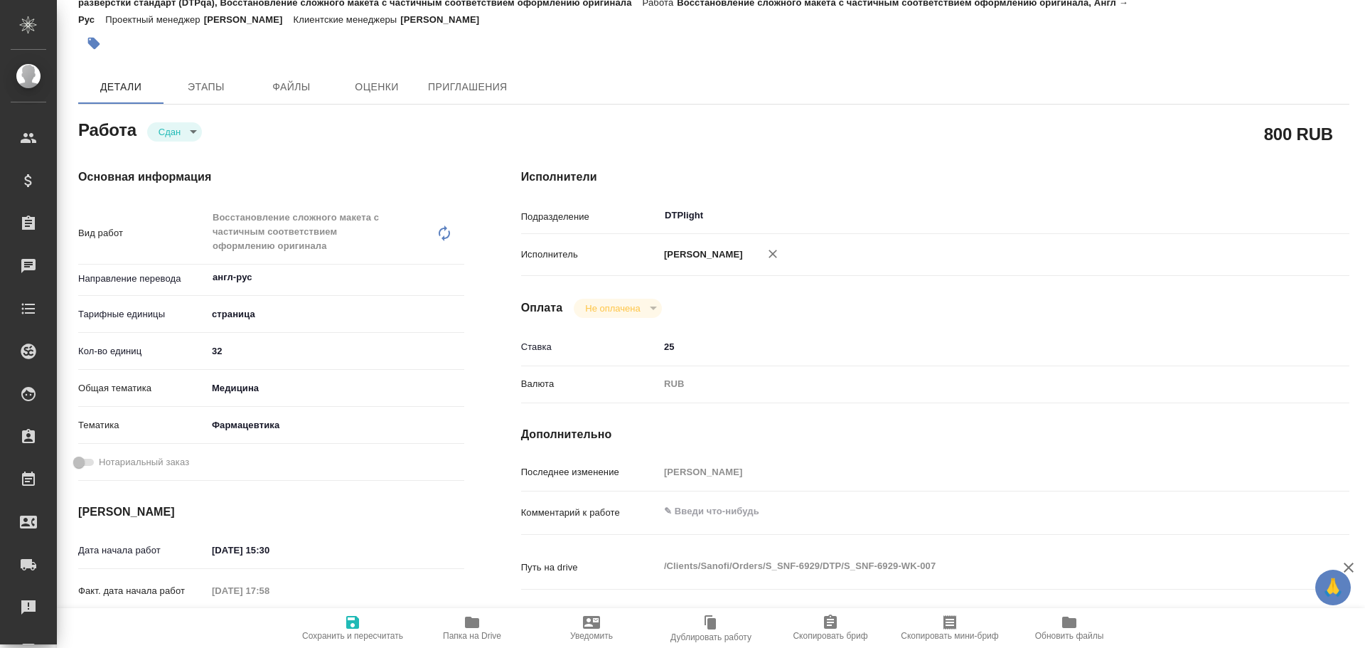
type textarea "x"
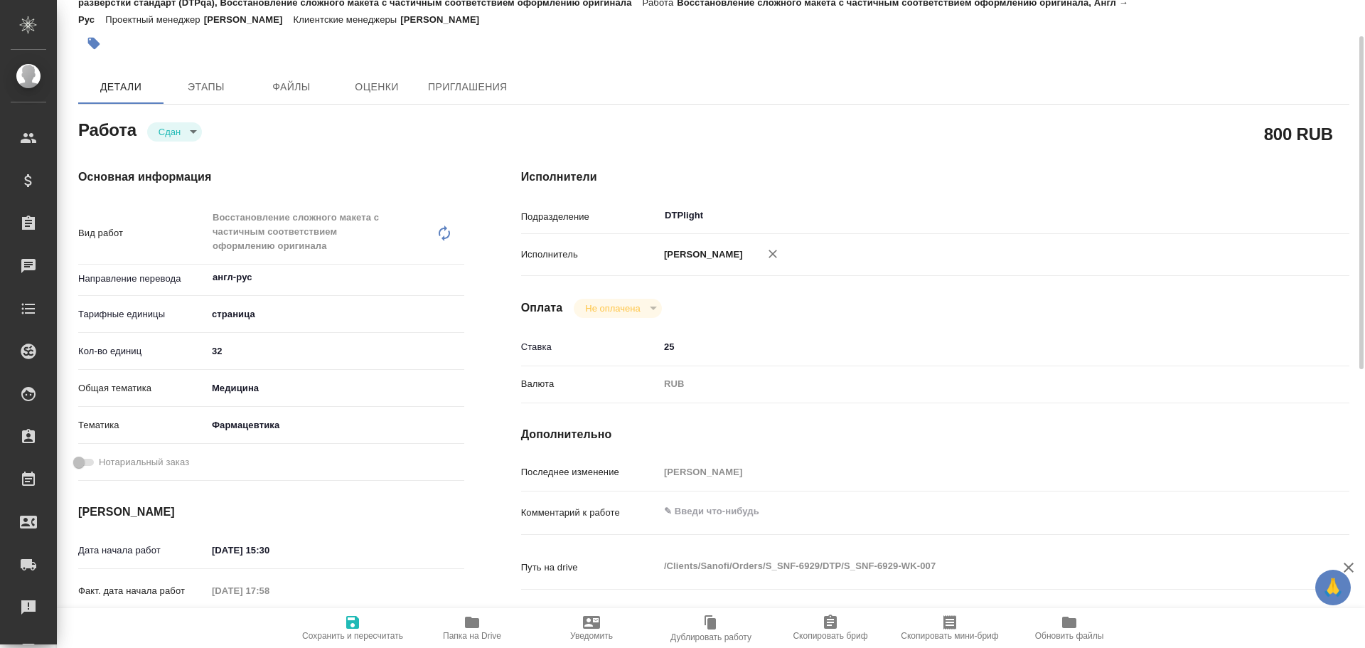
type textarea "x"
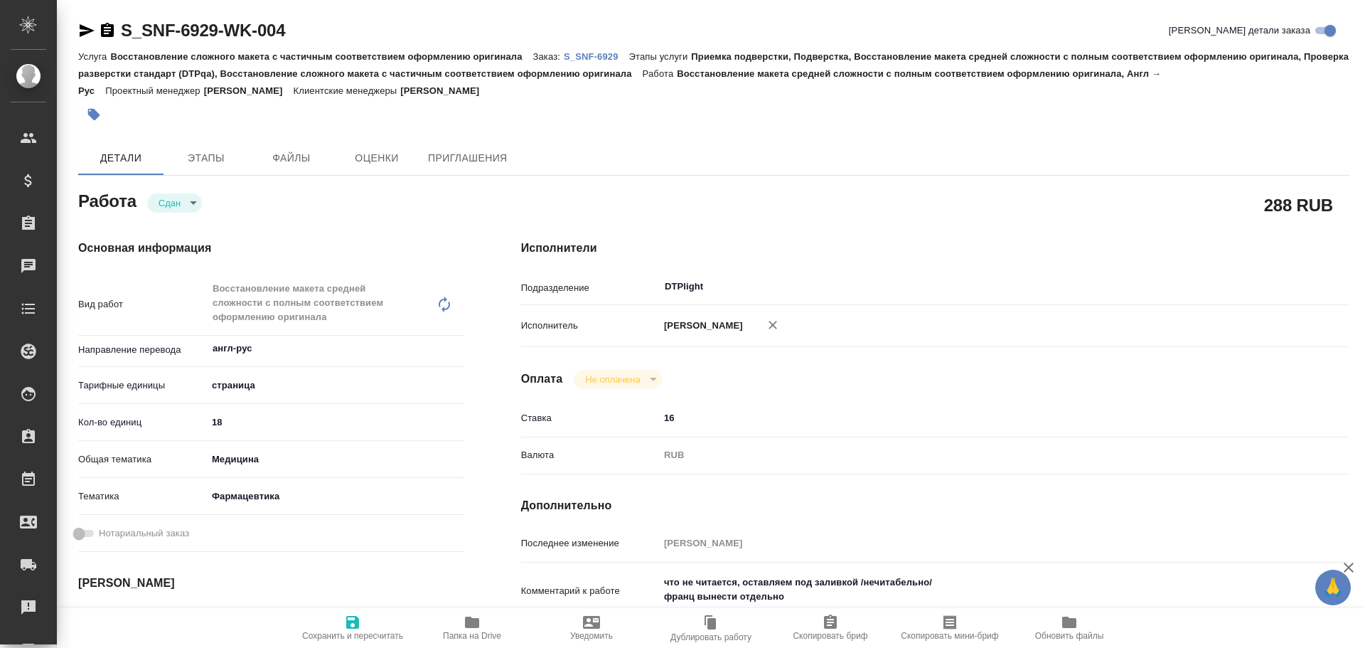
type textarea "x"
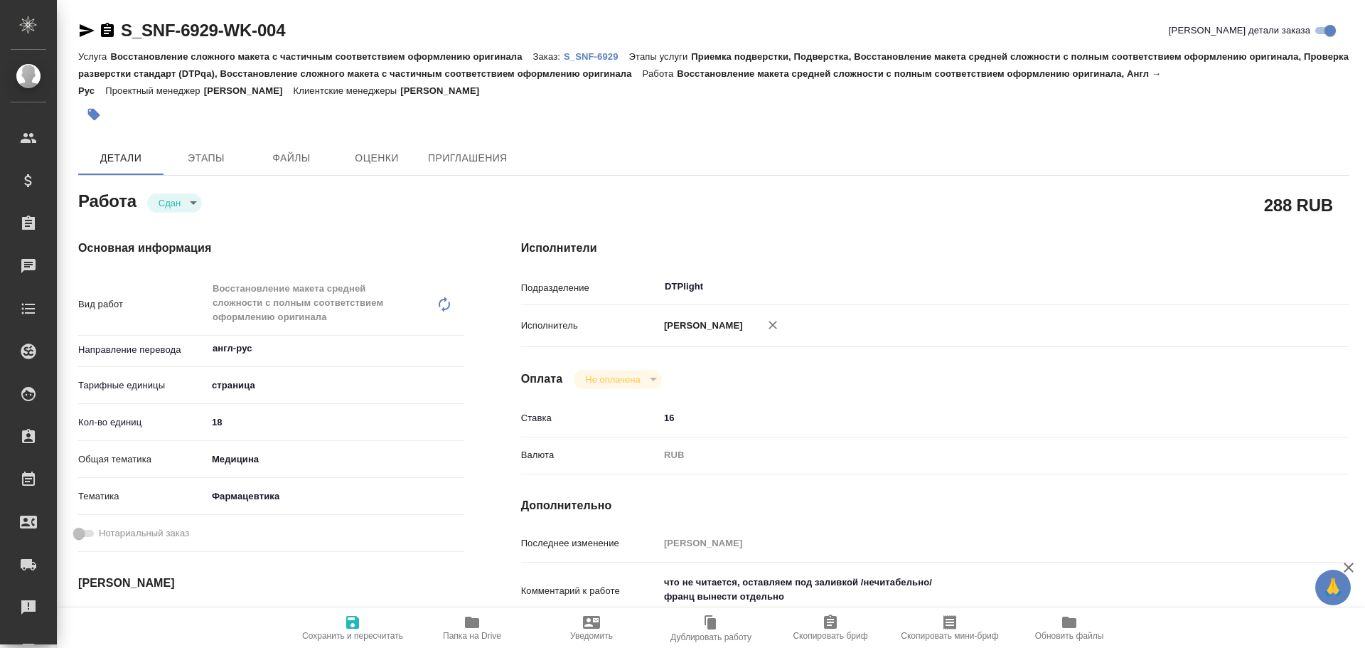
type textarea "x"
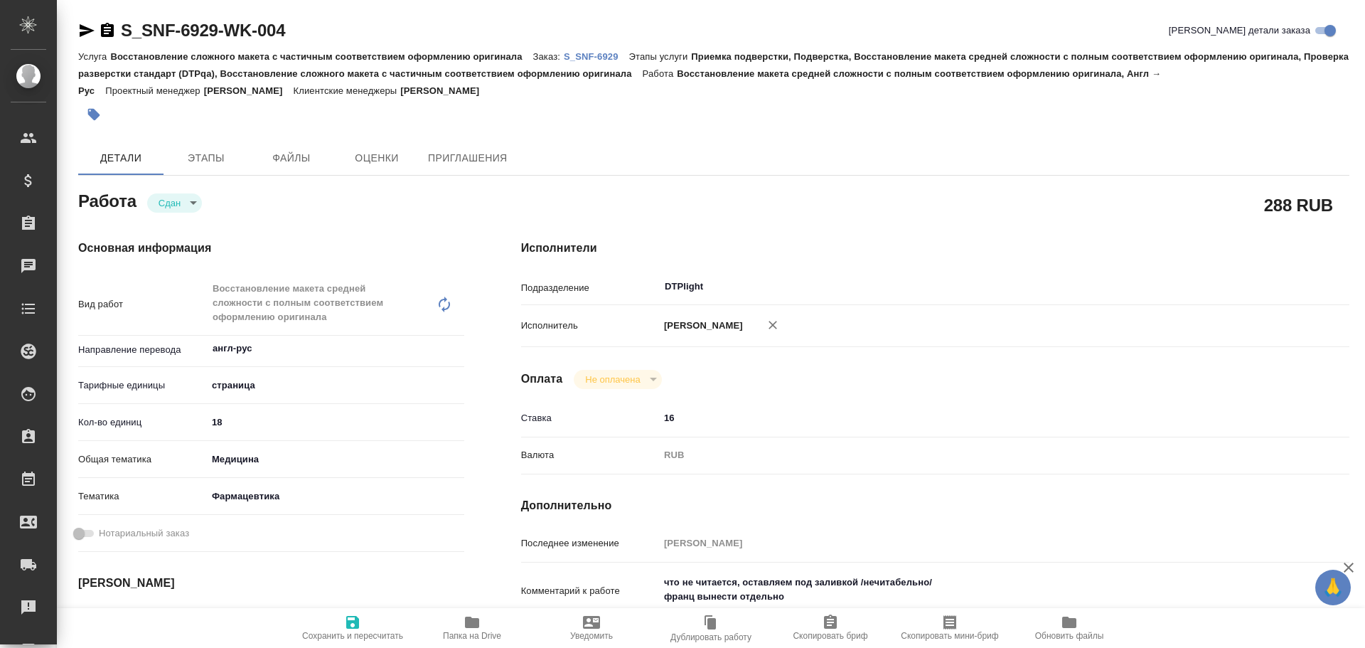
click at [469, 634] on span "Папка на Drive" at bounding box center [472, 636] width 58 height 10
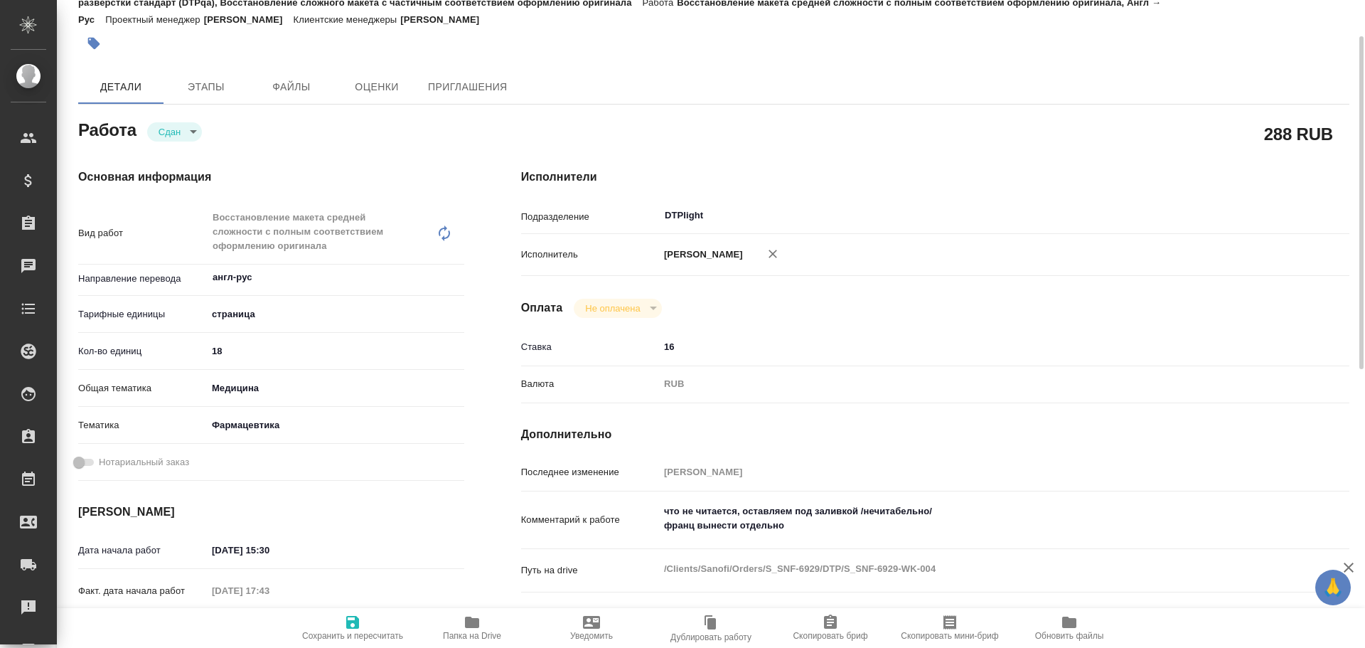
type textarea "x"
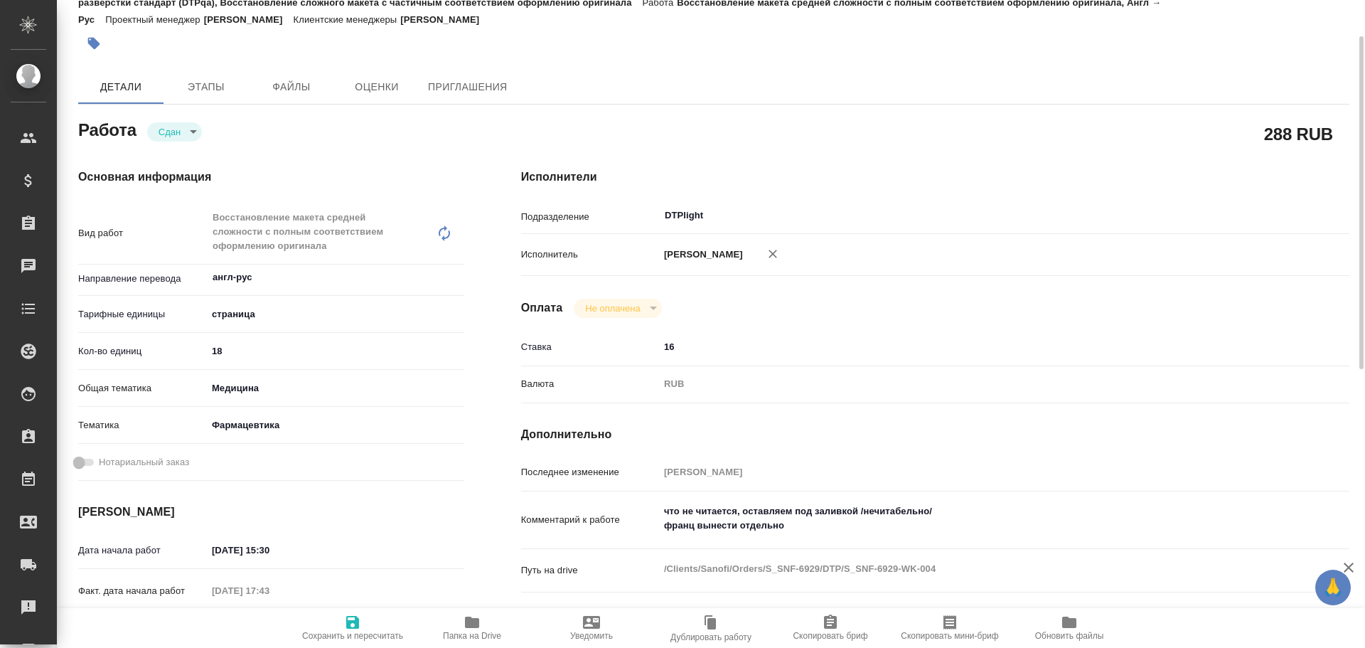
type textarea "x"
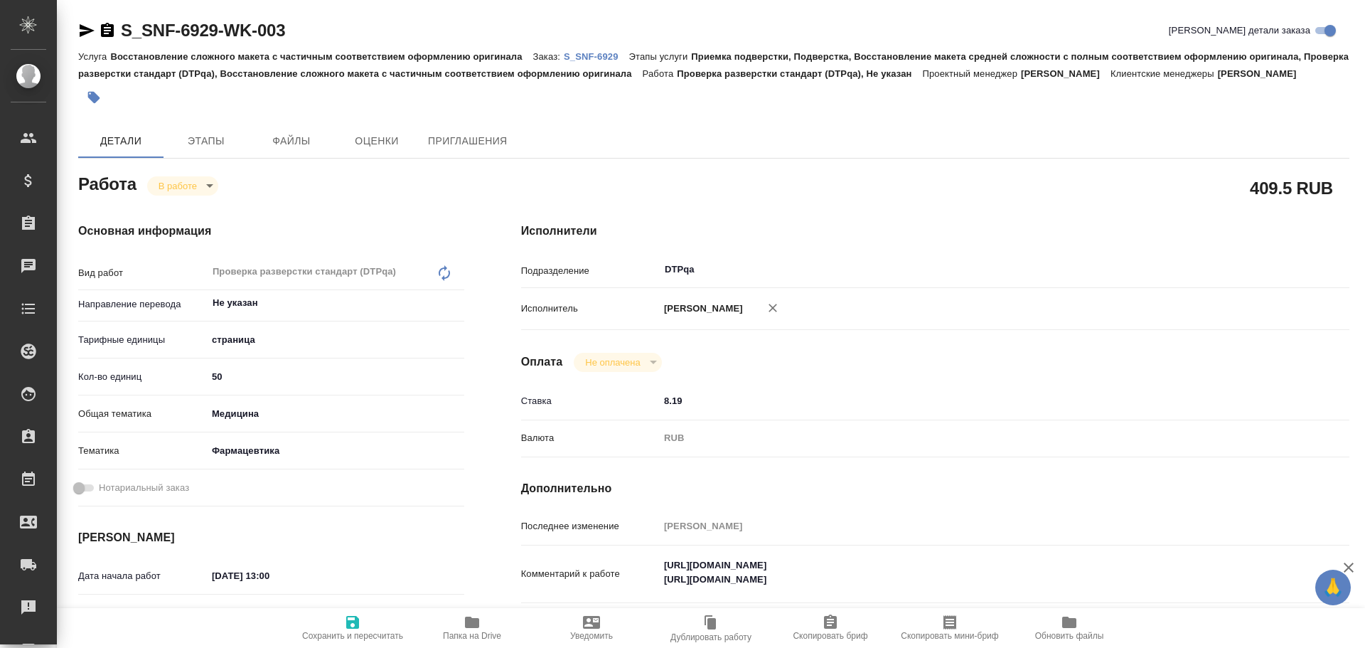
type textarea "x"
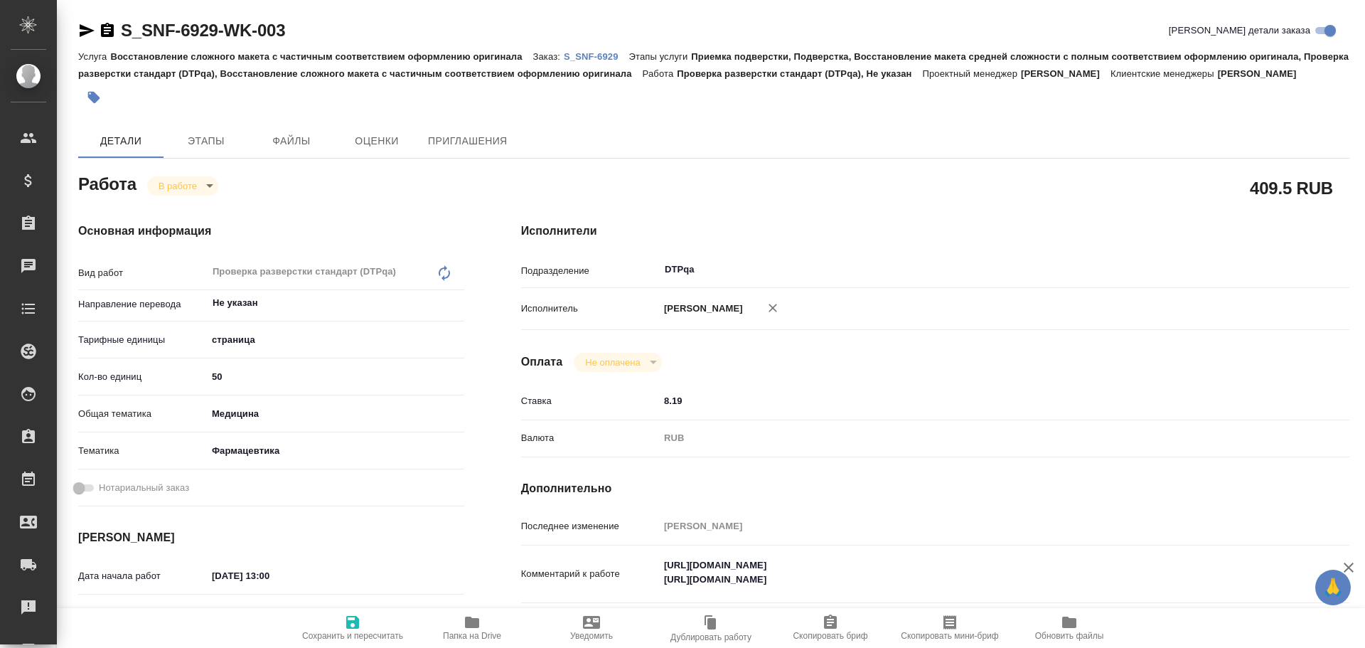
scroll to position [71, 0]
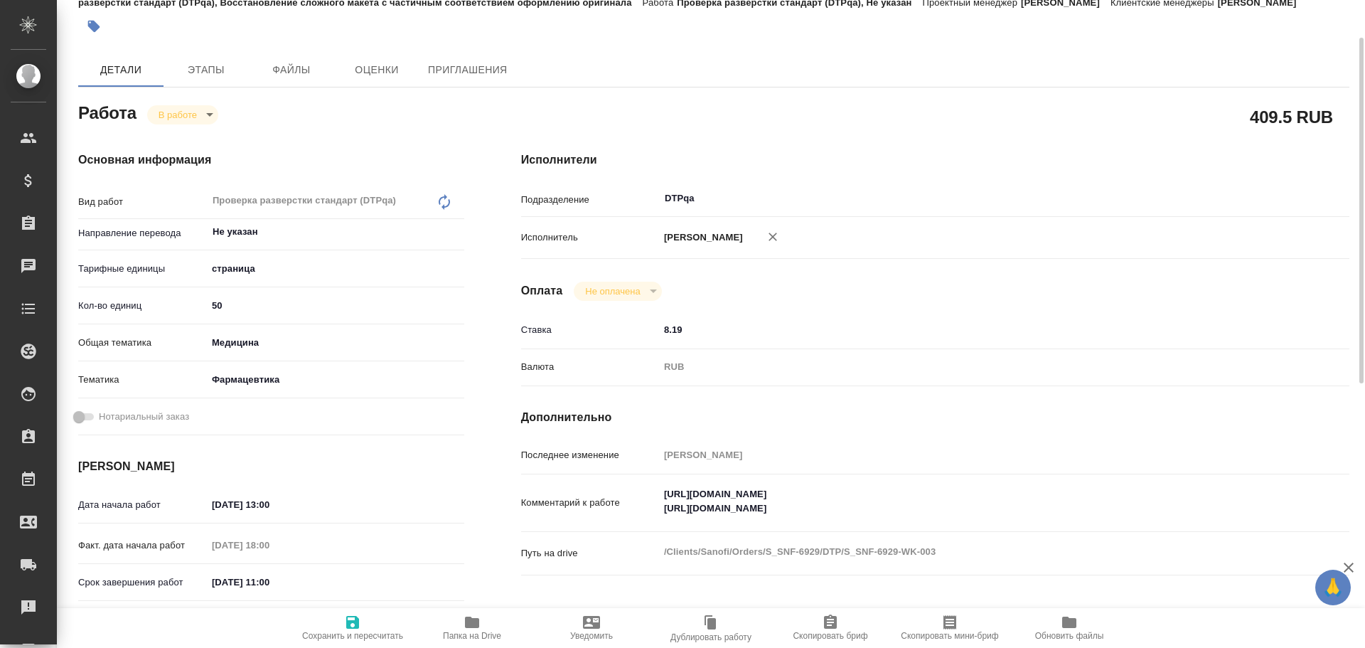
type textarea "x"
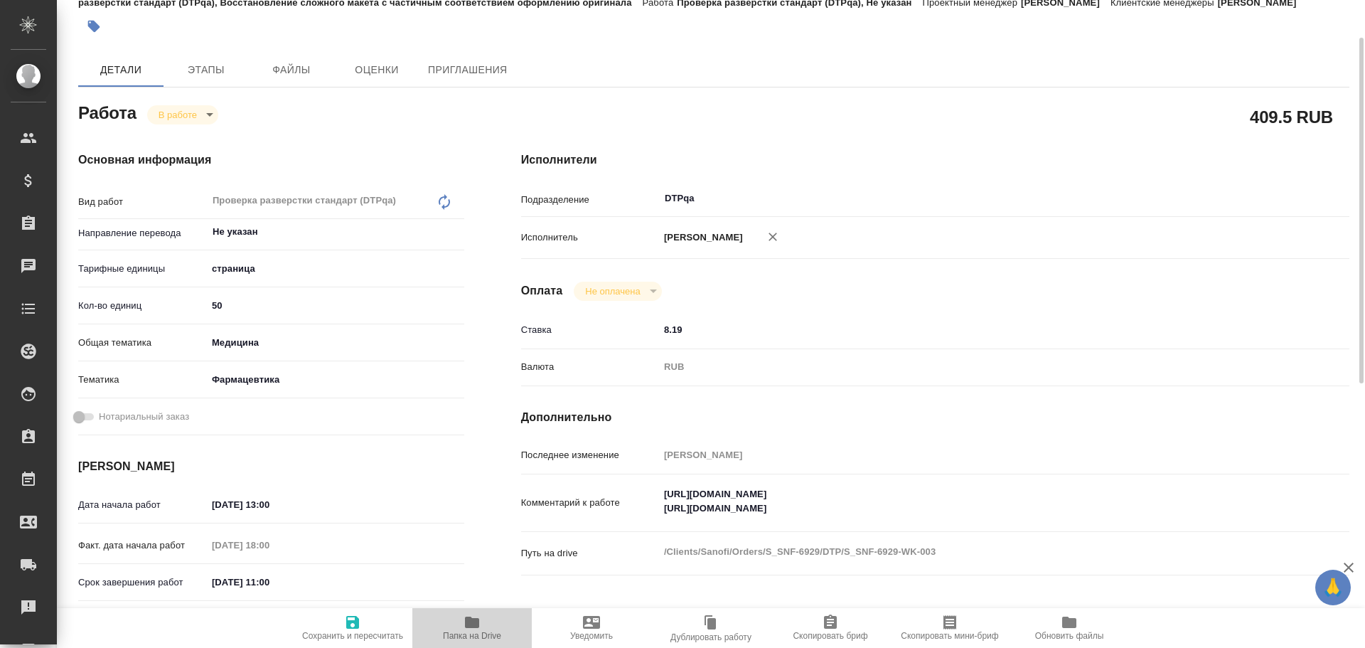
click at [460, 629] on span "Папка на Drive" at bounding box center [472, 627] width 102 height 27
type textarea "x"
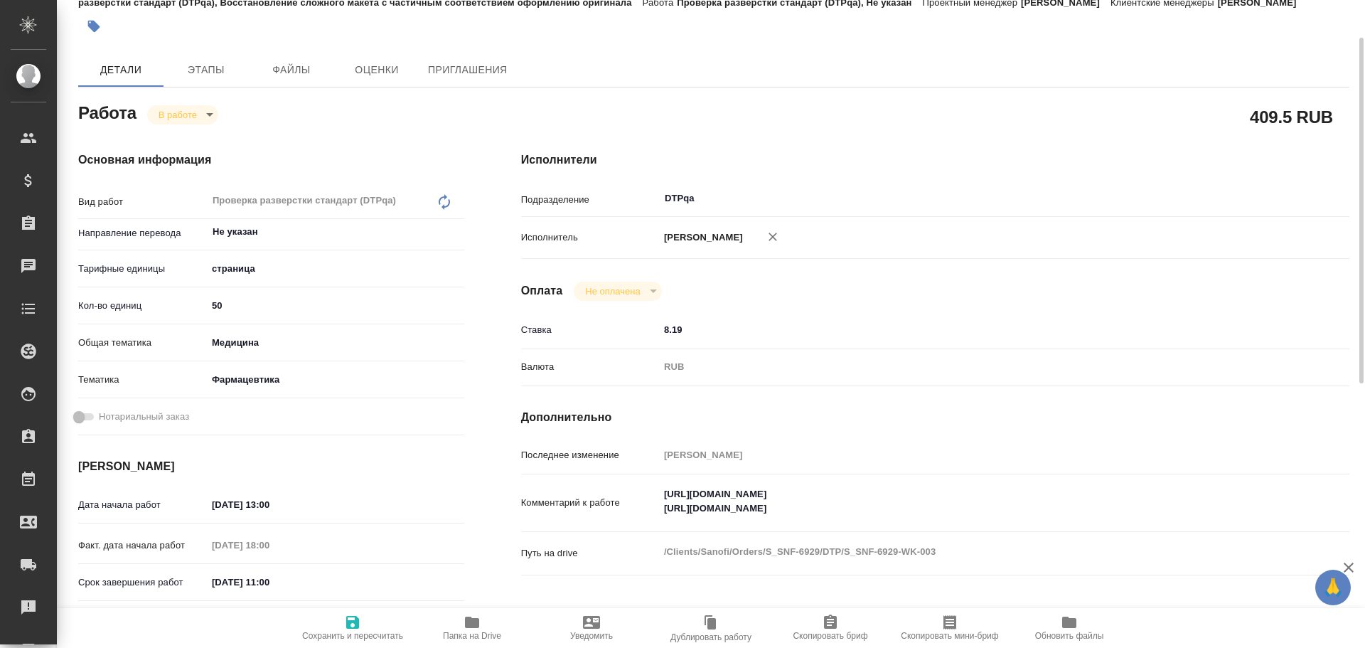
type textarea "x"
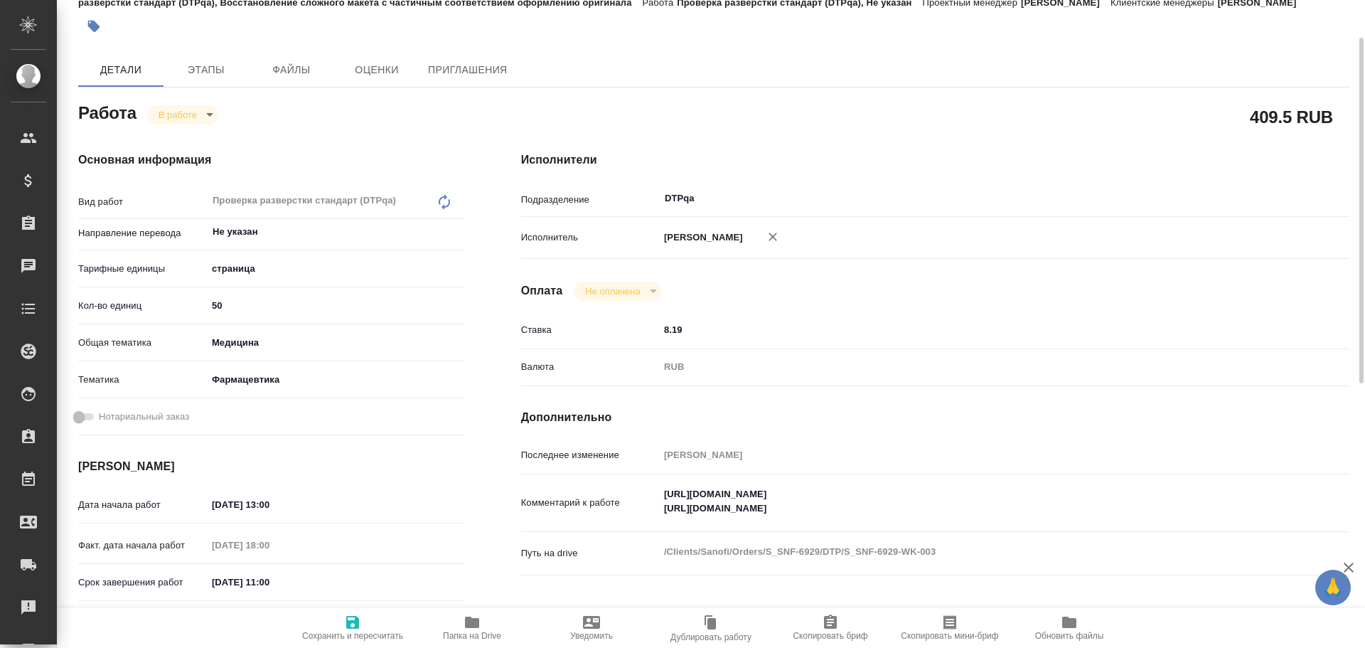
type textarea "x"
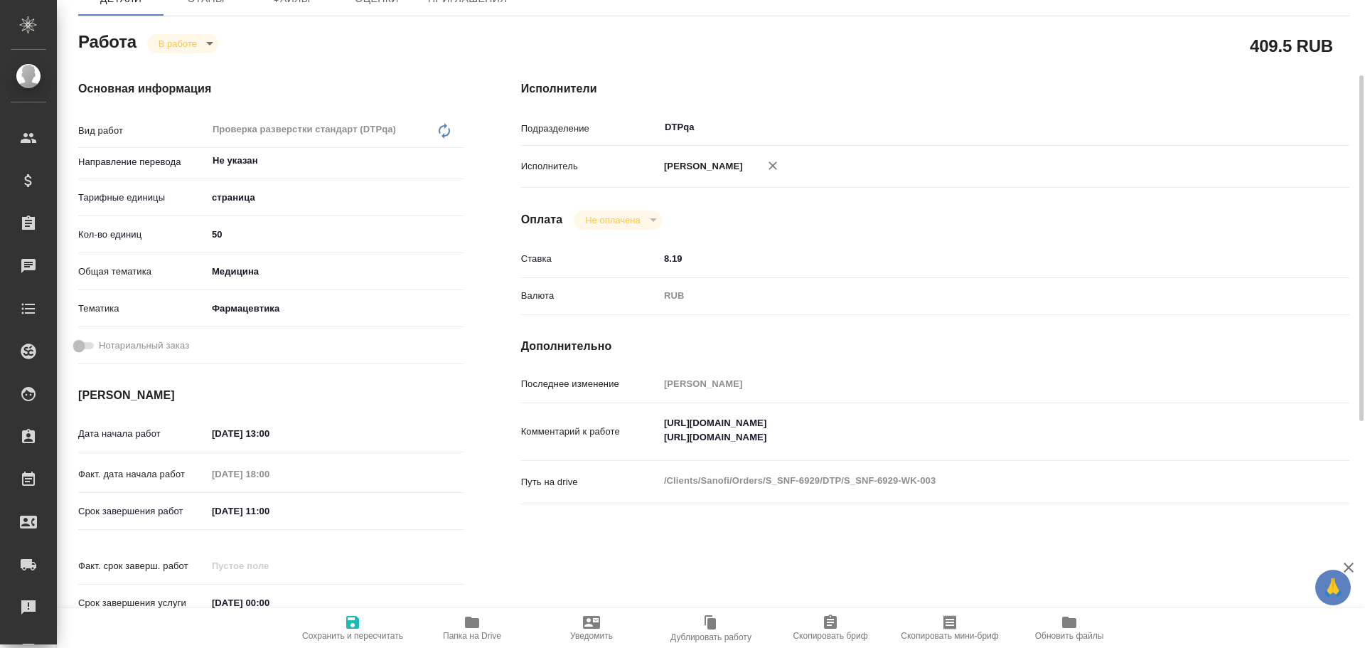
type textarea "x"
click at [945, 434] on textarea "https://tera.awatera.com/Work/68dbf7217f99417d8ba0bbcd/ https://tera.awatera.co…" at bounding box center [969, 430] width 621 height 38
type textarea "x"
type textarea "https://tera.awatera.com/Work/68dbf7217f99417d8ba0bbcd/ https://tera.awatera.co…"
type textarea "x"
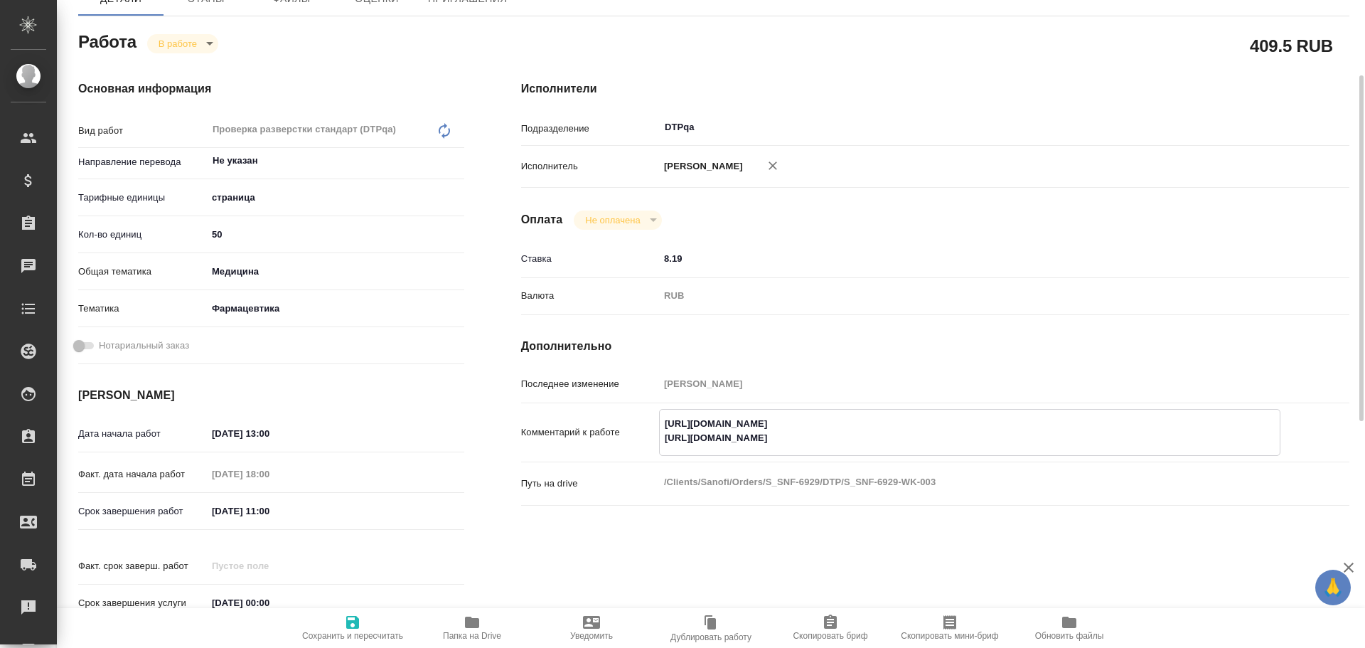
type textarea "x"
type textarea "https://tera.awatera.com/Work/68dbf7217f99417d8ba0bbcd/ https://tera.awatera.co…"
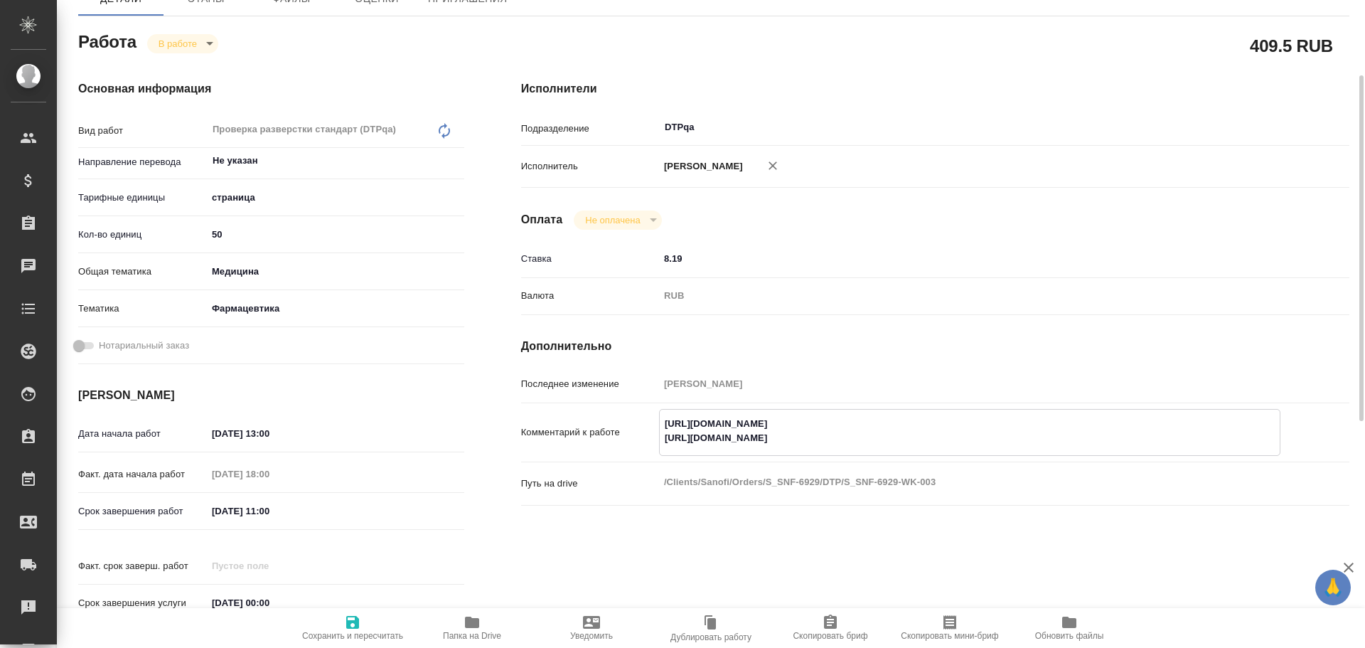
type textarea "x"
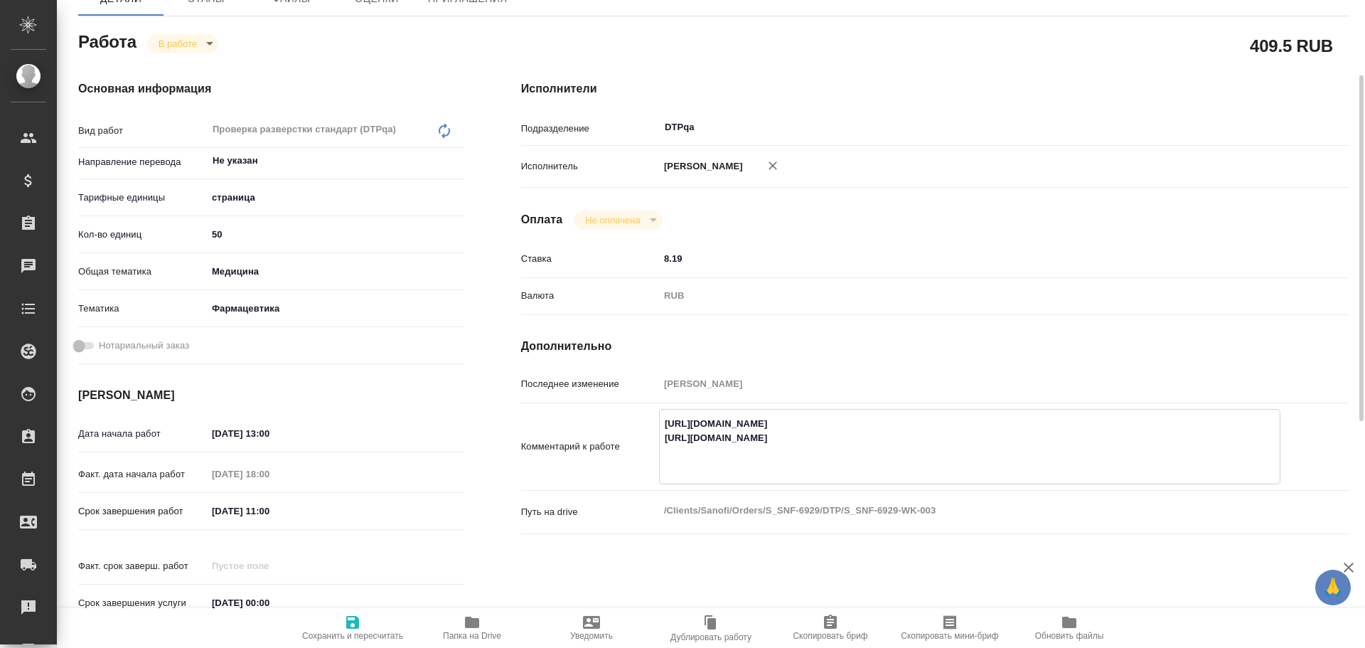
type textarea "https://tera.awatera.com/Work/68dbf7217f99417d8ba0bbcd/ https://tera.awatera.co…"
type textarea "x"
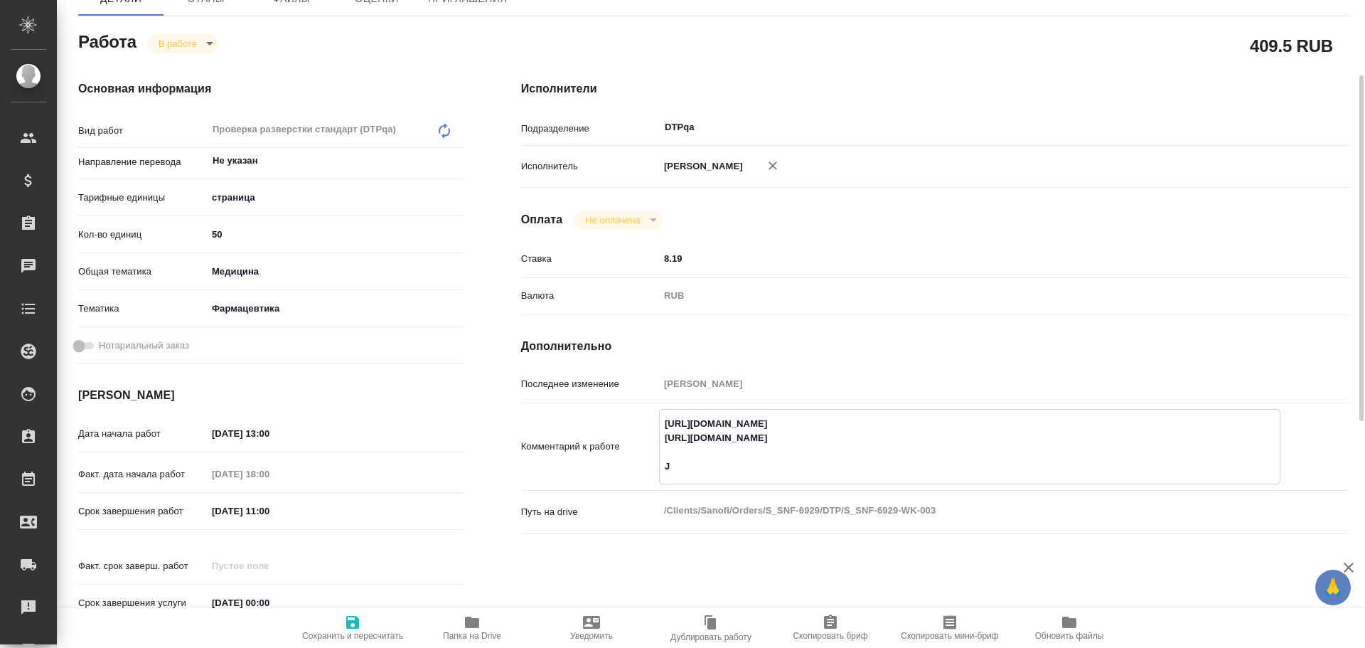
type textarea "x"
type textarea "https://tera.awatera.com/Work/68dbf7217f99417d8ba0bbcd/ https://tera.awatera.co…"
type textarea "x"
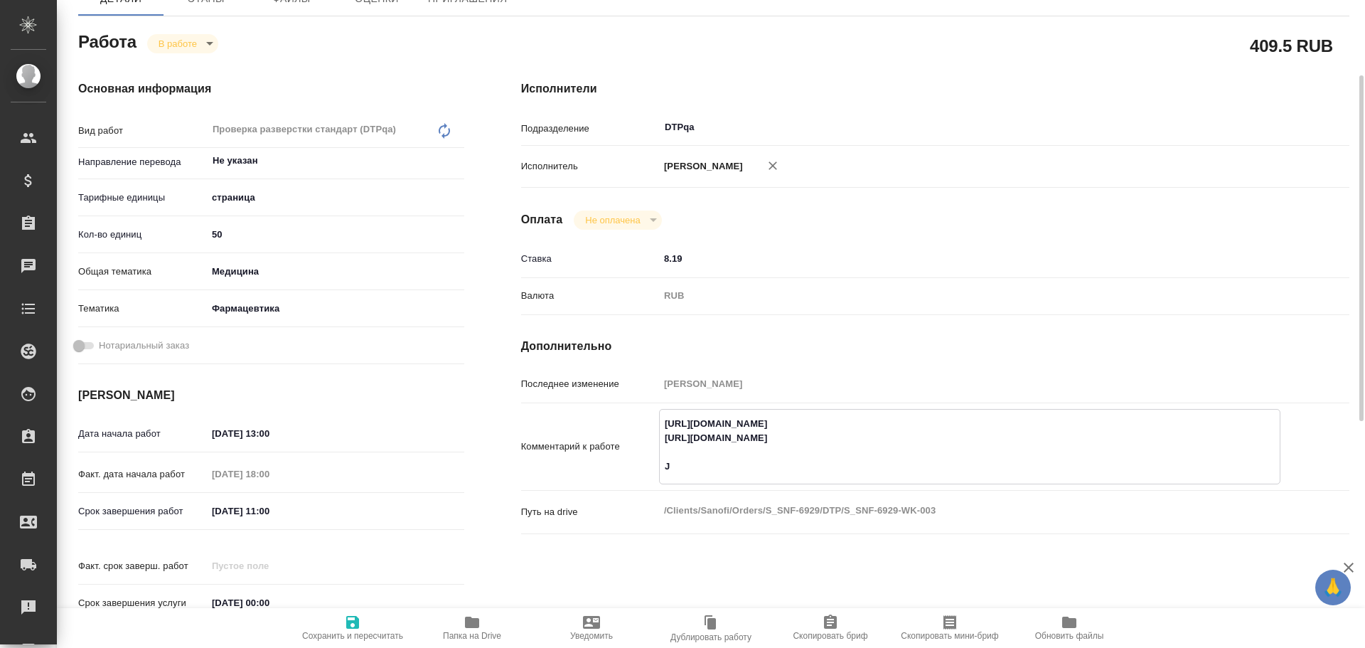
type textarea "x"
type textarea "https://tera.awatera.com/Work/68dbf7217f99417d8ba0bbcd/ https://tera.awatera.co…"
type textarea "x"
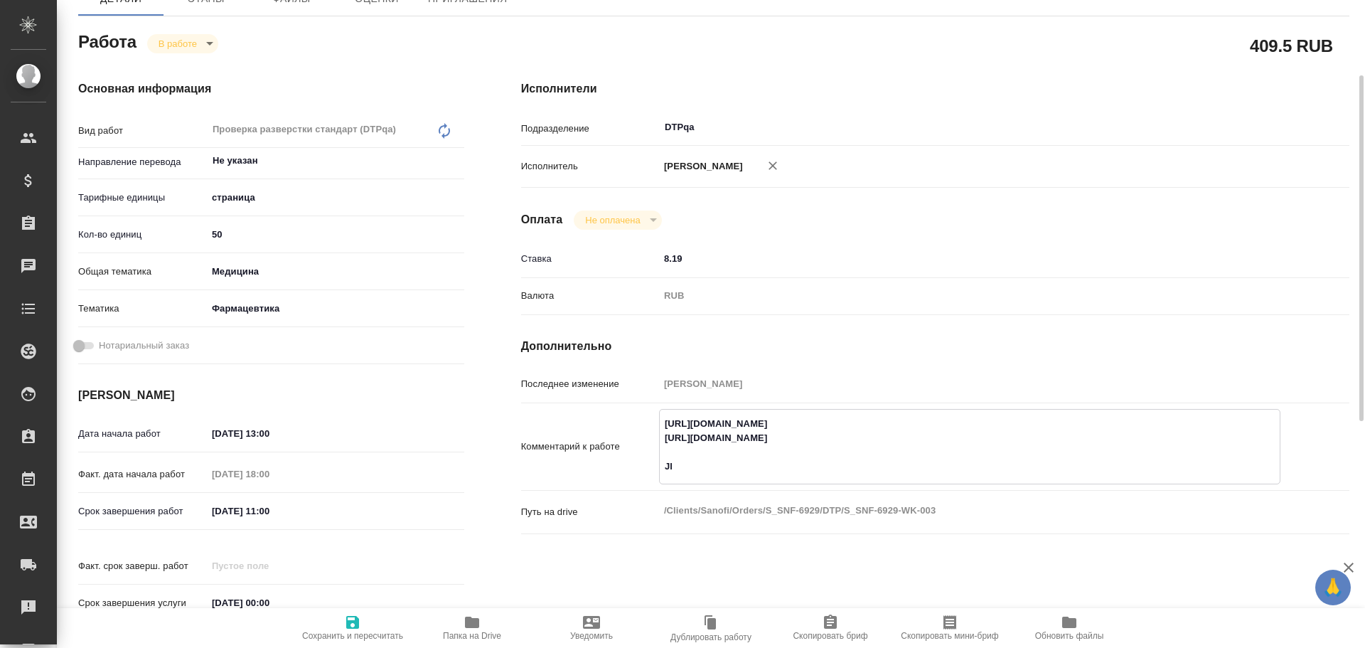
type textarea "x"
type textarea "https://tera.awatera.com/Work/68dbf7217f99417d8ba0bbcd/ https://tera.awatera.co…"
type textarea "x"
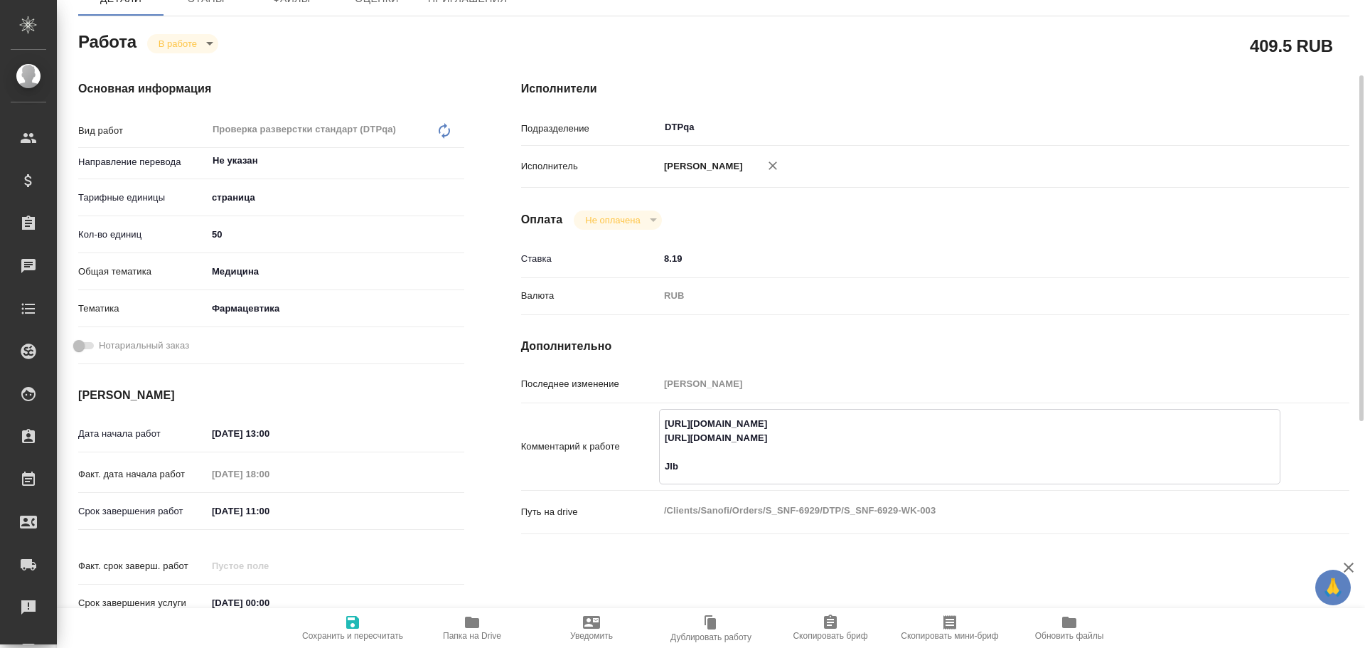
type textarea "x"
type textarea "https://tera.awatera.com/Work/68dbf7217f99417d8ba0bbcd/ https://tera.awatera.co…"
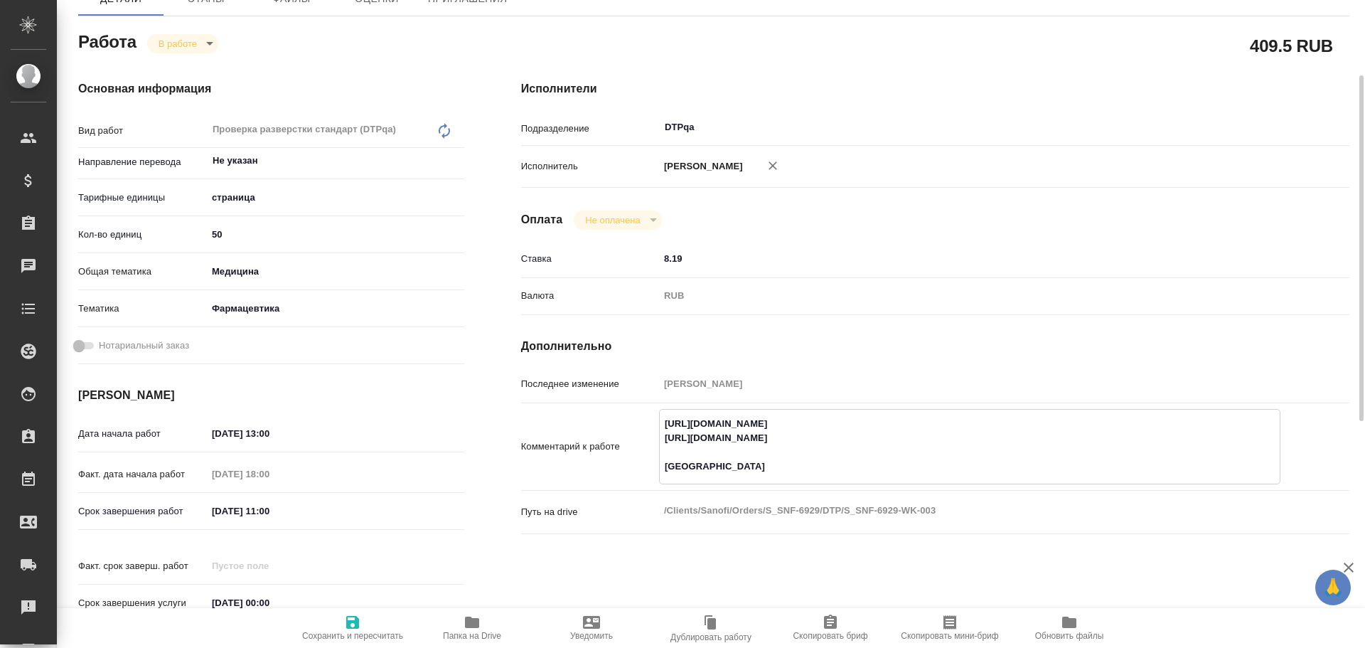
type textarea "x"
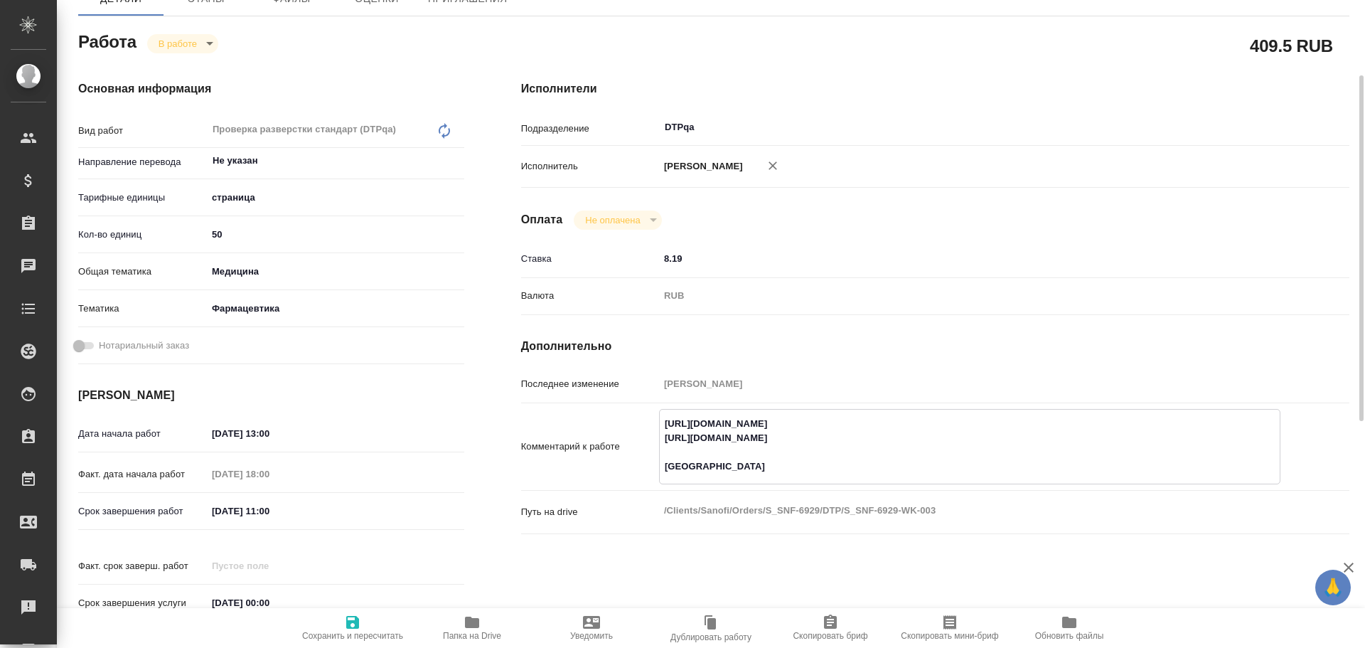
type textarea "https://tera.awatera.com/Work/68dbf7217f99417d8ba0bbcd/ https://tera.awatera.co…"
type textarea "x"
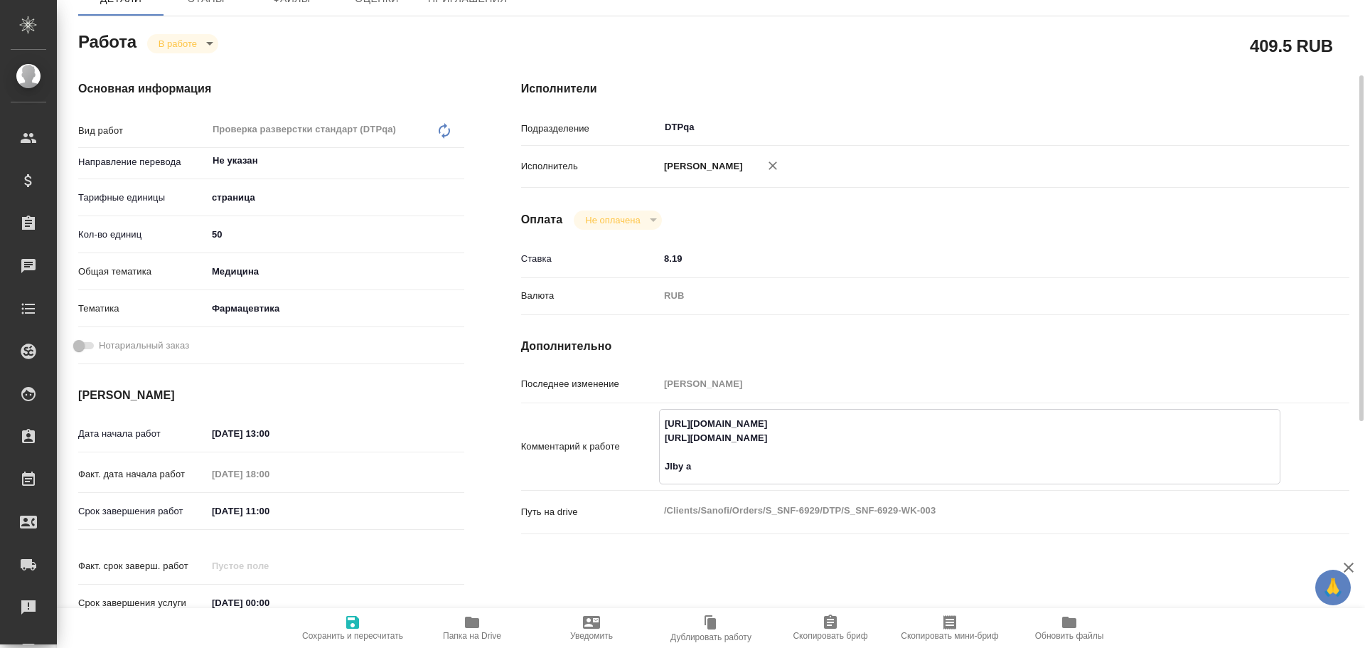
type textarea "x"
type textarea "https://tera.awatera.com/Work/68dbf7217f99417d8ba0bbcd/ https://tera.awatera.co…"
type textarea "x"
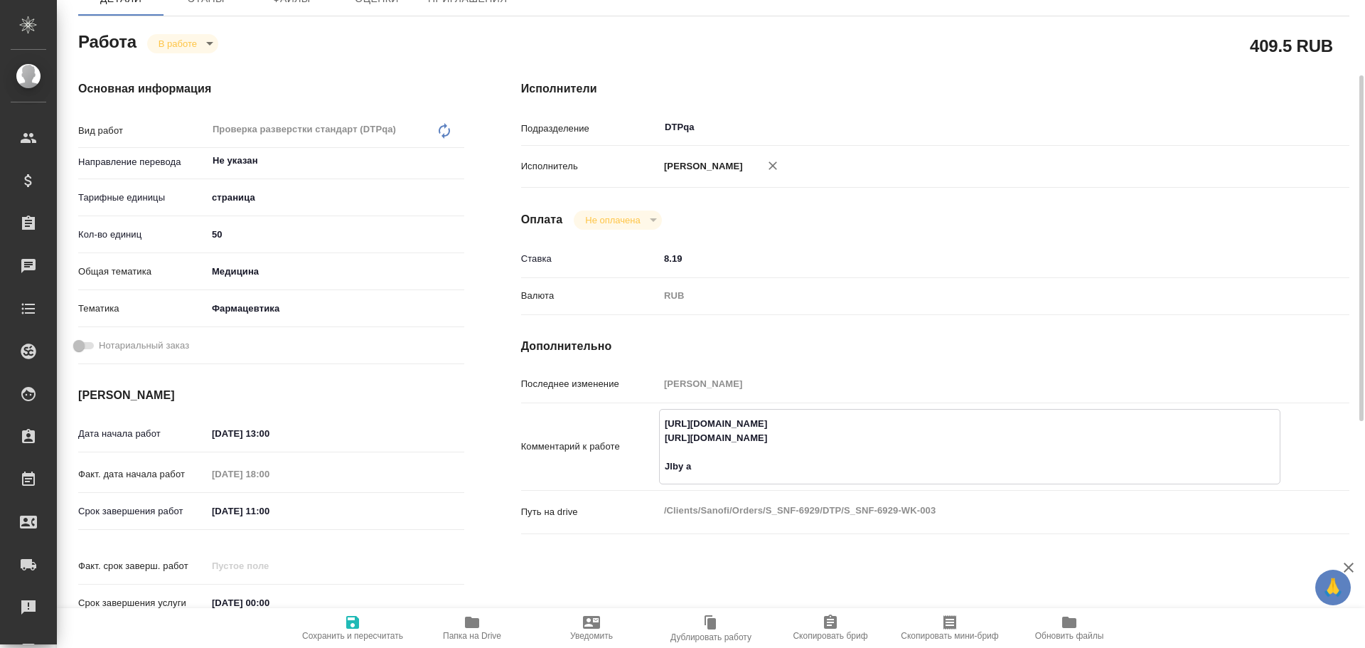
type textarea "x"
type textarea "https://tera.awatera.com/Work/68dbf7217f99417d8ba0bbcd/ https://tera.awatera.co…"
type textarea "x"
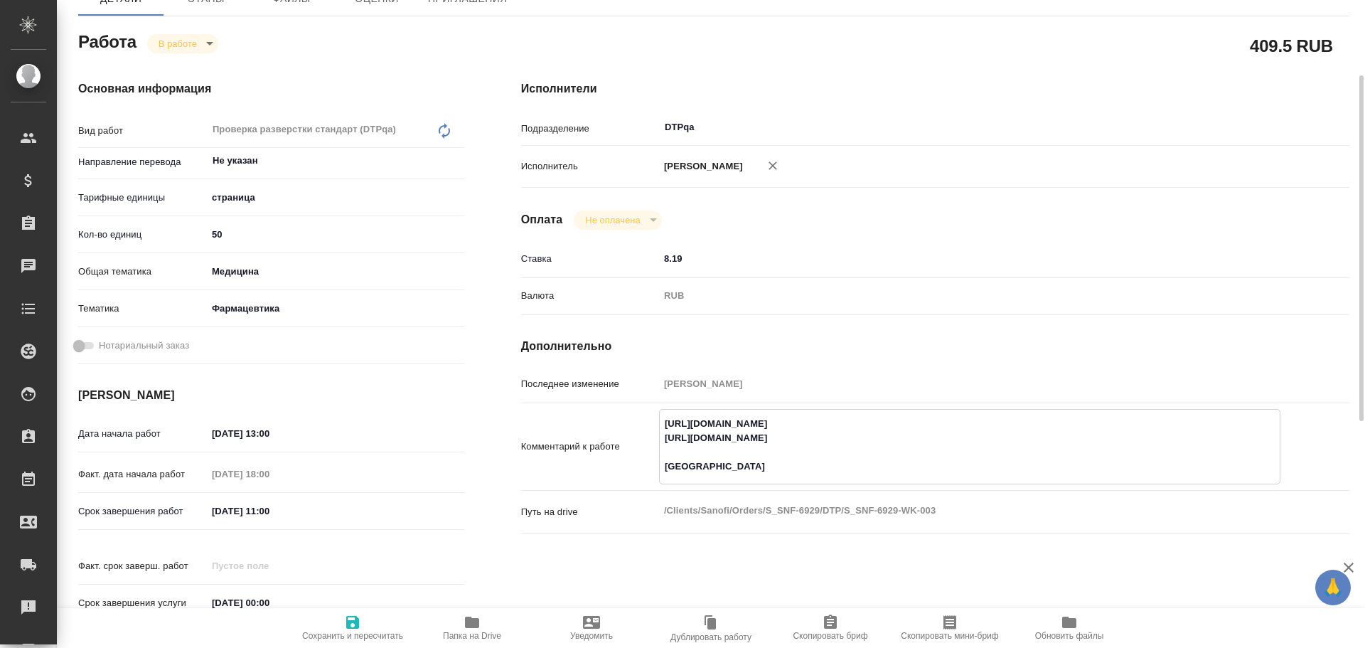
type textarea "x"
type textarea "https://tera.awatera.com/Work/68dbf7217f99417d8ba0bbcd/ https://tera.awatera.co…"
type textarea "x"
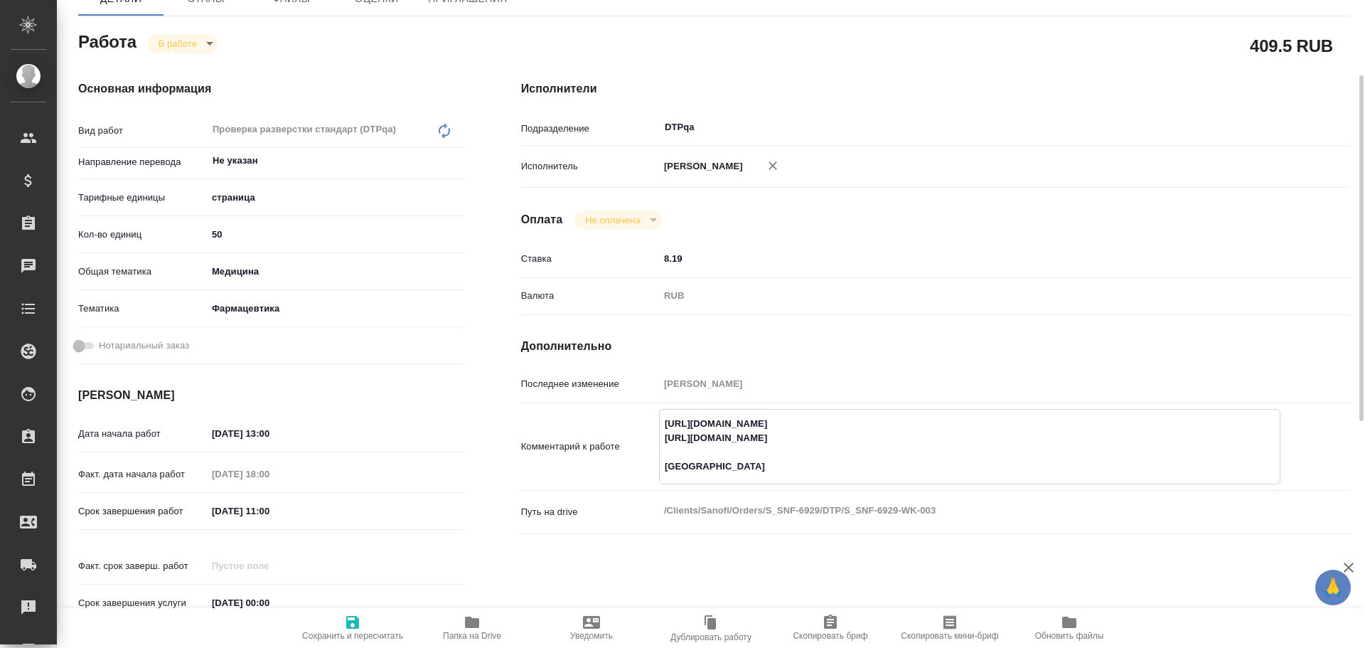
type textarea "x"
type textarea "https://tera.awatera.com/Work/68dbf7217f99417d8ba0bbcd/ https://tera.awatera.co…"
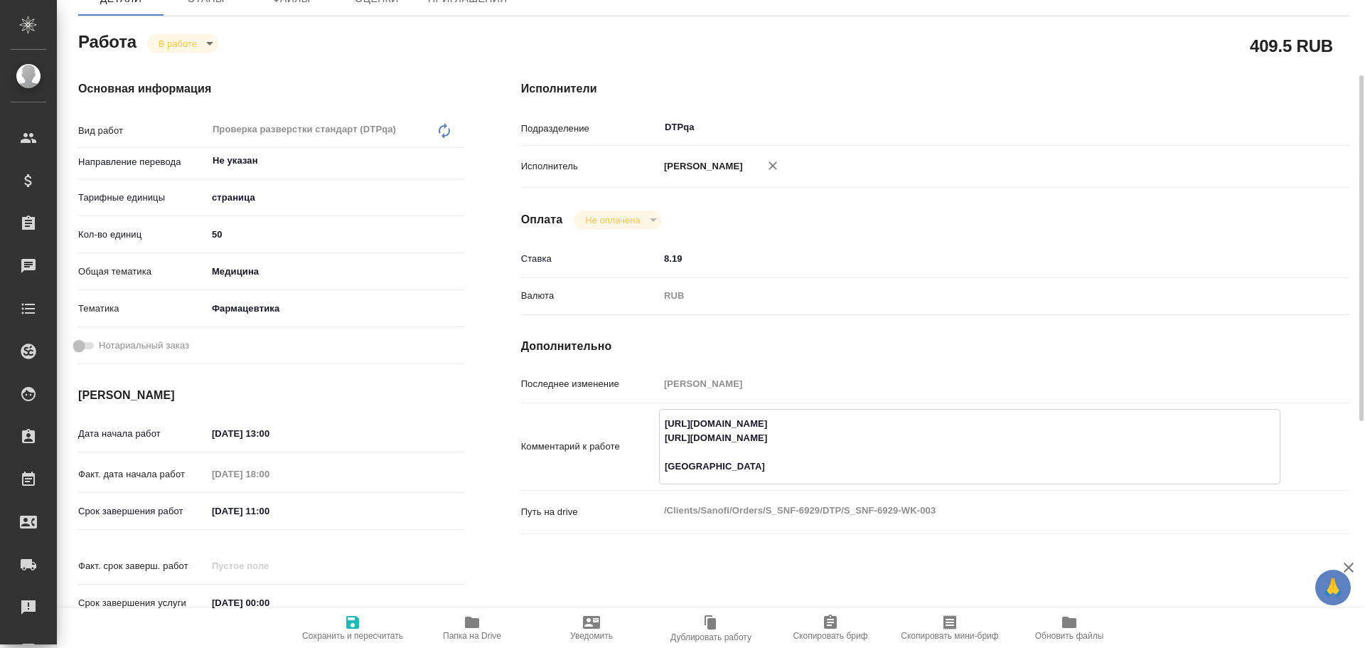
type textarea "x"
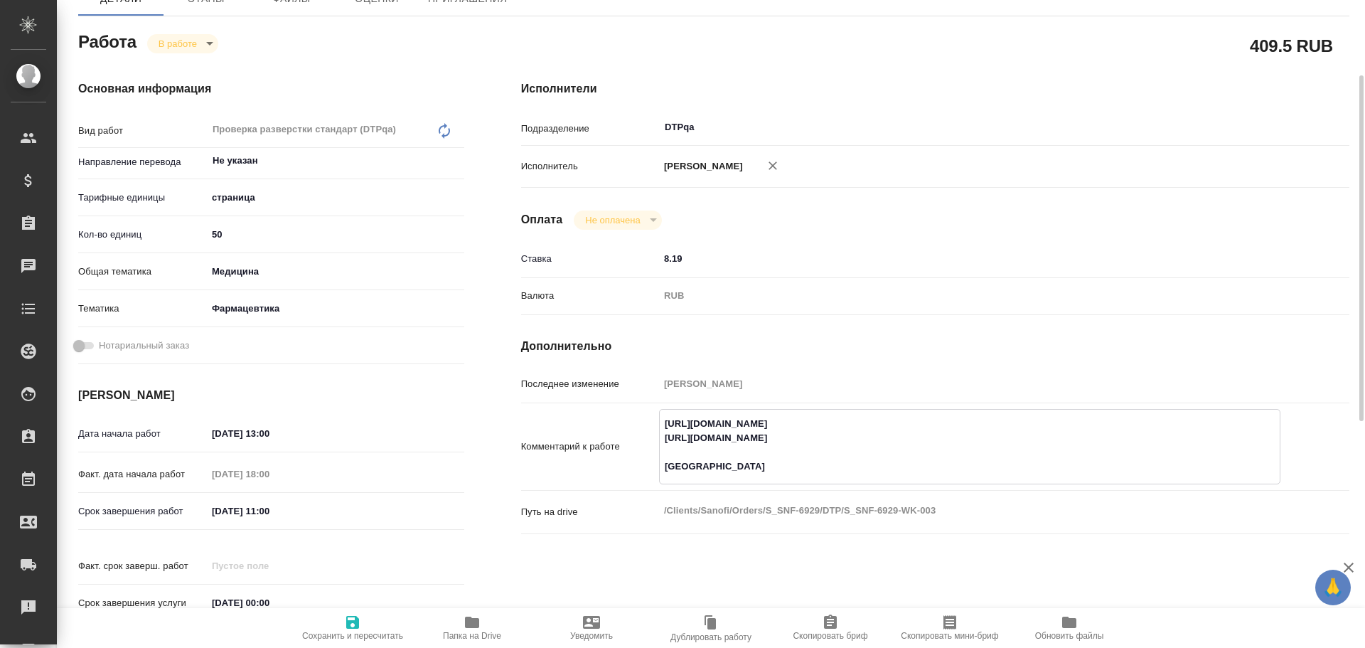
type textarea "https://tera.awatera.com/Work/68dbf7217f99417d8ba0bbcd/ https://tera.awatera.co…"
type textarea "x"
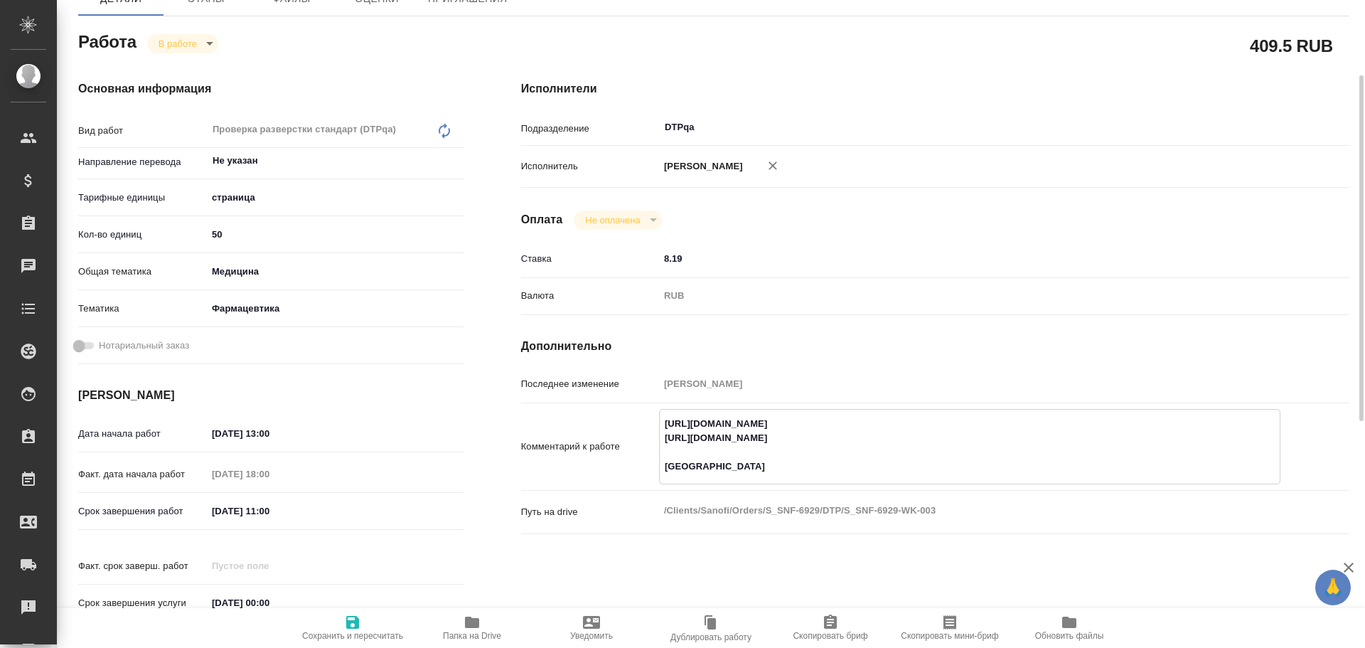
type textarea "https://tera.awatera.com/Work/68dbf7217f99417d8ba0bbcd/ https://tera.awatera.co…"
type textarea "x"
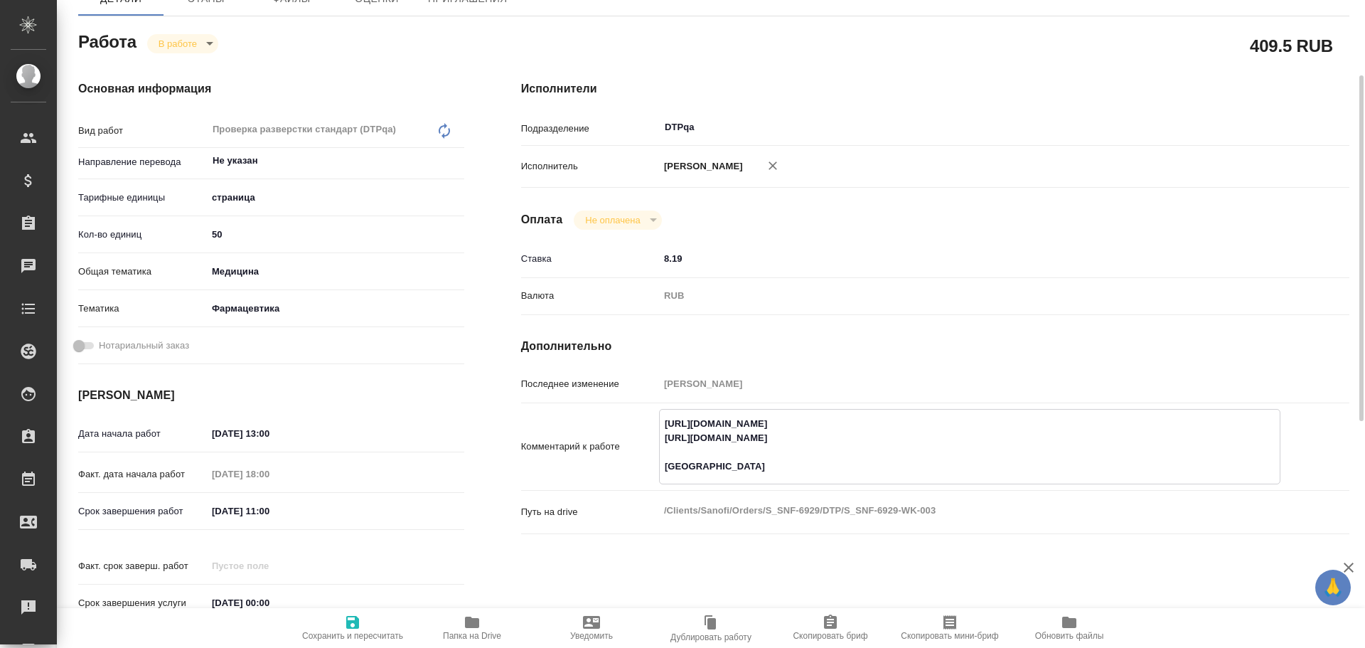
type textarea "x"
type textarea "https://tera.awatera.com/Work/68dbf7217f99417d8ba0bbcd/ https://tera.awatera.co…"
type textarea "x"
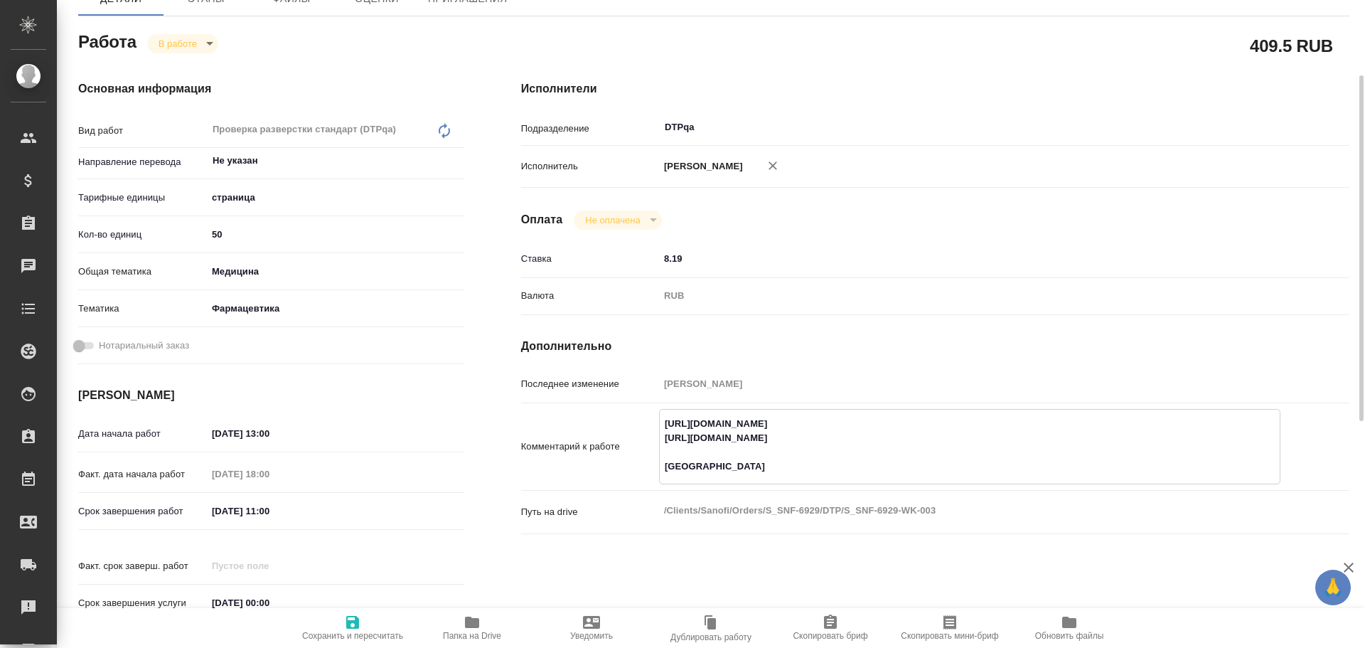
type textarea "x"
type textarea "https://tera.awatera.com/Work/68dbf7217f99417d8ba0bbcd/ https://tera.awatera.co…"
type textarea "x"
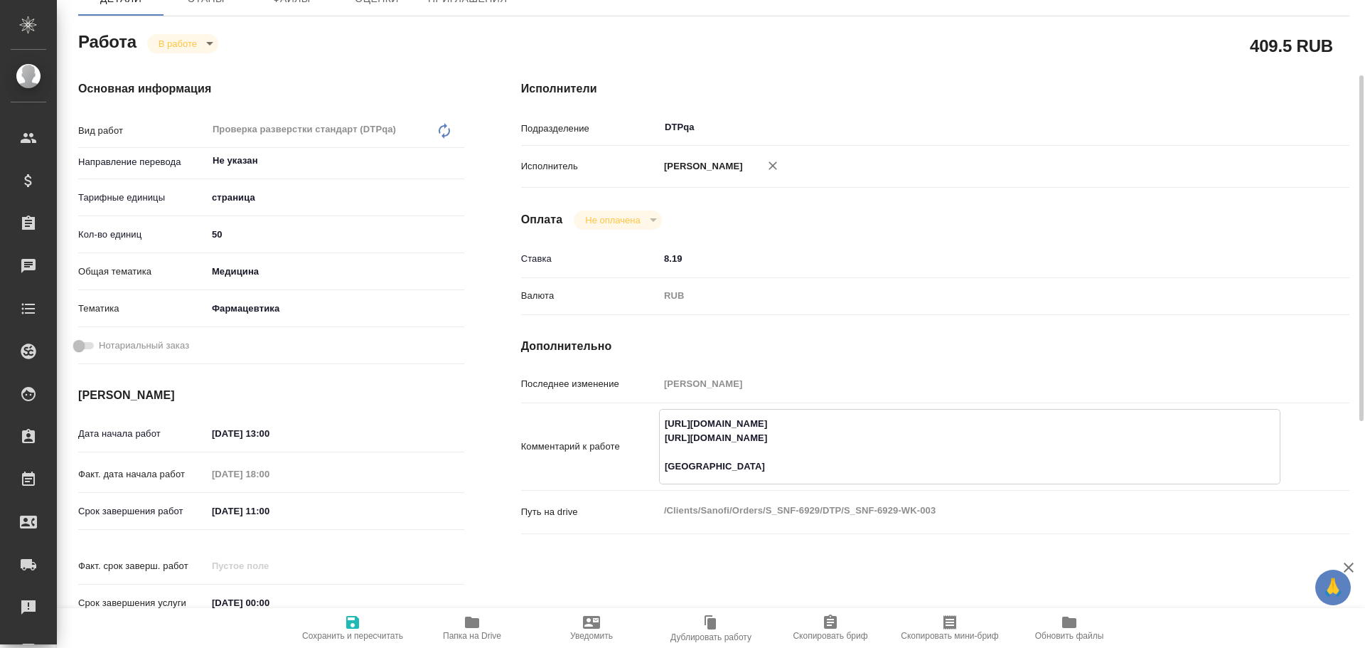
type textarea "x"
type textarea "https://tera.awatera.com/Work/68dbf7217f99417d8ba0bbcd/ https://tera.awatera.co…"
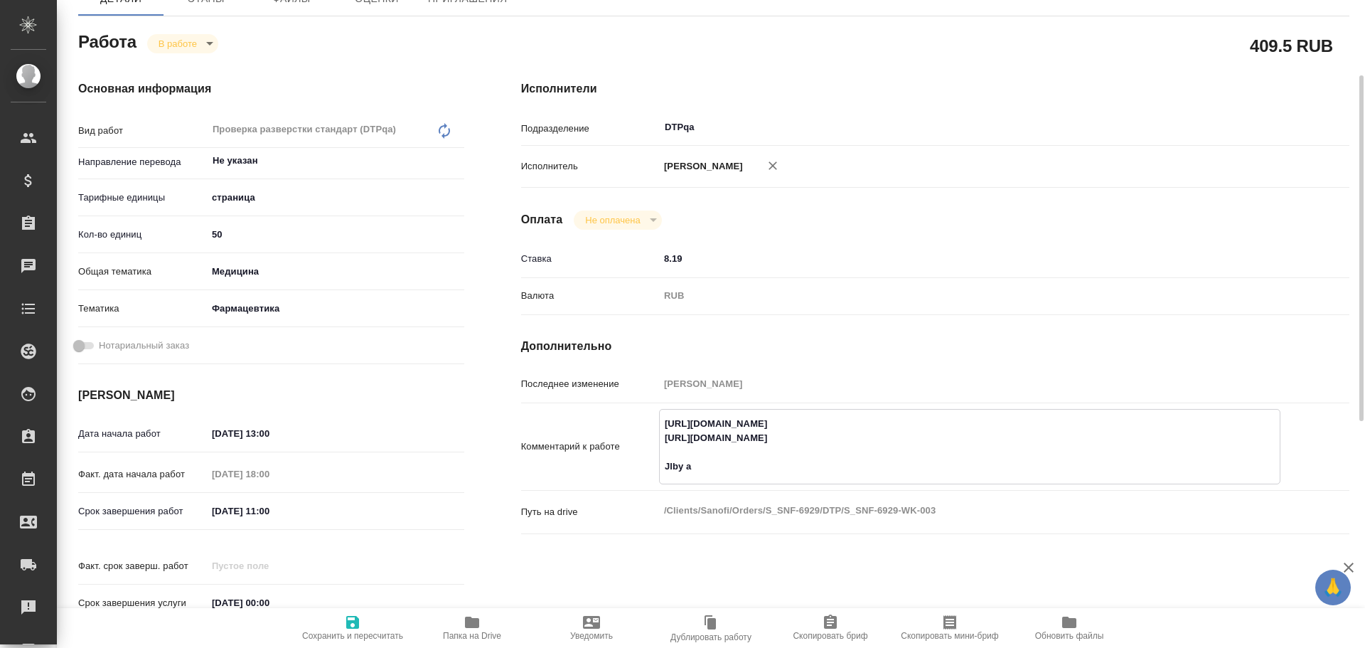
type textarea "x"
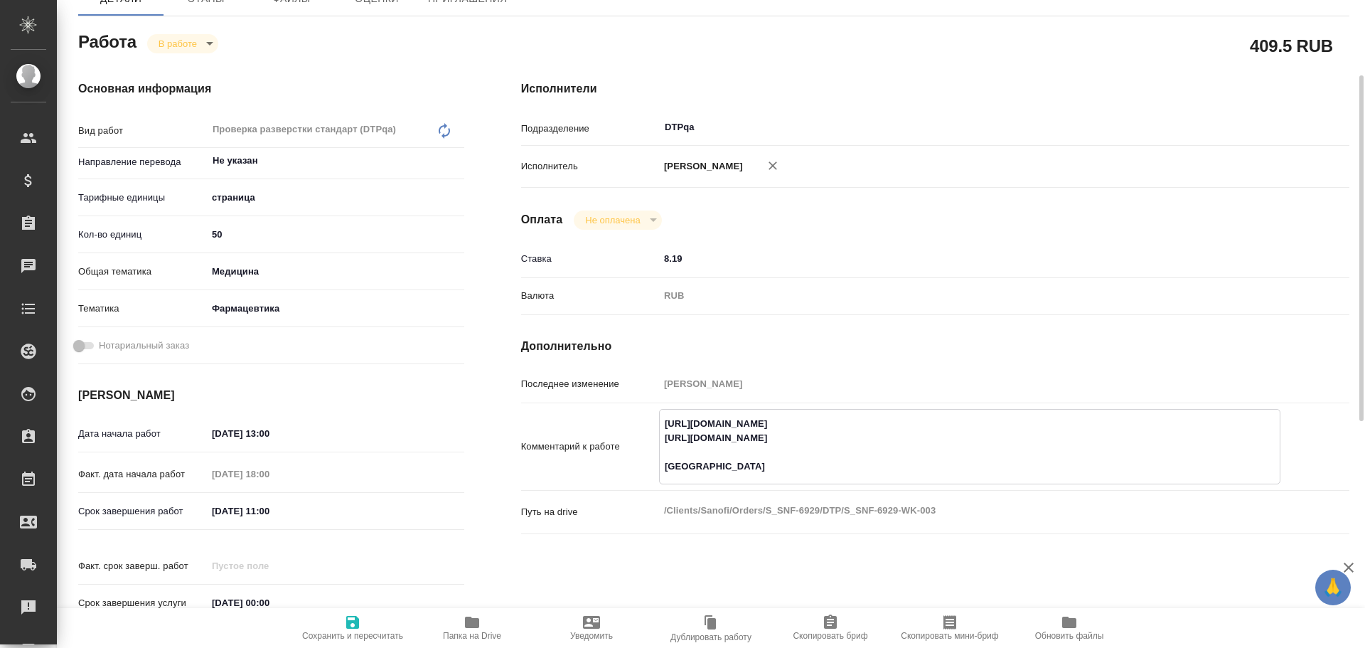
type textarea "https://tera.awatera.com/Work/68dbf7217f99417d8ba0bbcd/ https://tera.awatera.co…"
type textarea "x"
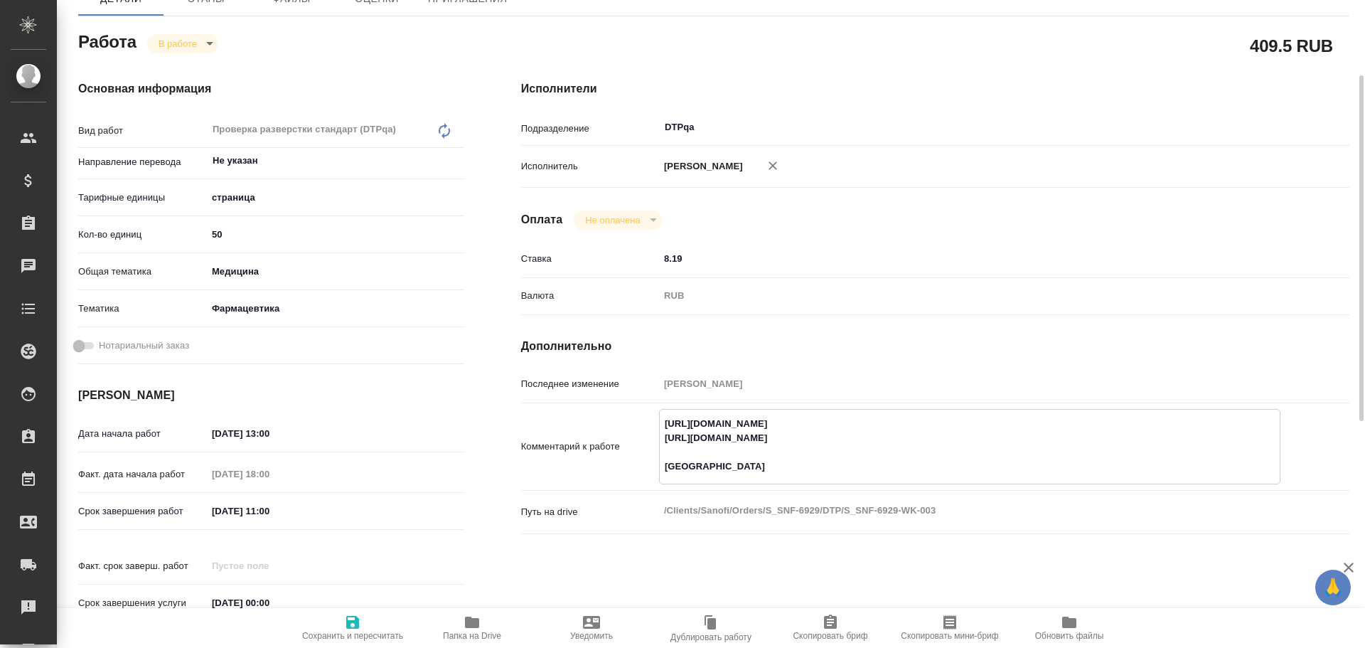
type textarea "x"
type textarea "https://tera.awatera.com/Work/68dbf7217f99417d8ba0bbcd/ https://tera.awatera.co…"
type textarea "x"
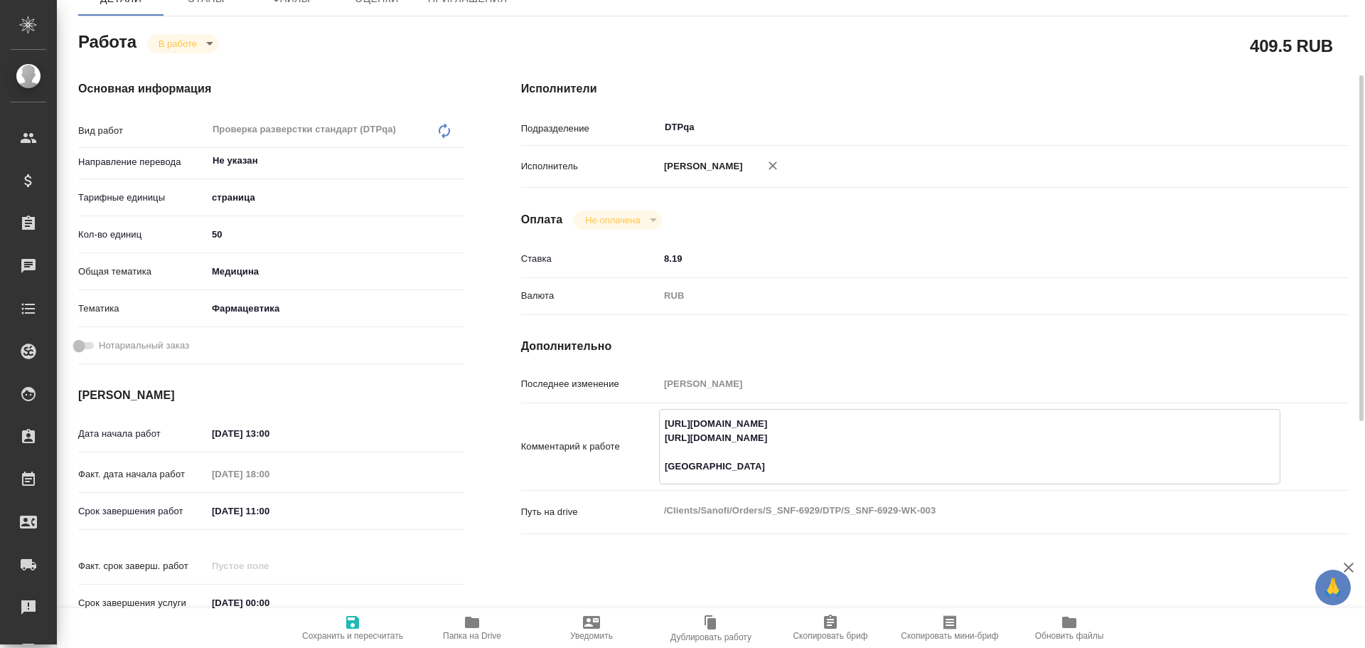
type textarea "x"
type textarea "https://tera.awatera.com/Work/68dbf7217f99417d8ba0bbcd/ https://tera.awatera.co…"
type textarea "x"
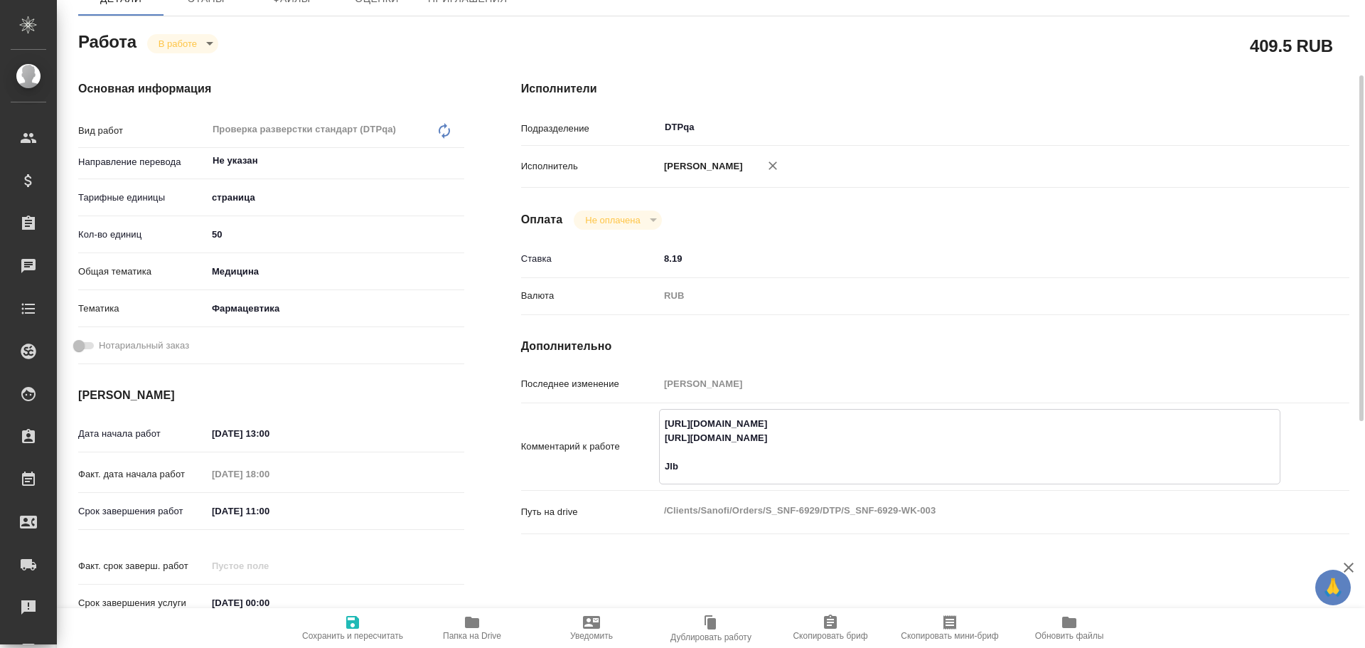
type textarea "x"
type textarea "https://tera.awatera.com/Work/68dbf7217f99417d8ba0bbcd/ https://tera.awatera.co…"
type textarea "x"
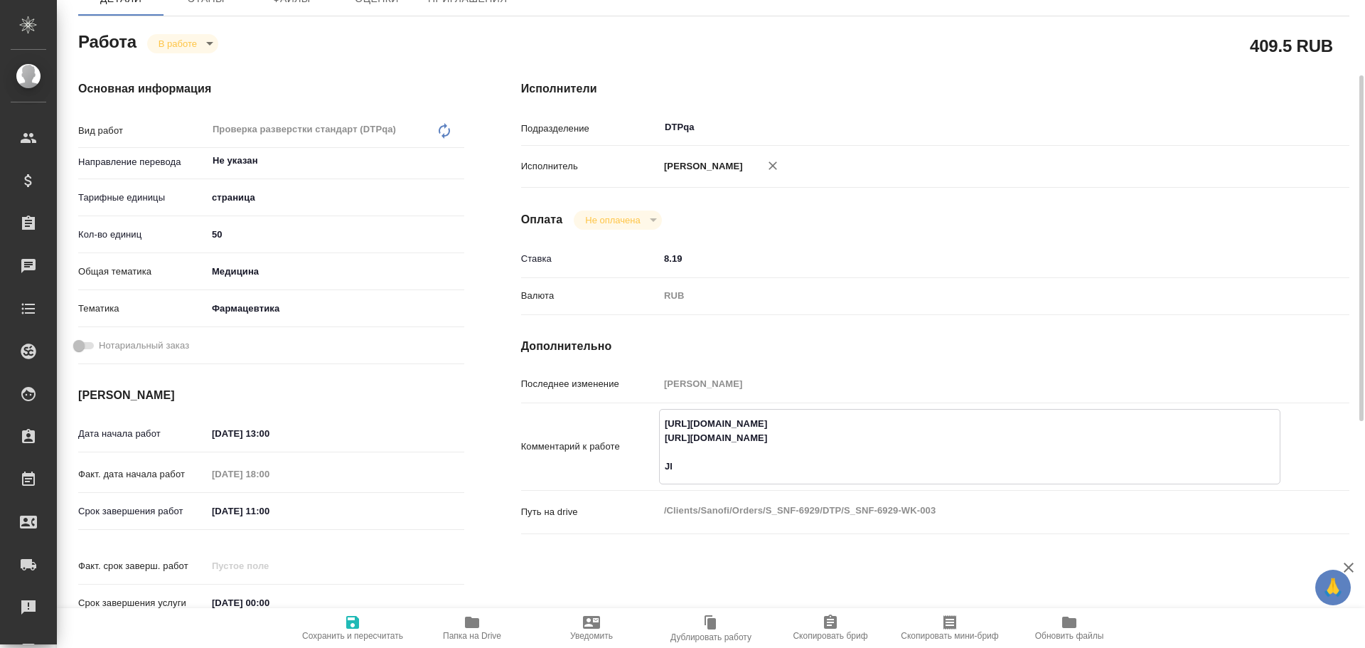
type textarea "x"
type textarea "https://tera.awatera.com/Work/68dbf7217f99417d8ba0bbcd/ https://tera.awatera.co…"
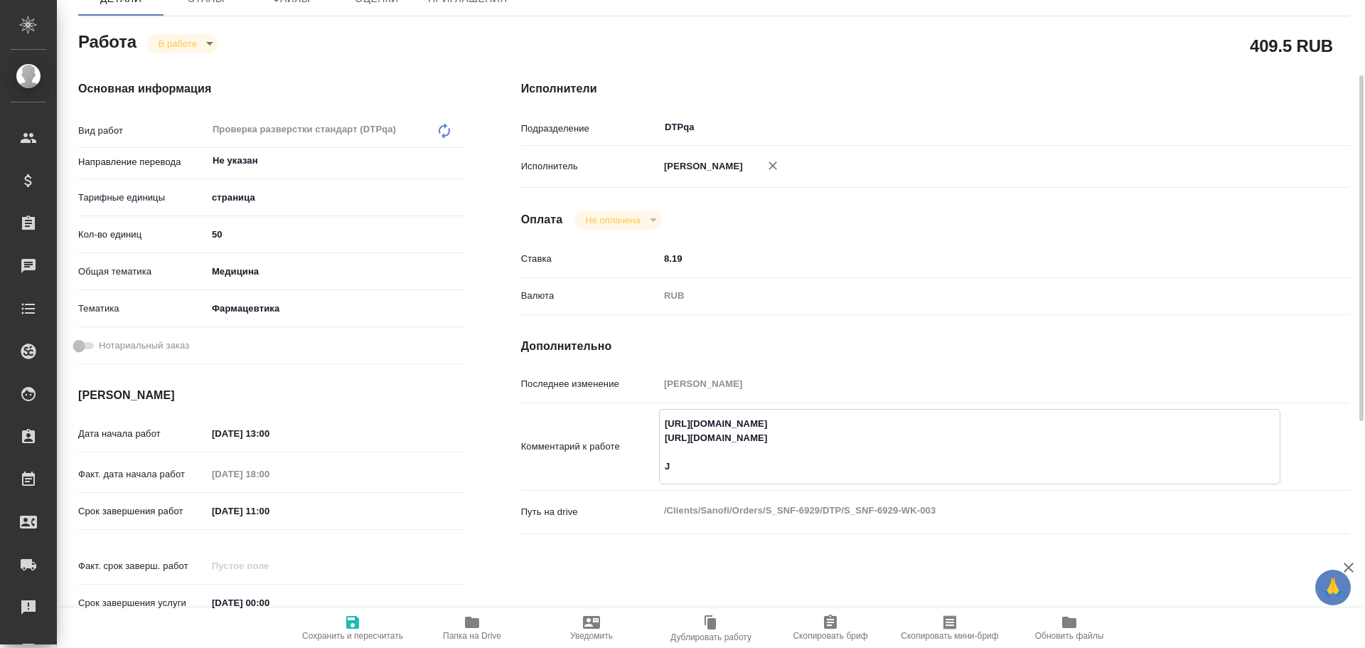
type textarea "x"
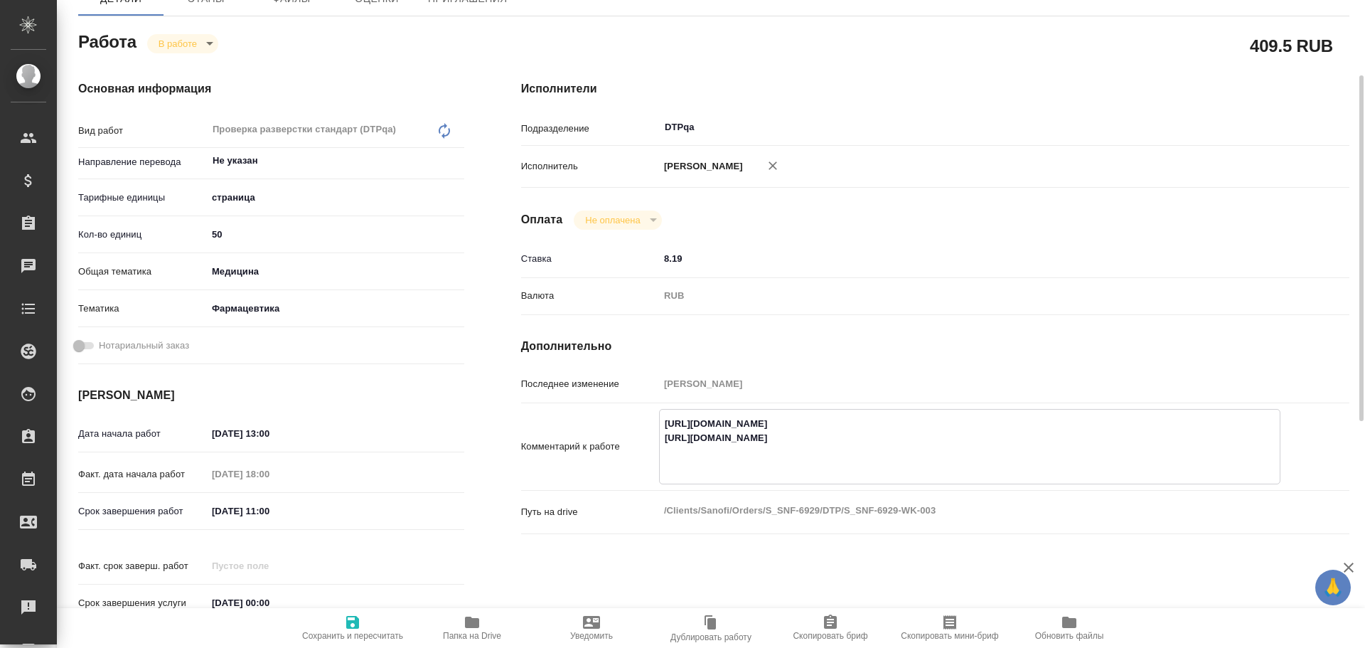
type textarea "https://tera.awatera.com/Work/68dbf7217f99417d8ba0bbcd/ https://tera.awatera.co…"
type textarea "x"
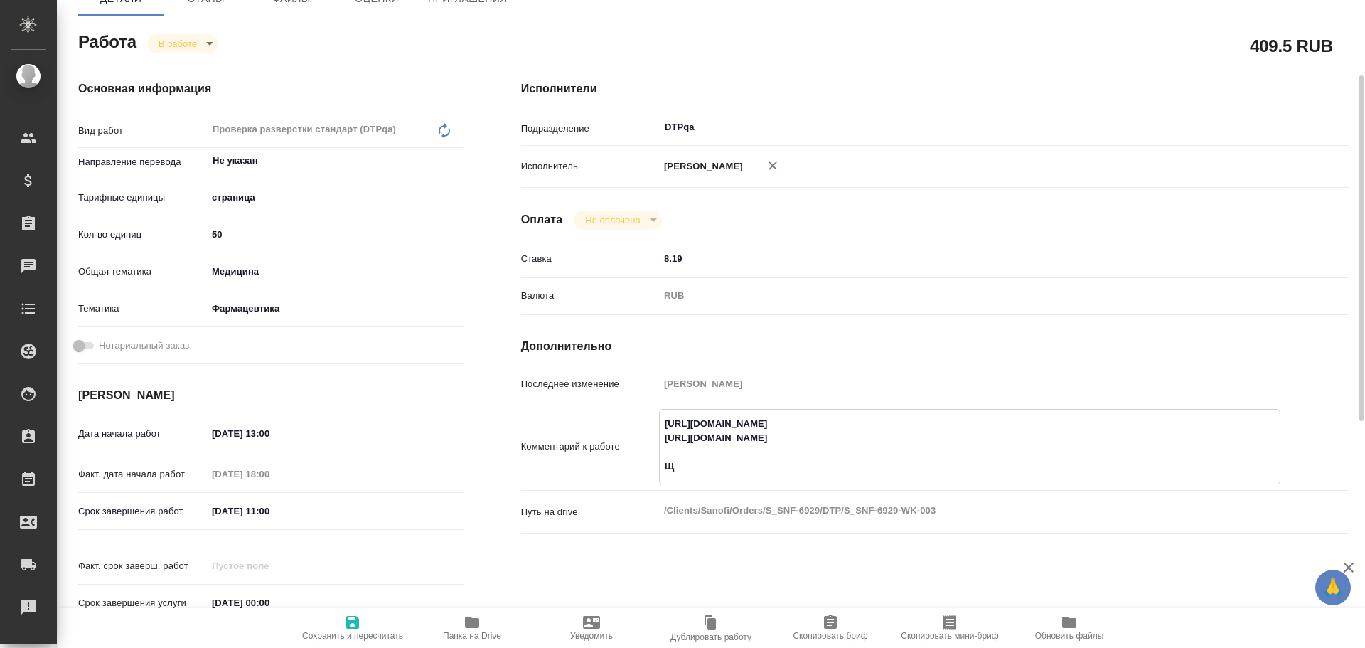
type textarea "x"
type textarea "https://tera.awatera.com/Work/68dbf7217f99417d8ba0bbcd/ https://tera.awatera.co…"
type textarea "x"
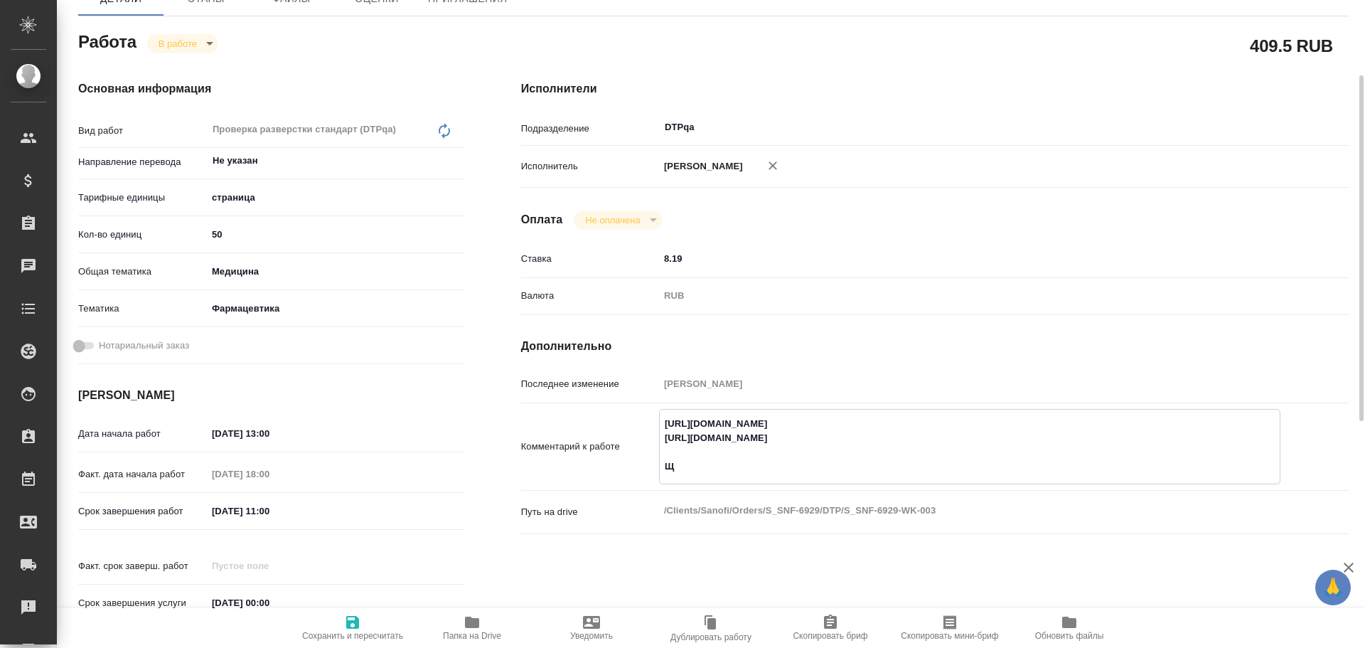
type textarea "x"
type textarea "https://tera.awatera.com/Work/68dbf7217f99417d8ba0bbcd/ https://tera.awatera.co…"
type textarea "x"
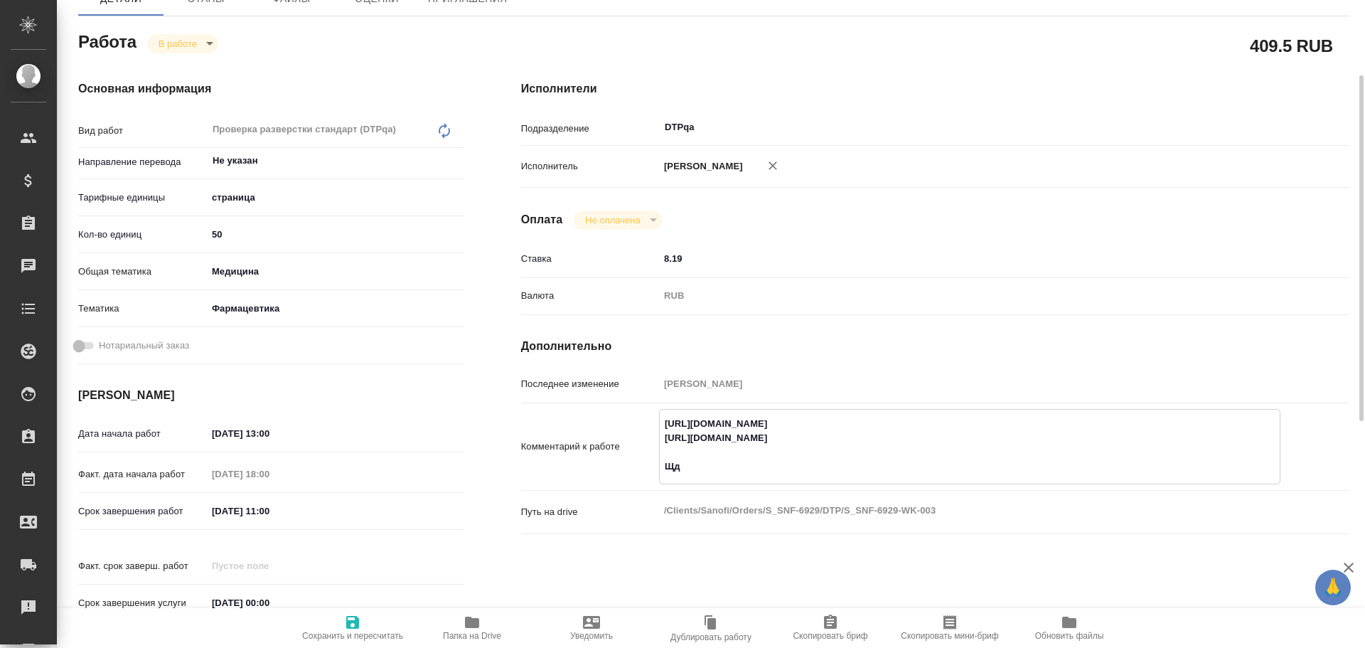
type textarea "x"
type textarea "https://tera.awatera.com/Work/68dbf7217f99417d8ba0bbcd/ https://tera.awatera.co…"
type textarea "x"
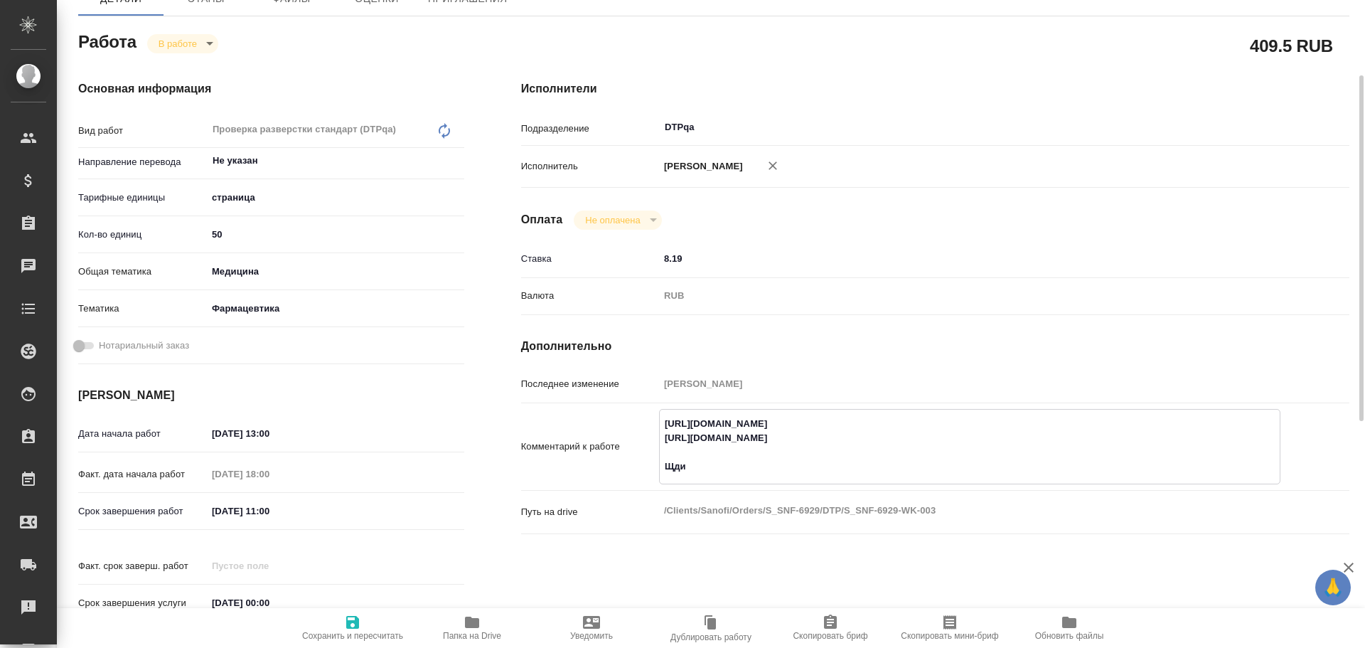
type textarea "x"
type textarea "https://tera.awatera.com/Work/68dbf7217f99417d8ba0bbcd/ https://tera.awatera.co…"
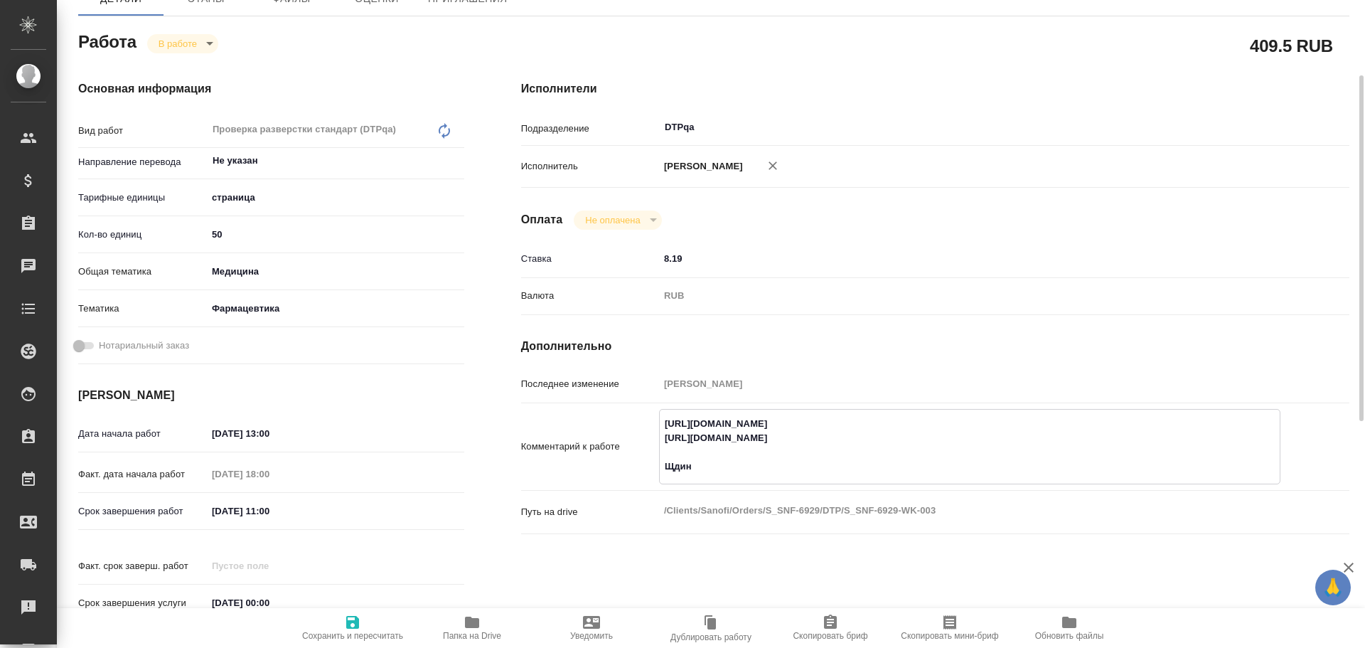
type textarea "x"
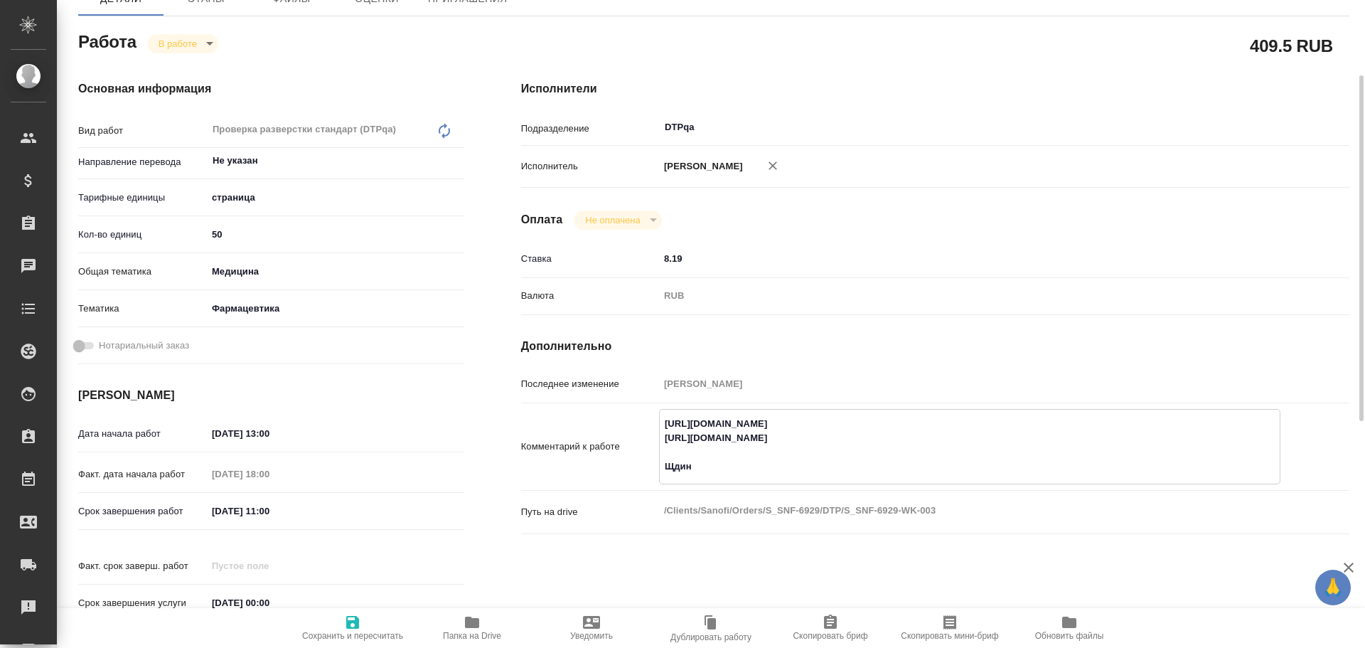
type textarea "https://tera.awatera.com/Work/68dbf7217f99417d8ba0bbcd/ https://tera.awatera.co…"
type textarea "x"
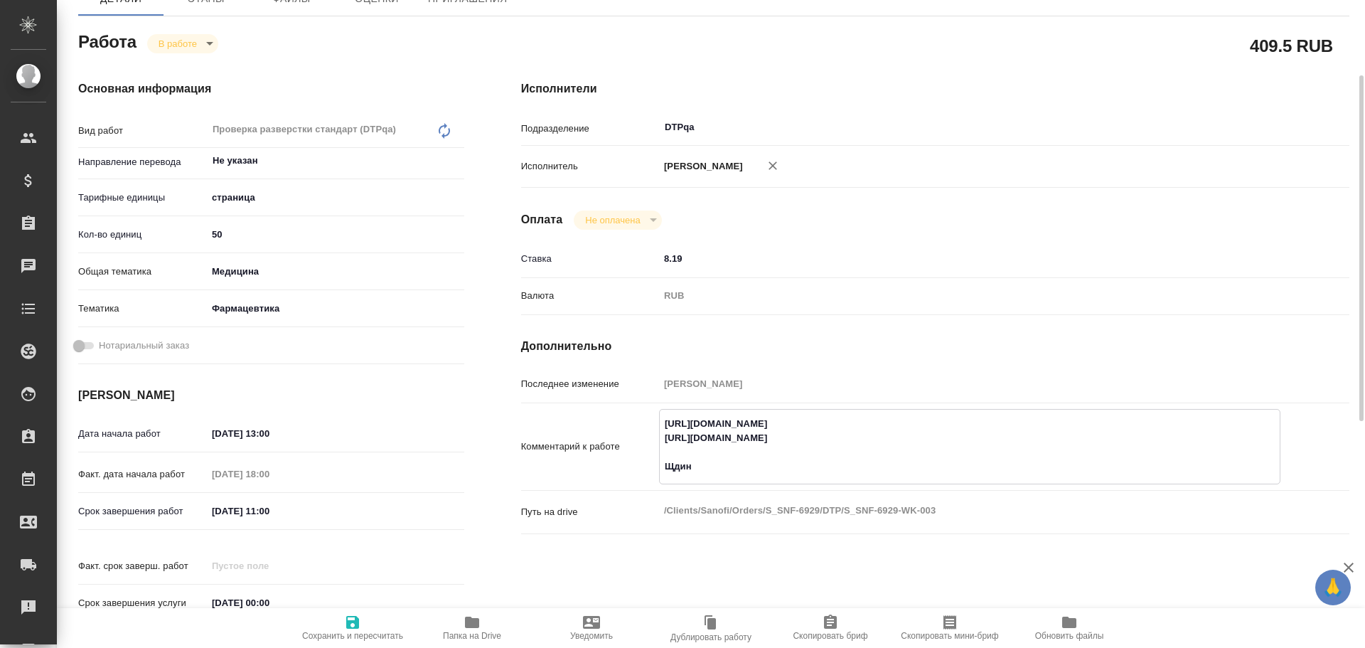
type textarea "x"
type textarea "https://tera.awatera.com/Work/68dbf7217f99417d8ba0bbcd/ https://tera.awatera.co…"
type textarea "x"
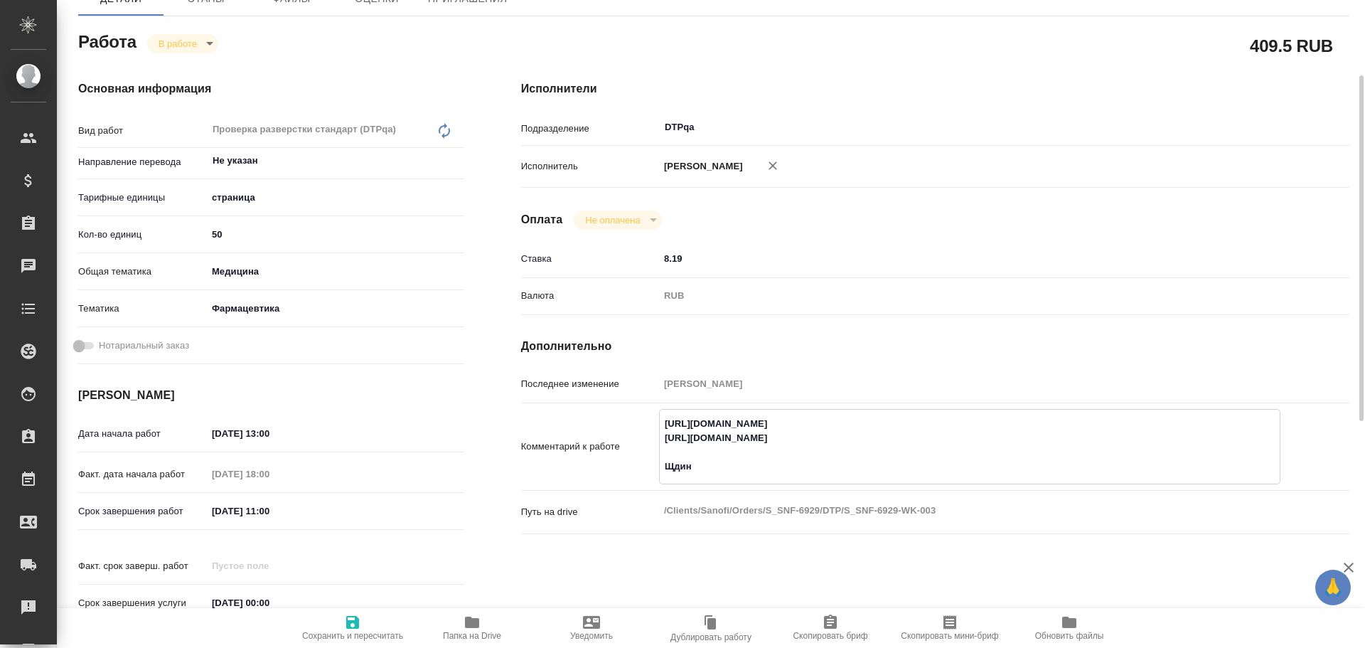
type textarea "x"
type textarea "https://tera.awatera.com/Work/68dbf7217f99417d8ba0bbcd/ https://tera.awatera.co…"
type textarea "x"
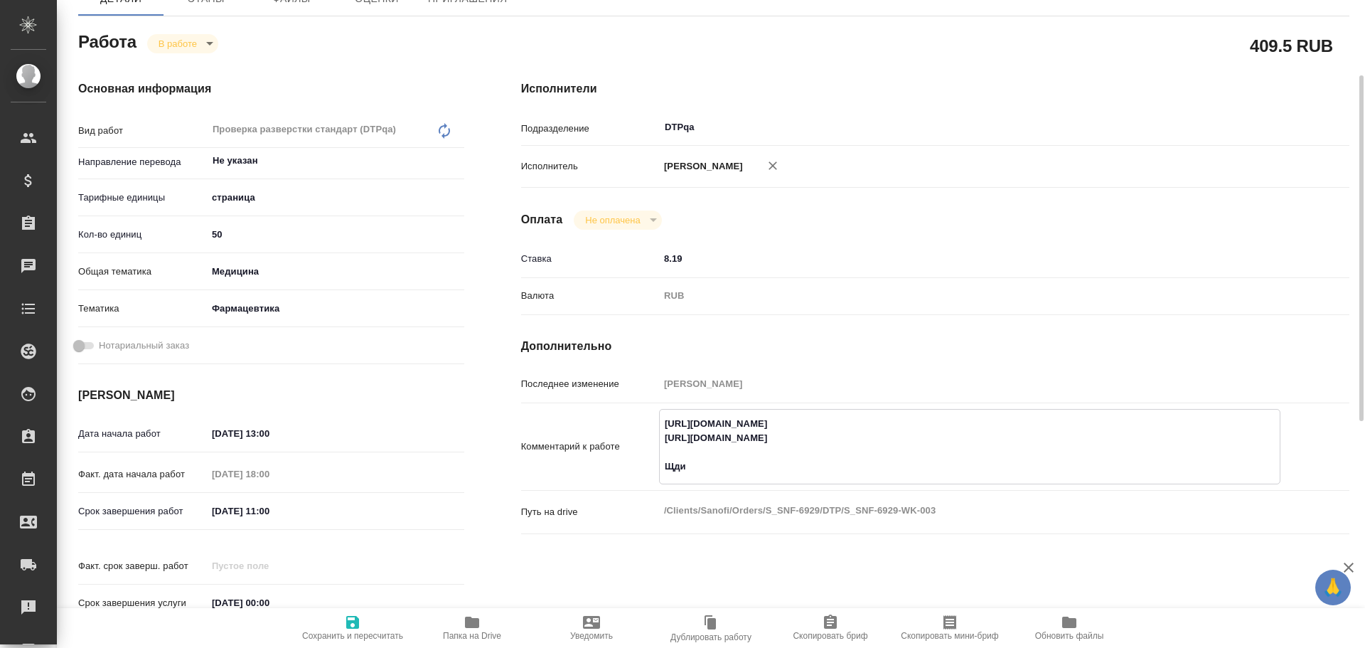
type textarea "x"
paste textarea "https://drive.awatera.com/f/10584230"
click at [686, 466] on textarea "https://tera.awatera.com/Work/68dbf7217f99417d8ba0bbcd/ https://tera.awatera.co…" at bounding box center [970, 445] width 620 height 67
click at [354, 627] on icon "button" at bounding box center [352, 622] width 13 height 13
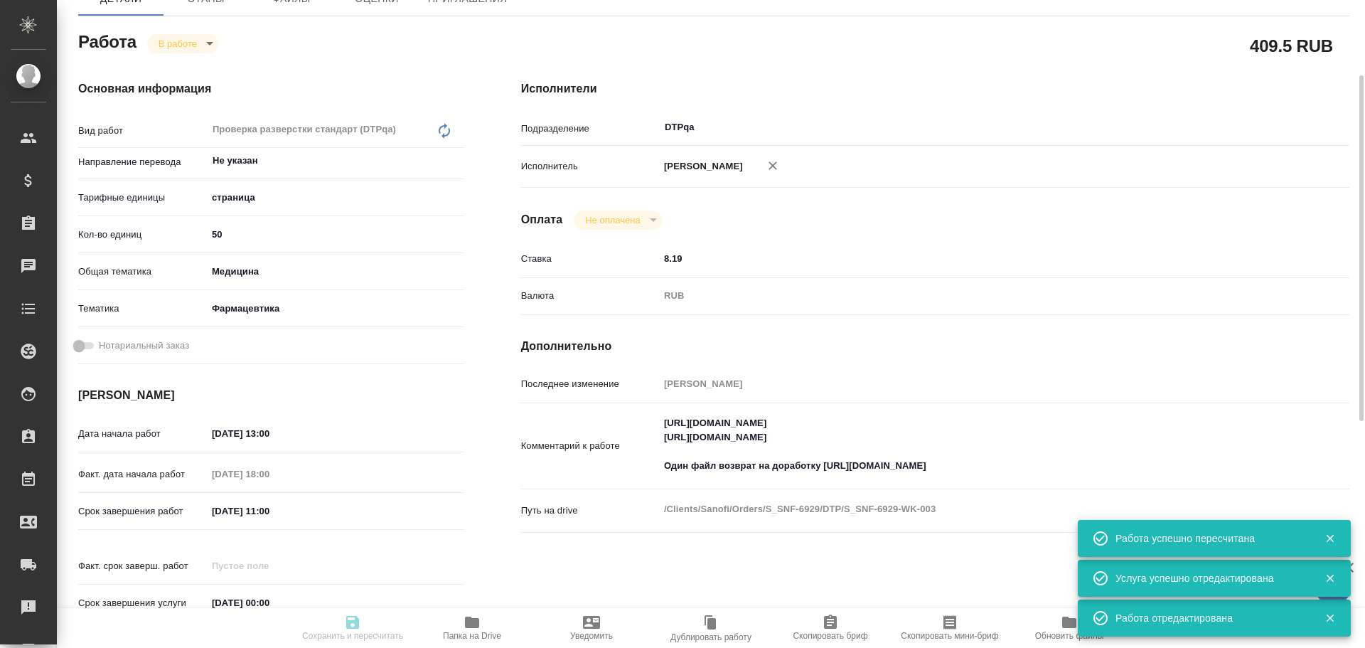
click at [163, 42] on body "🙏 .cls-1 fill:#fff; AWATERA Chulets Elena Клиенты Спецификации Заказы 0 Чаты To…" at bounding box center [682, 324] width 1365 height 648
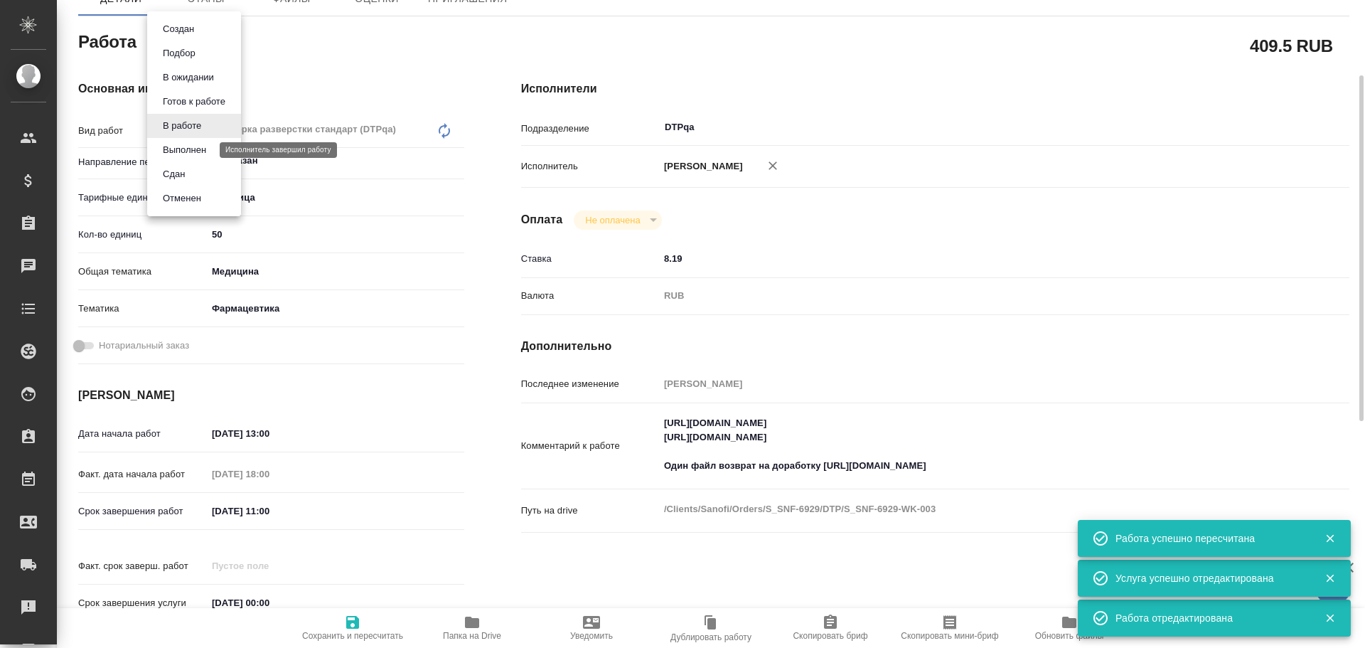
click at [205, 146] on button "Выполнен" at bounding box center [185, 150] width 52 height 16
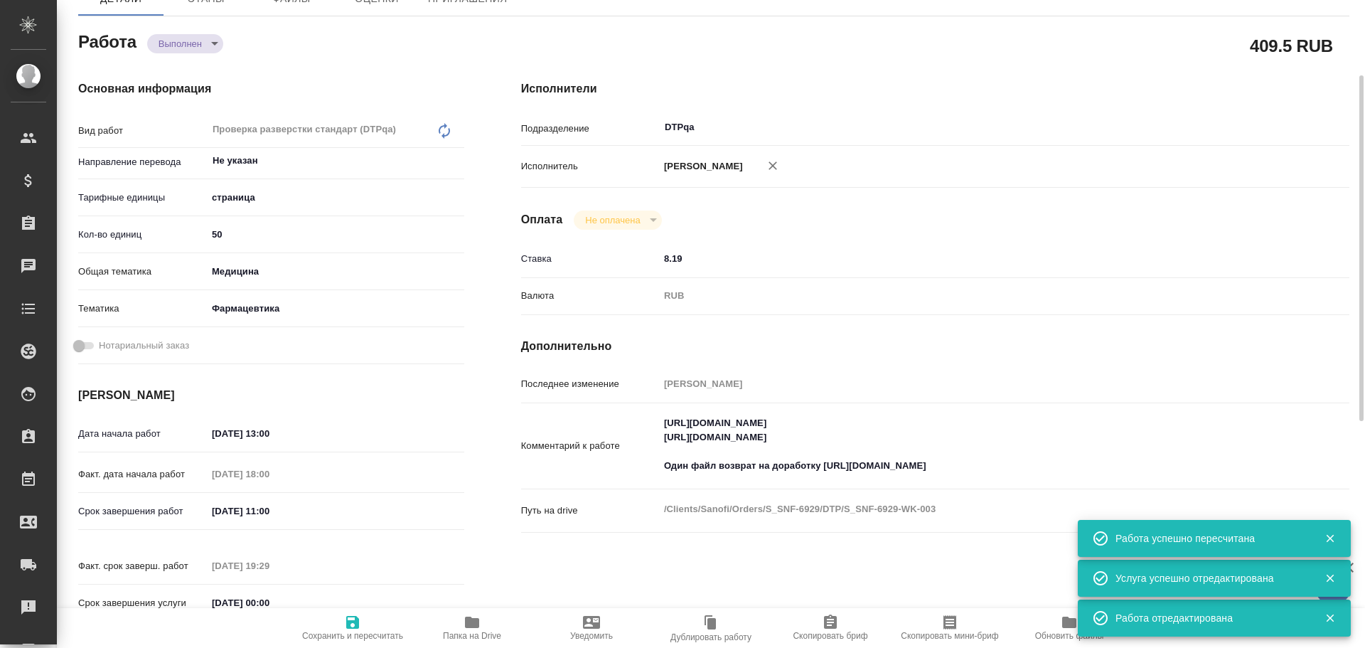
click at [356, 621] on icon "button" at bounding box center [352, 622] width 13 height 13
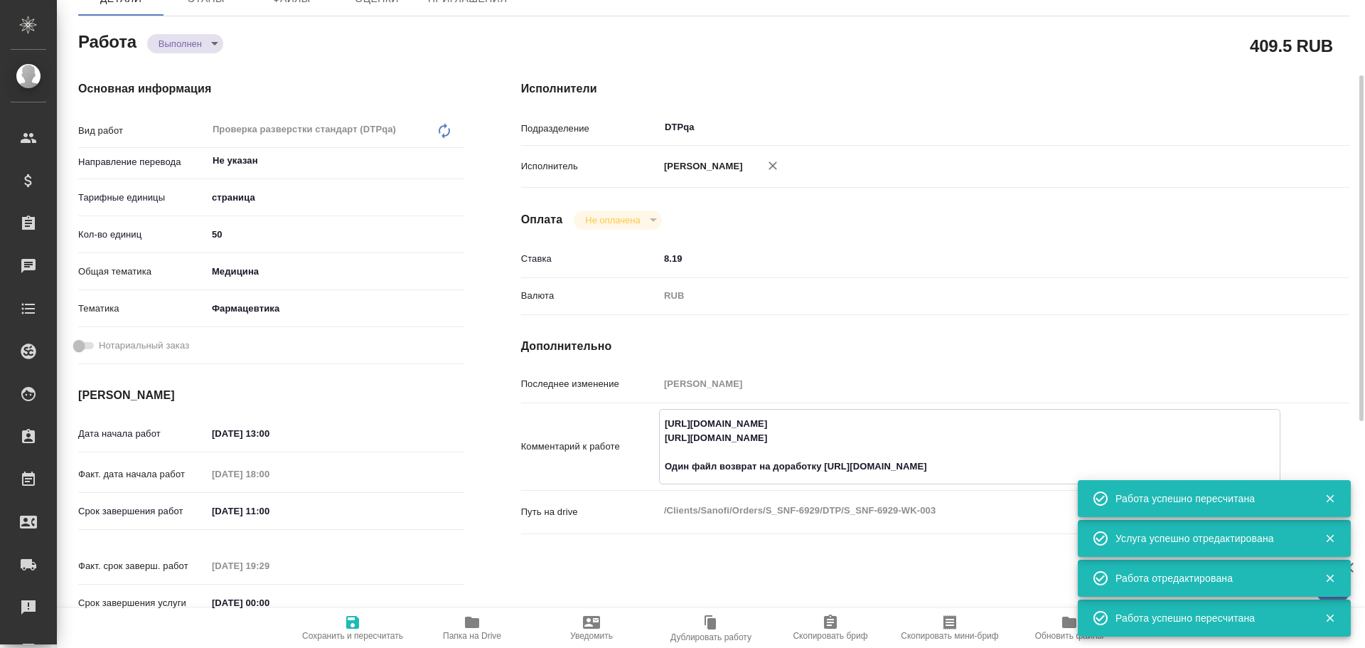
drag, startPoint x: 662, startPoint y: 424, endPoint x: 941, endPoint y: 409, distance: 279.9
click at [941, 409] on div "https://tera.awatera.com/Work/68dbf7217f99417d8ba0bbcd/ https://tera.awatera.co…" at bounding box center [969, 446] width 621 height 75
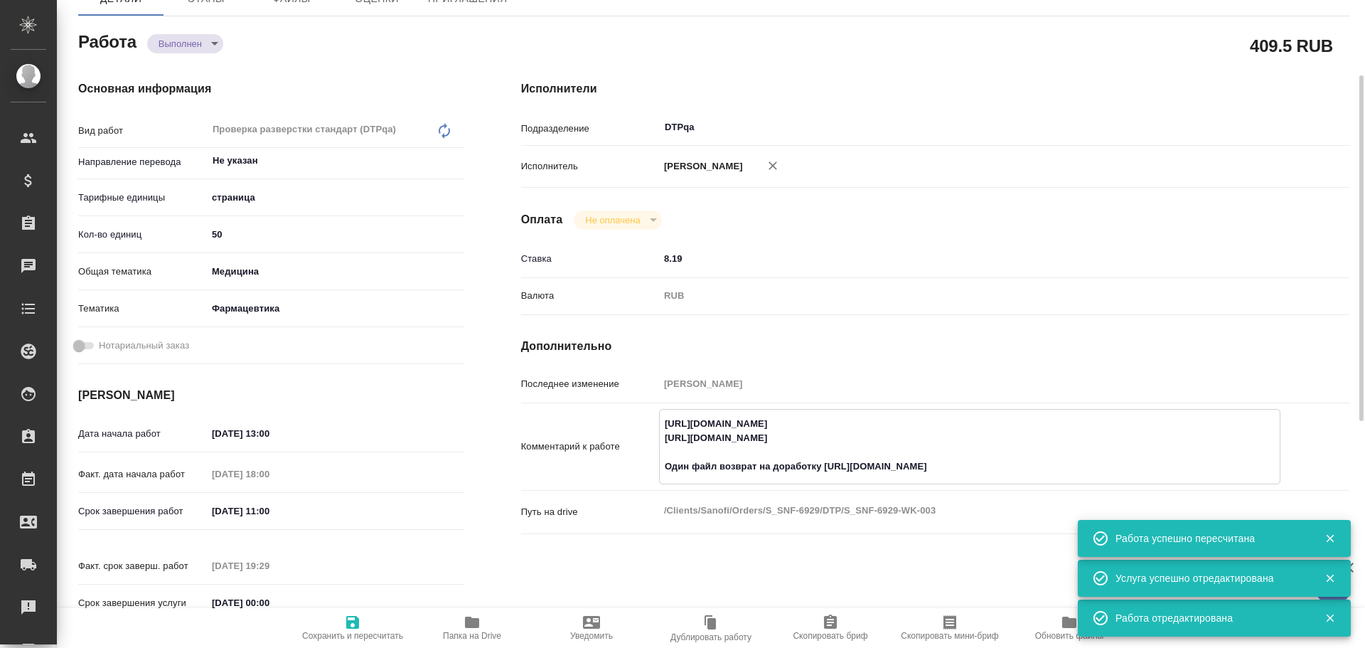
drag, startPoint x: 662, startPoint y: 437, endPoint x: 950, endPoint y: 437, distance: 288.0
click at [950, 437] on textarea "https://tera.awatera.com/Work/68dbf7217f99417d8ba0bbcd/ https://tera.awatera.co…" at bounding box center [970, 445] width 620 height 67
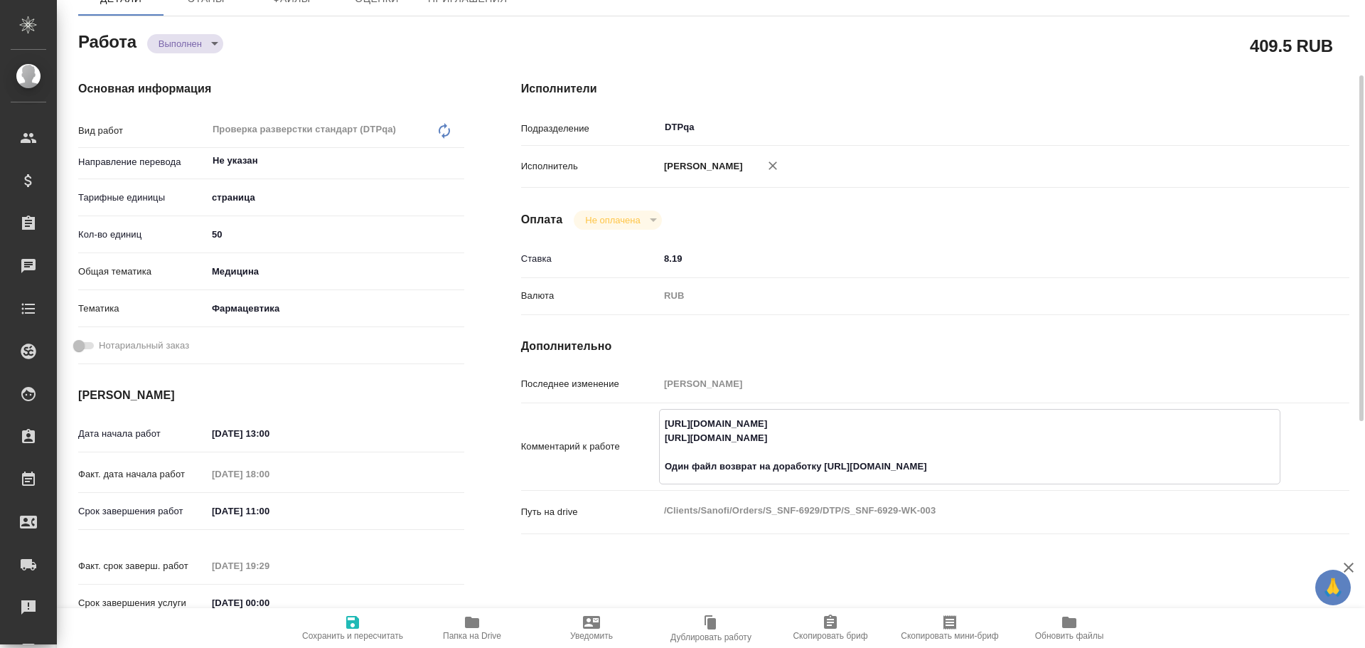
scroll to position [0, 0]
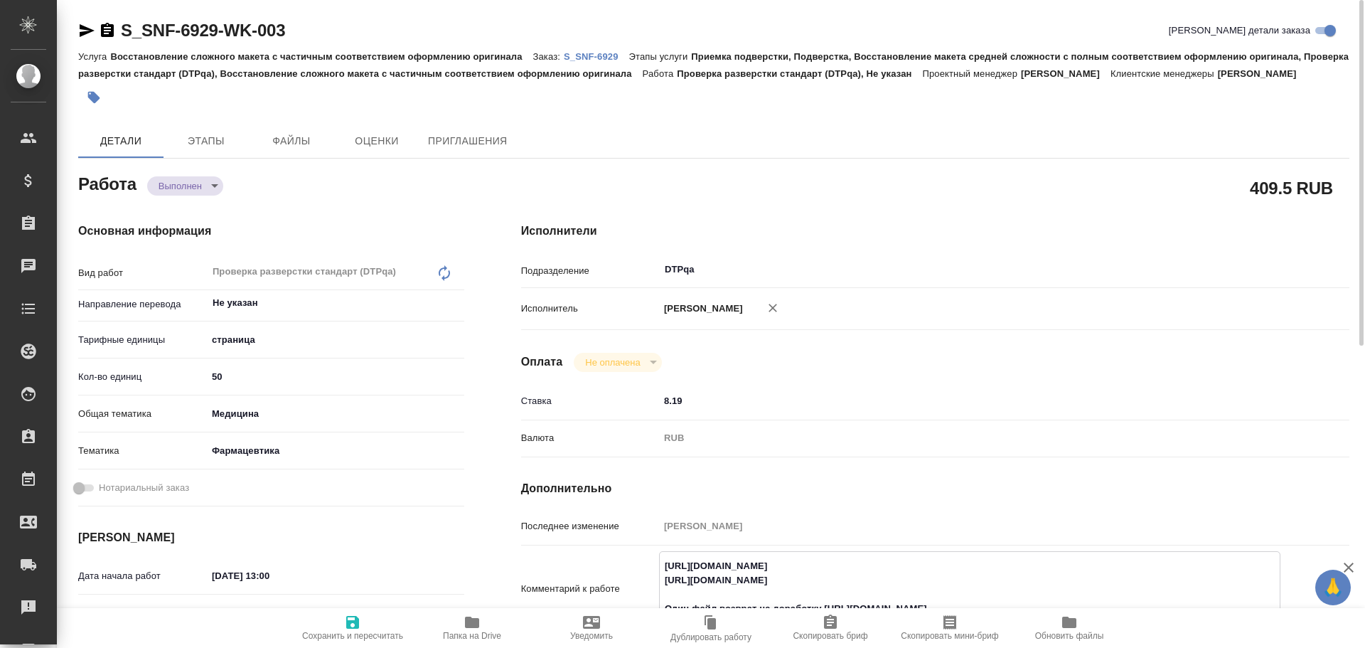
click at [90, 30] on icon "button" at bounding box center [87, 30] width 15 height 13
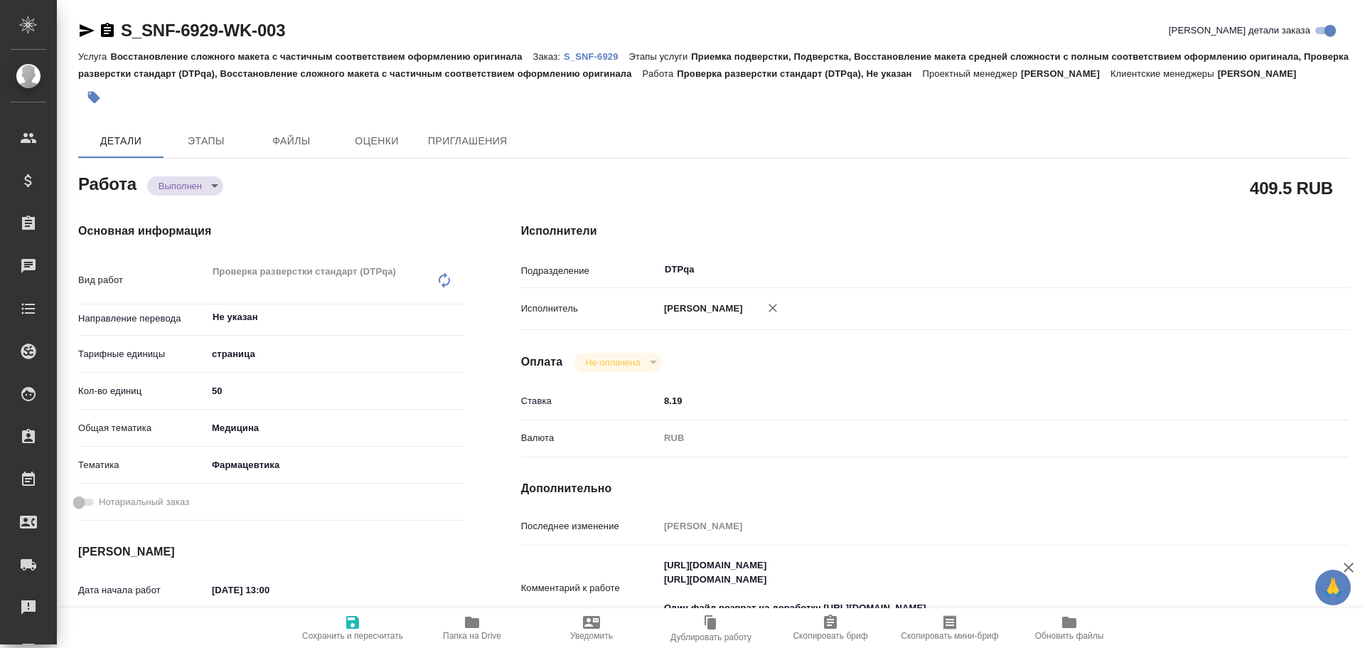
click at [457, 627] on span "Папка на Drive" at bounding box center [472, 627] width 102 height 27
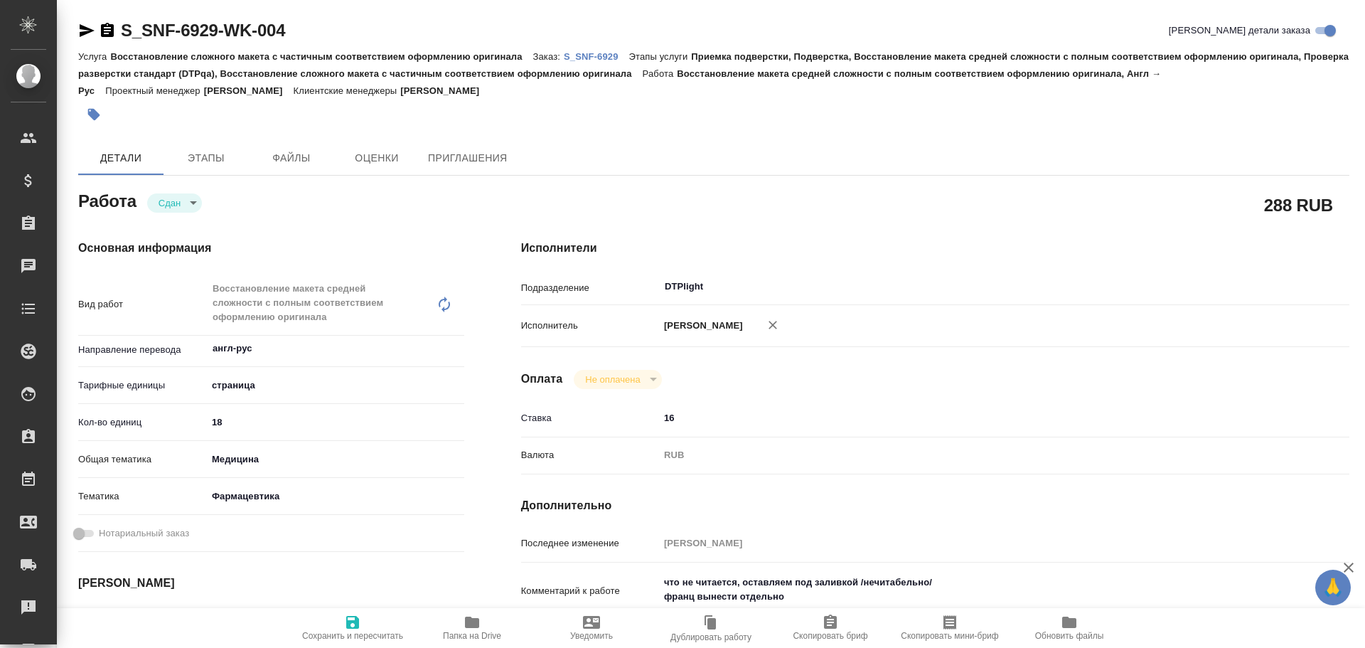
type textarea "x"
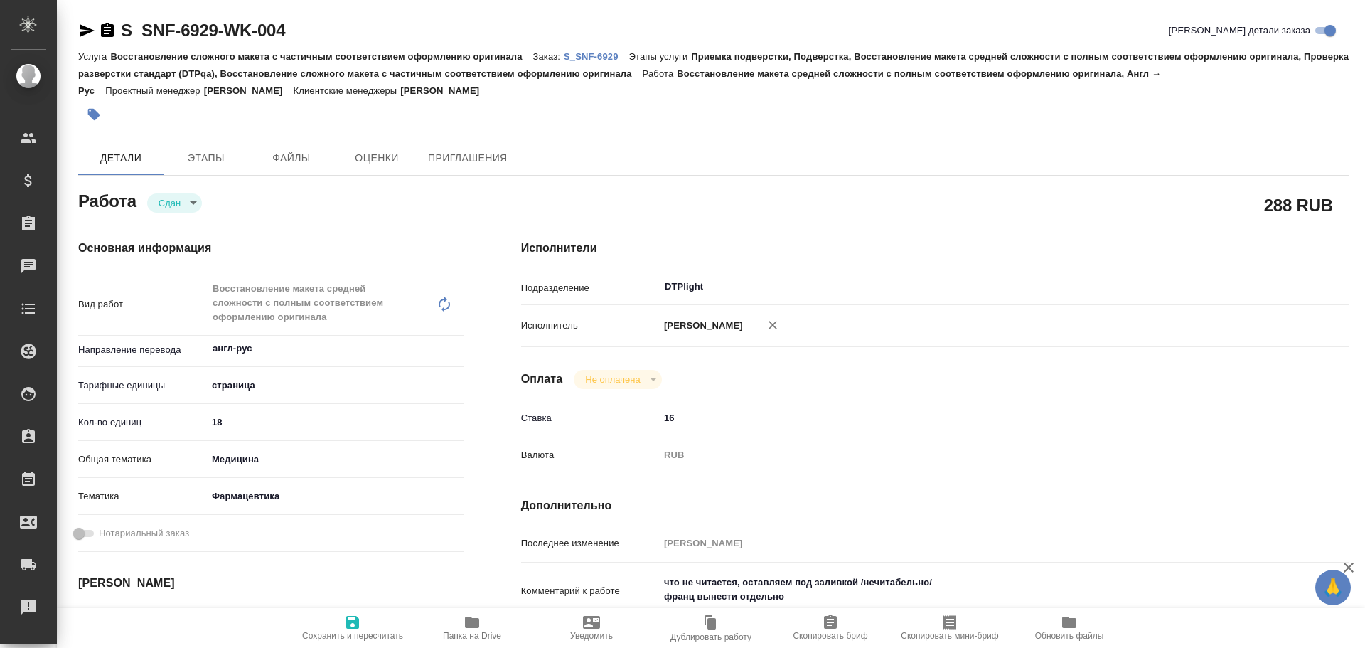
type textarea "x"
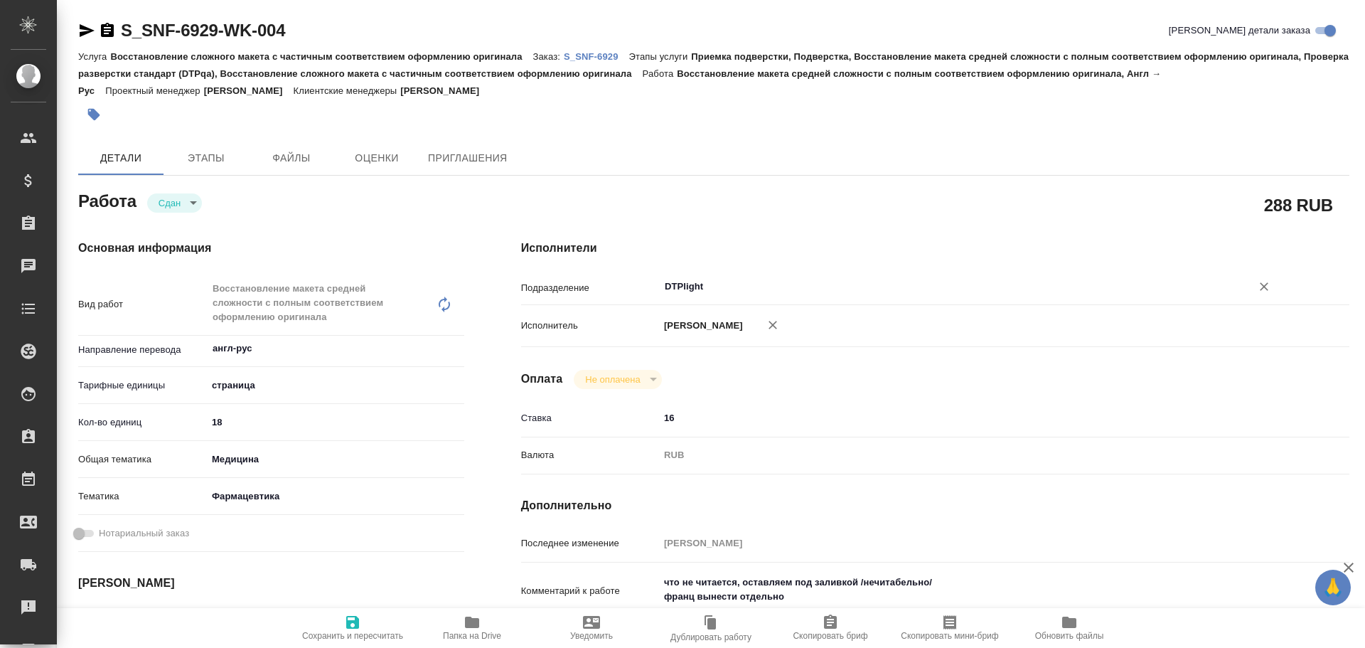
type textarea "x"
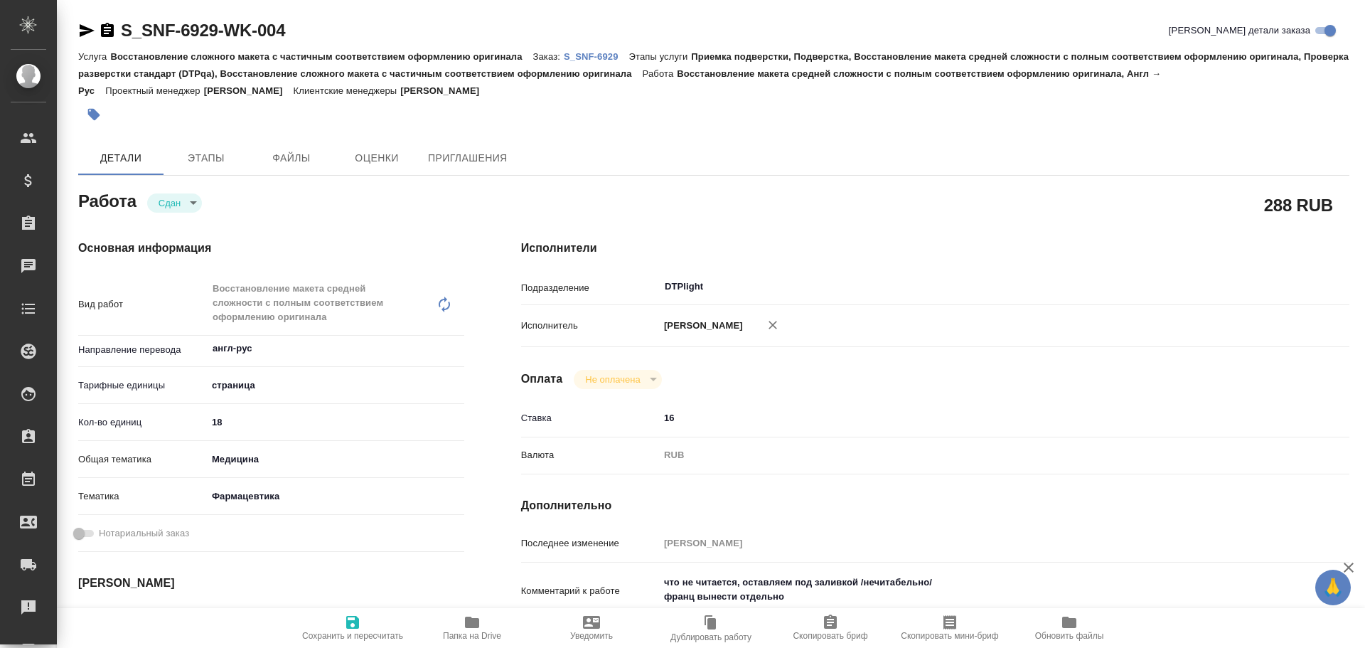
type textarea "x"
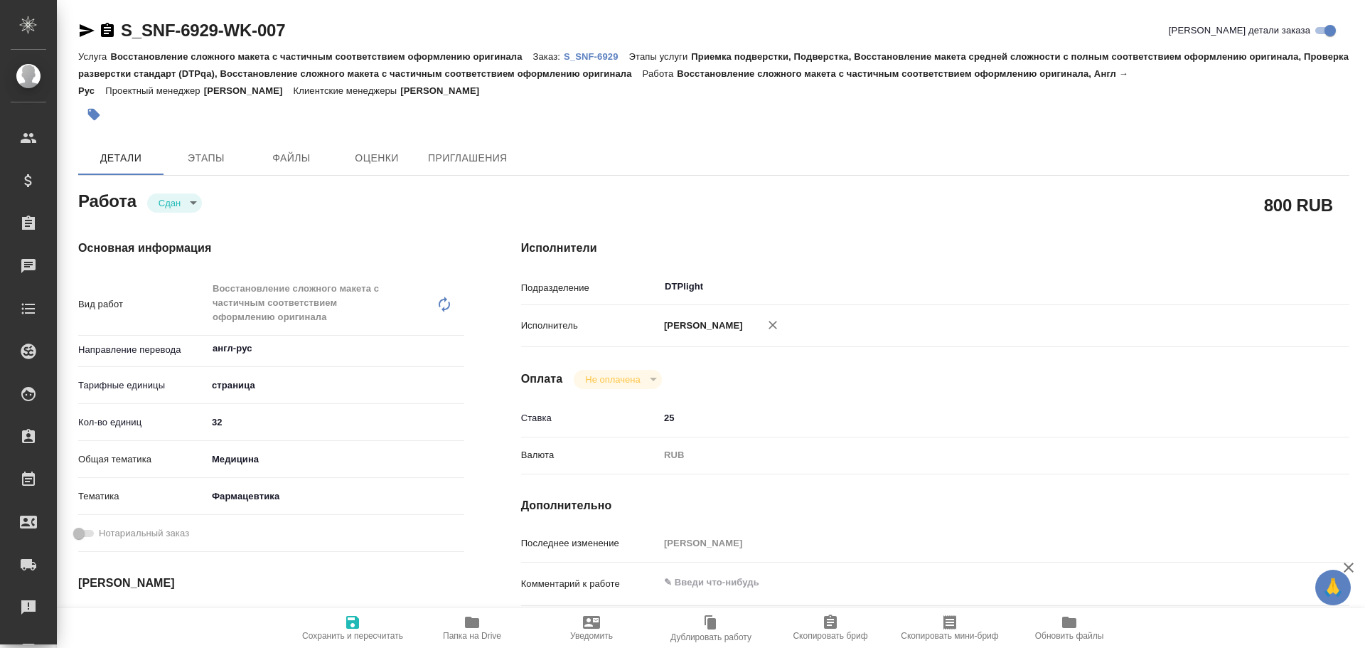
type textarea "x"
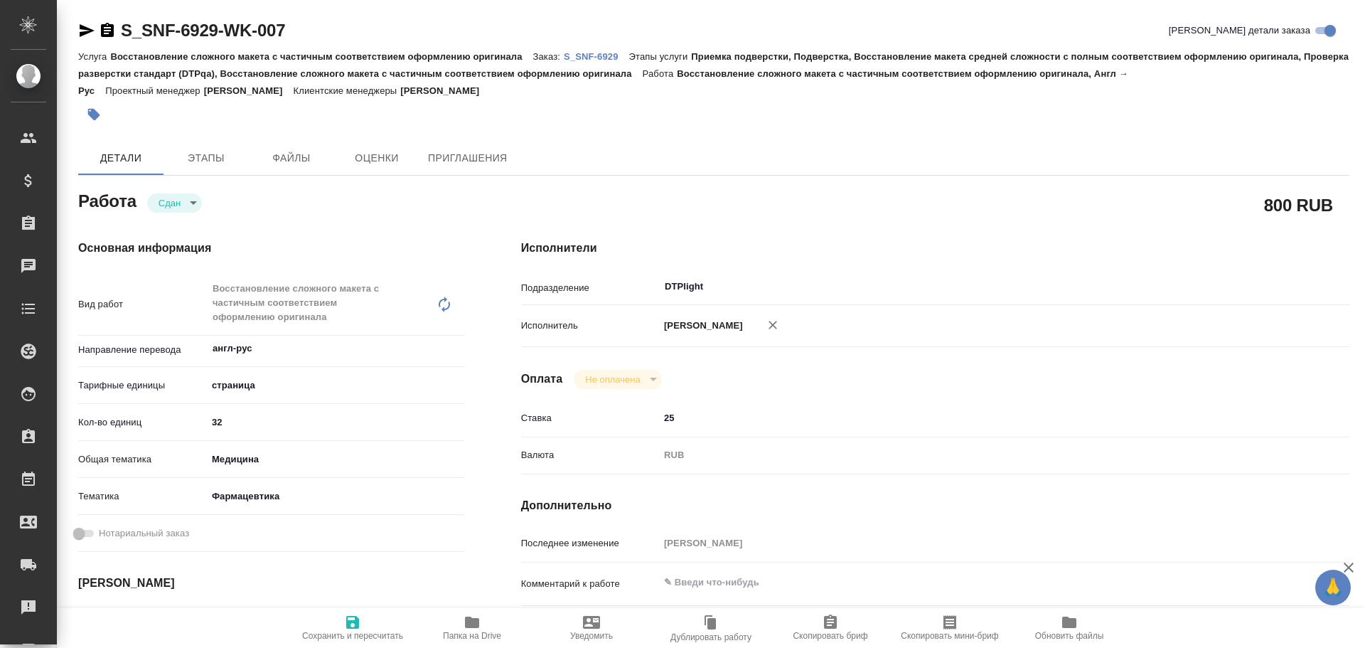
type textarea "x"
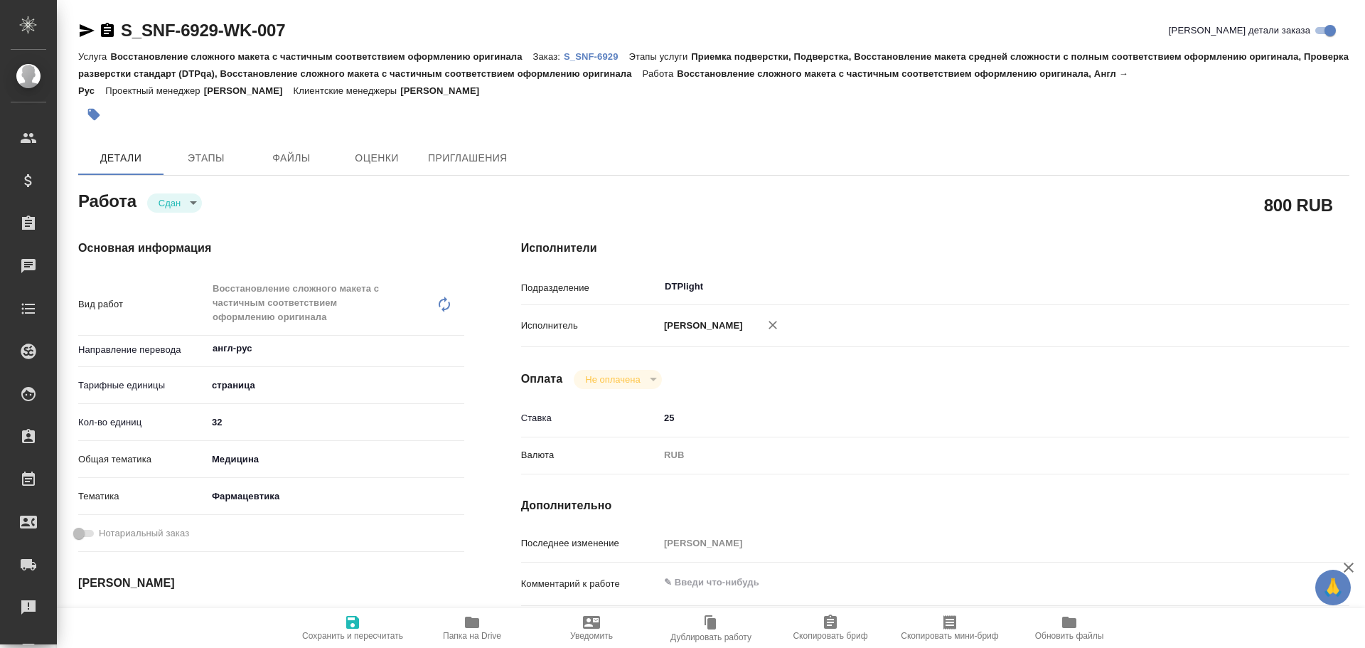
type textarea "x"
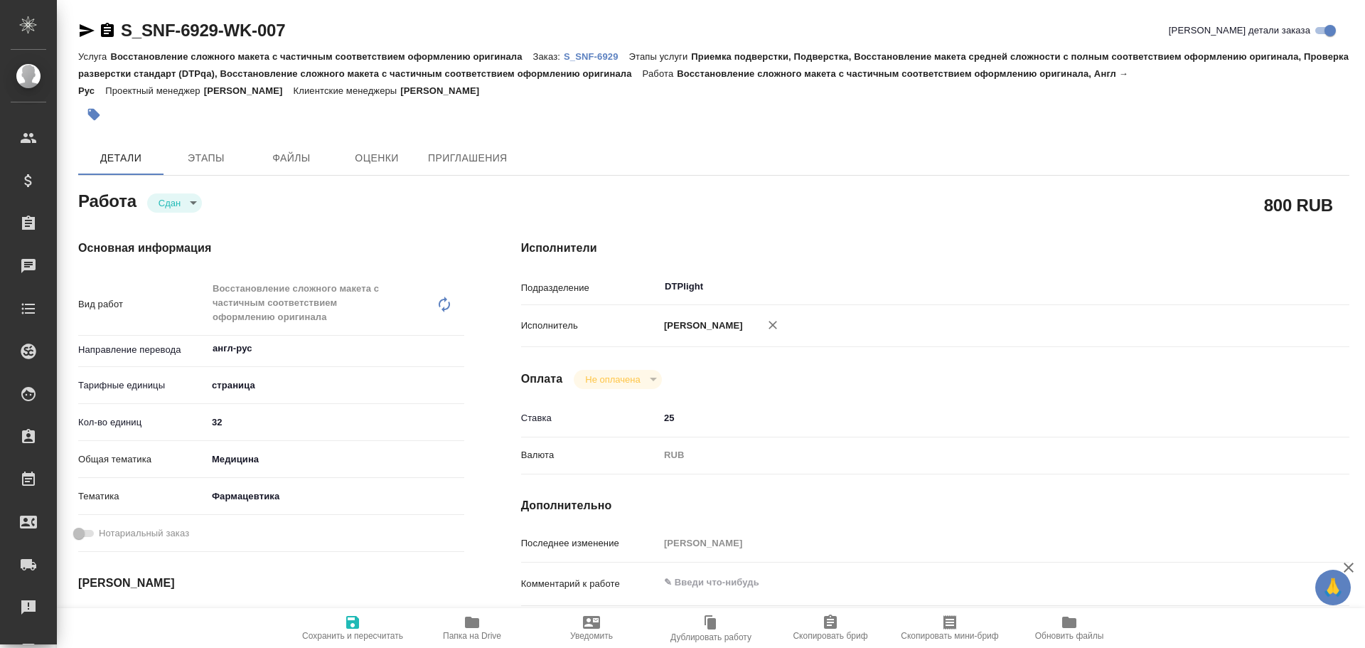
type textarea "x"
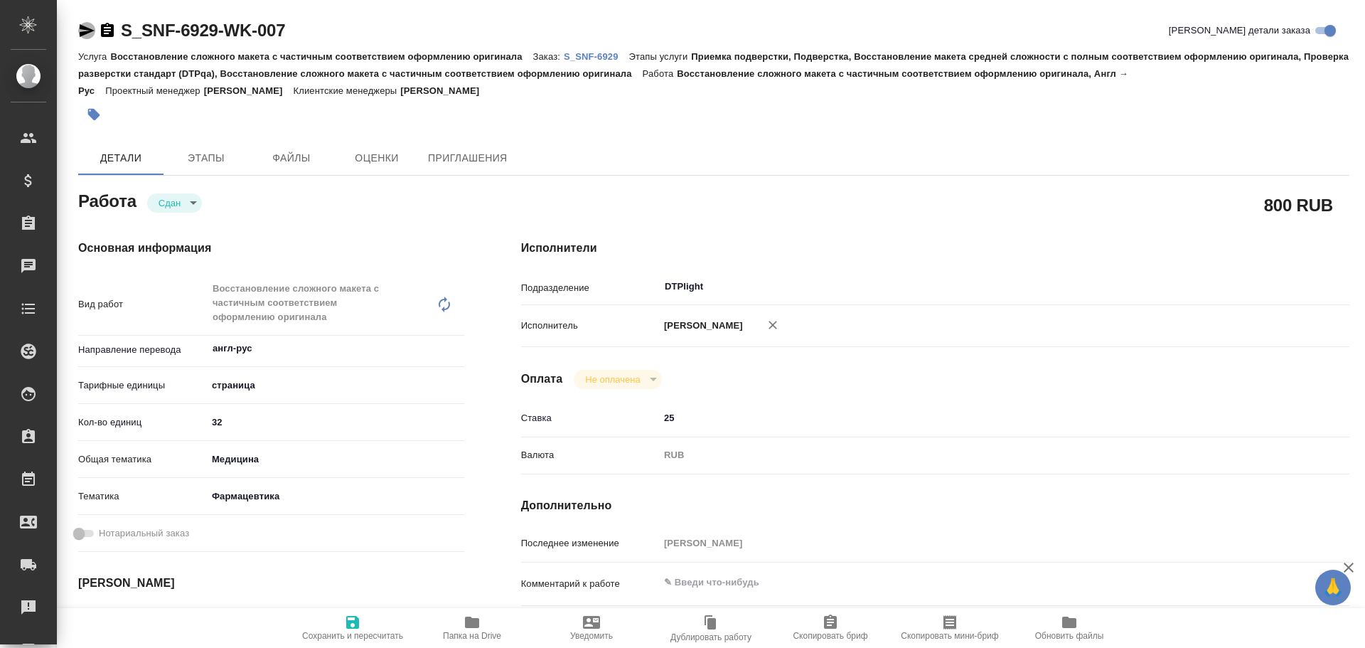
click at [80, 28] on icon "button" at bounding box center [87, 30] width 15 height 13
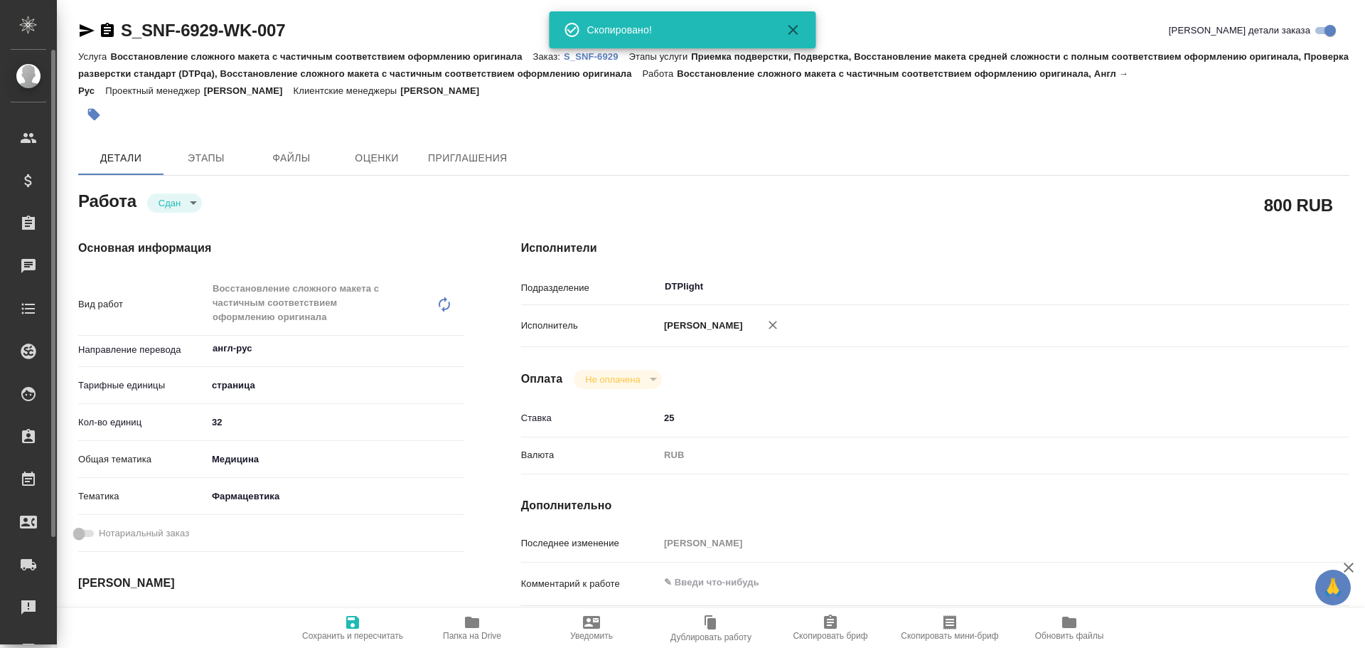
type textarea "x"
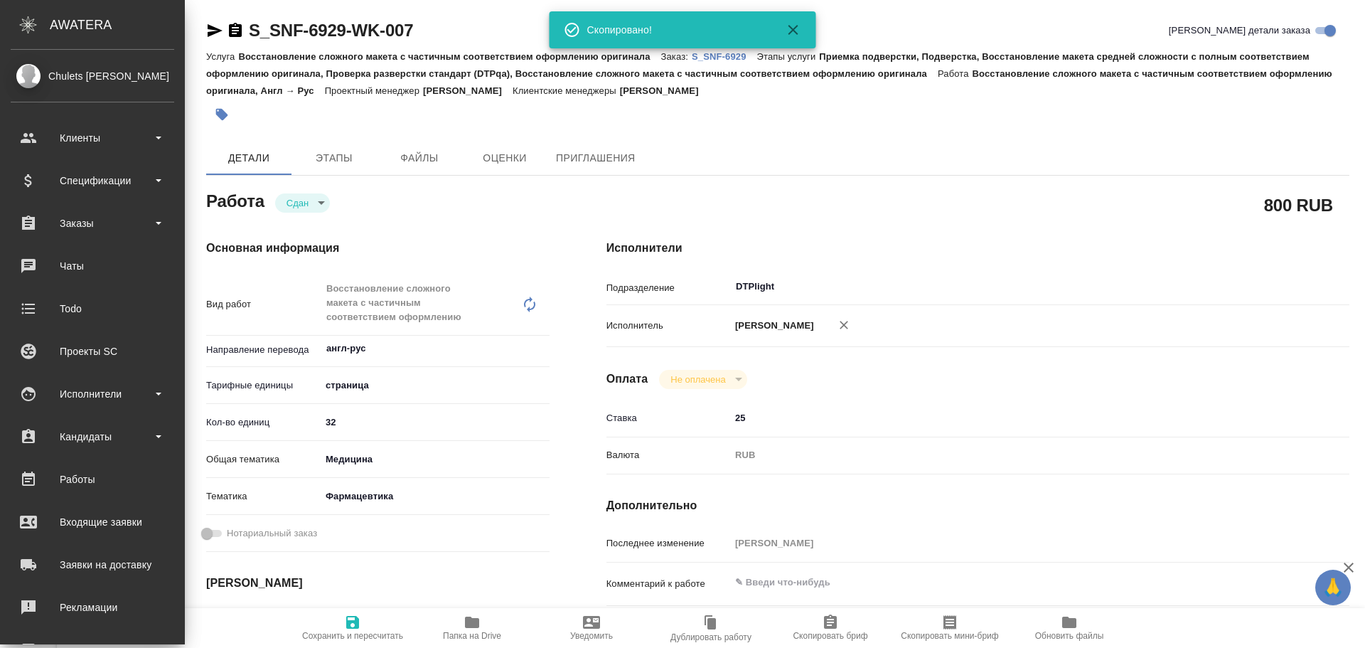
type textarea "x"
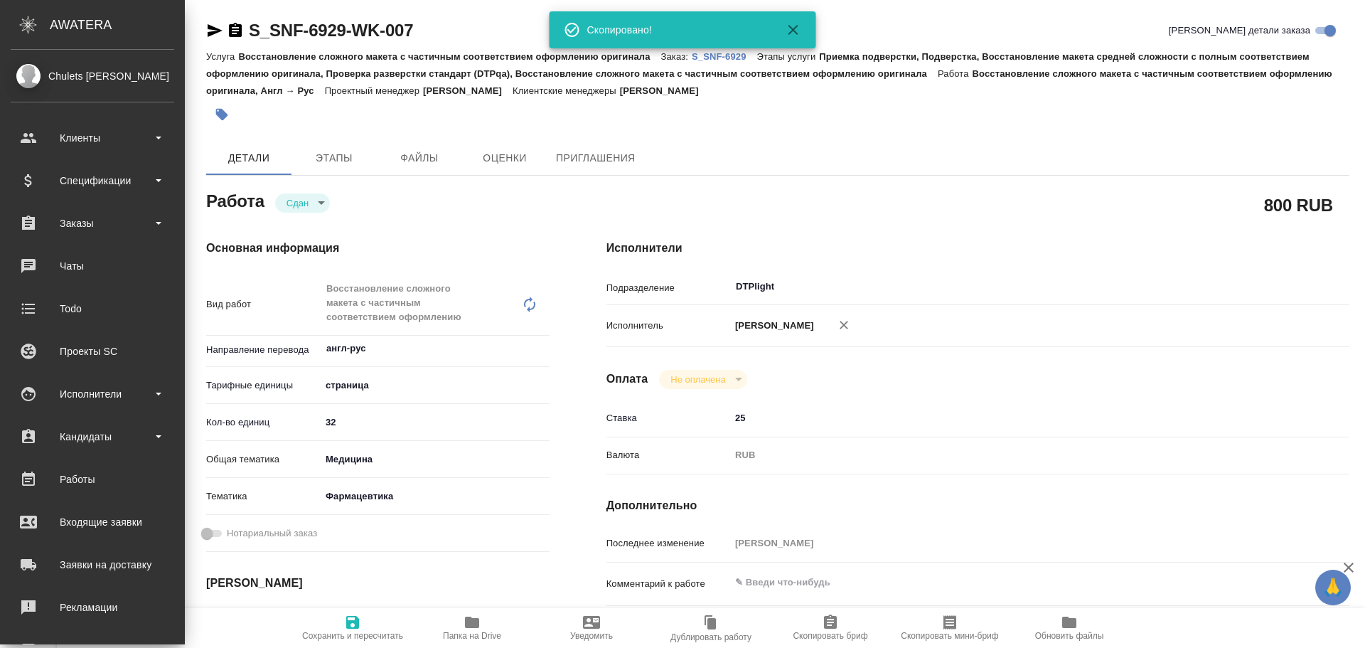
type textarea "x"
